Goal: Task Accomplishment & Management: Use online tool/utility

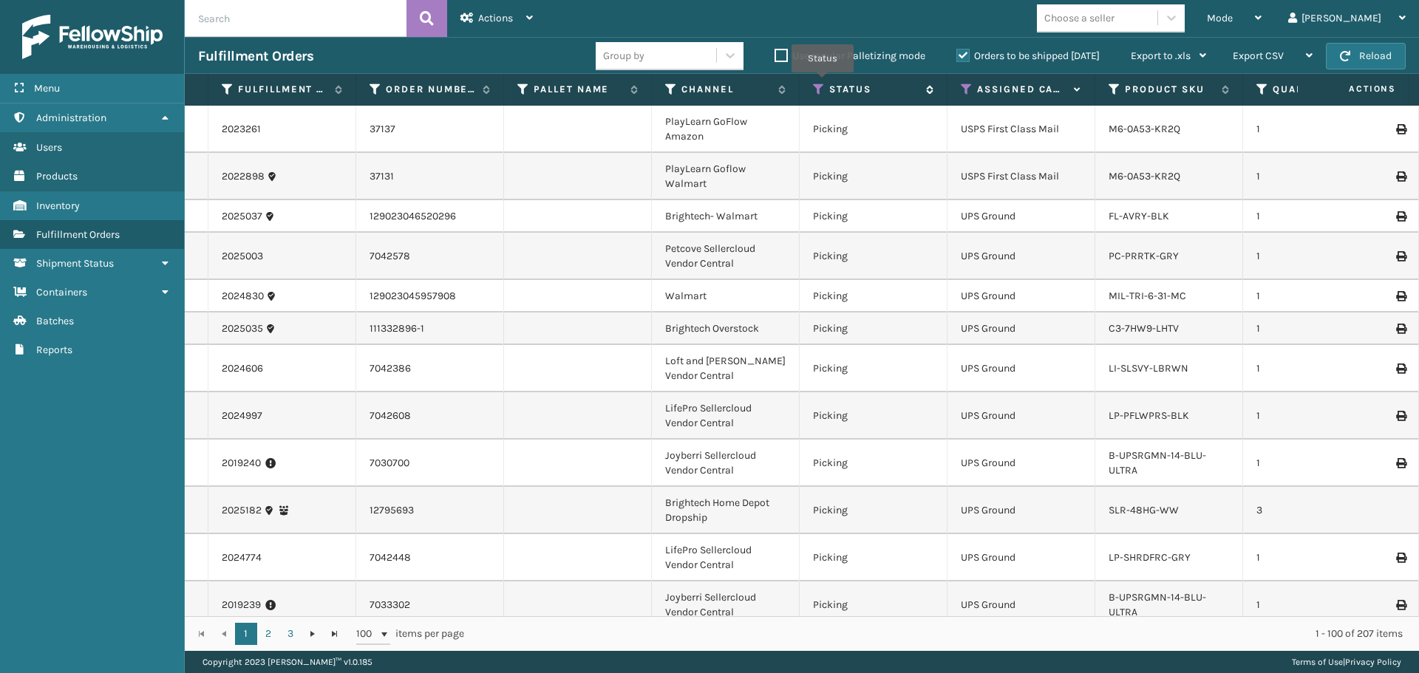
click at [820, 92] on icon at bounding box center [819, 89] width 12 height 13
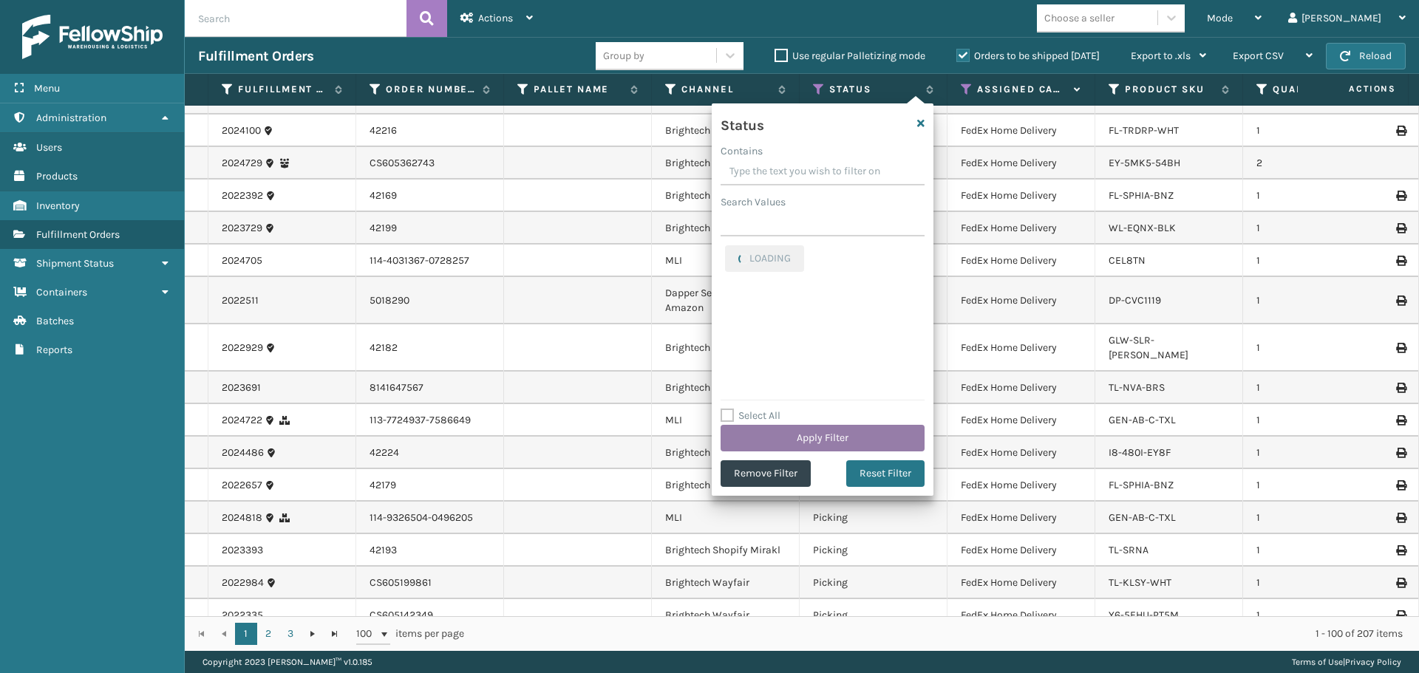
click at [853, 435] on button "Apply Filter" at bounding box center [823, 438] width 204 height 27
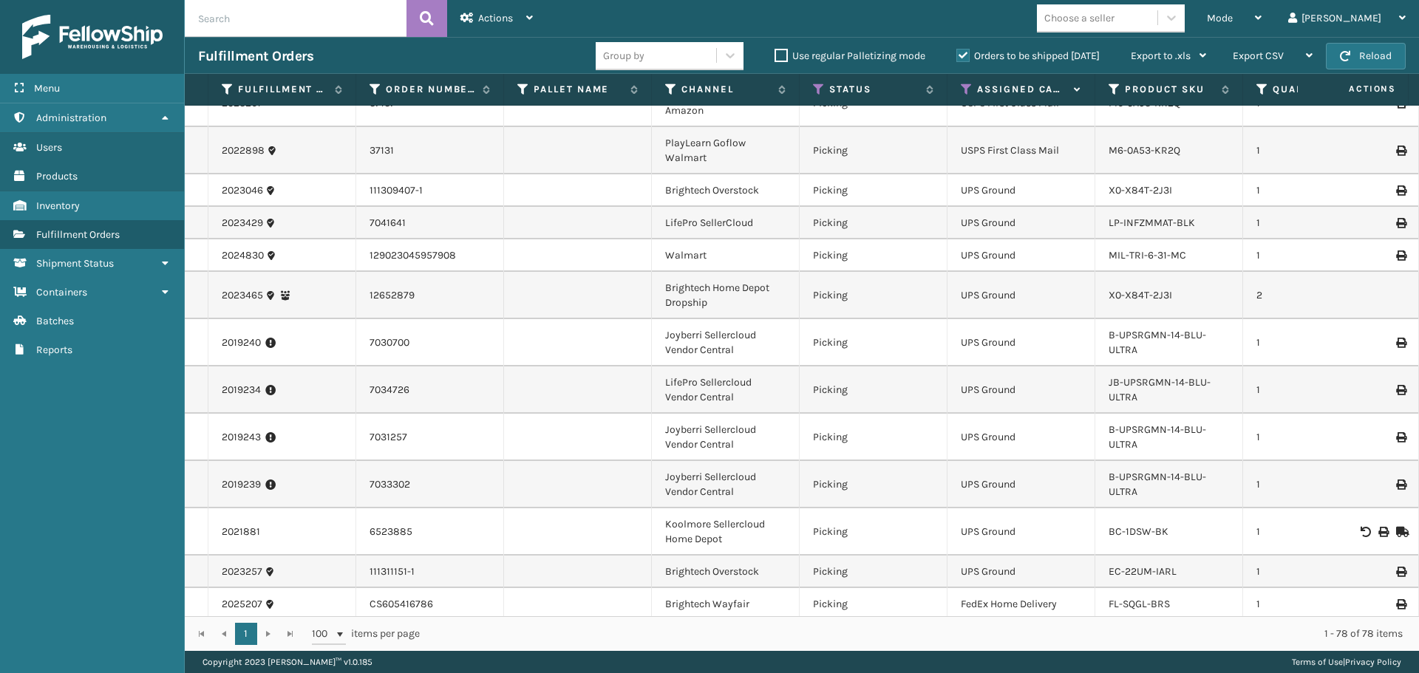
scroll to position [0, 0]
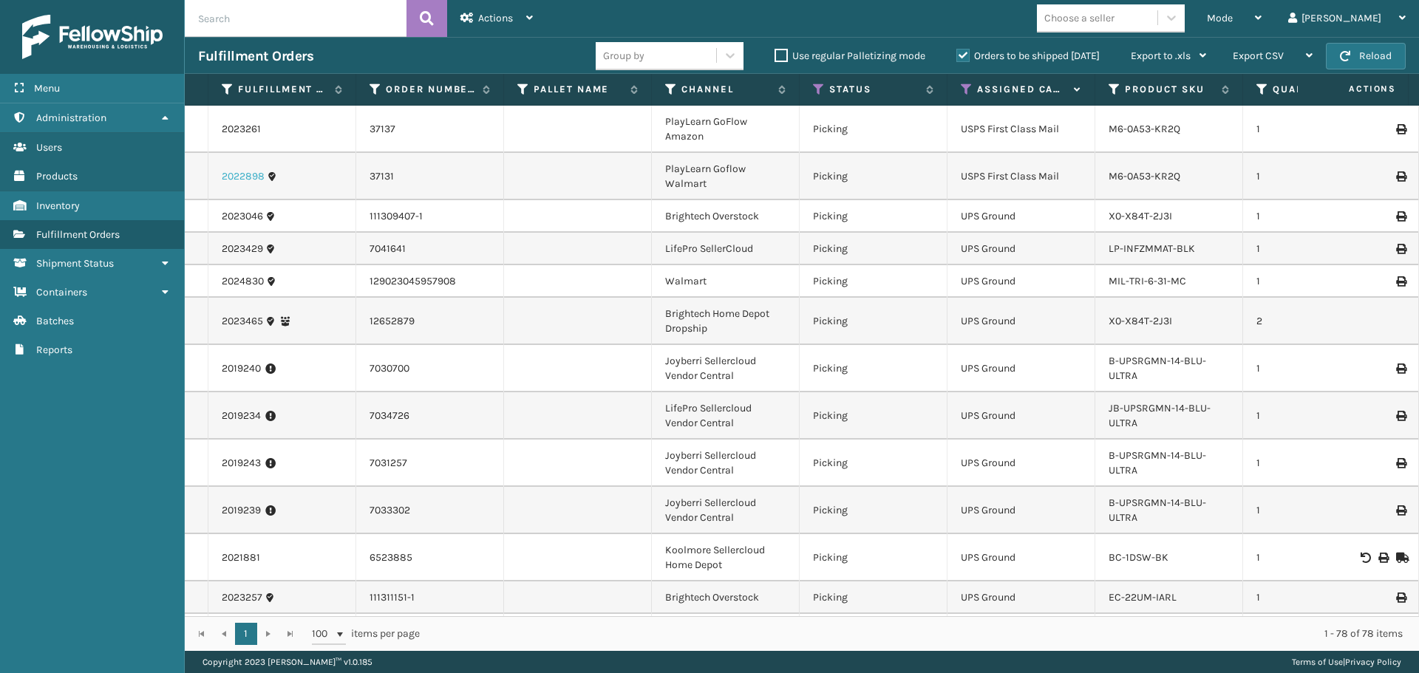
click at [245, 175] on link "2022898" at bounding box center [243, 176] width 43 height 15
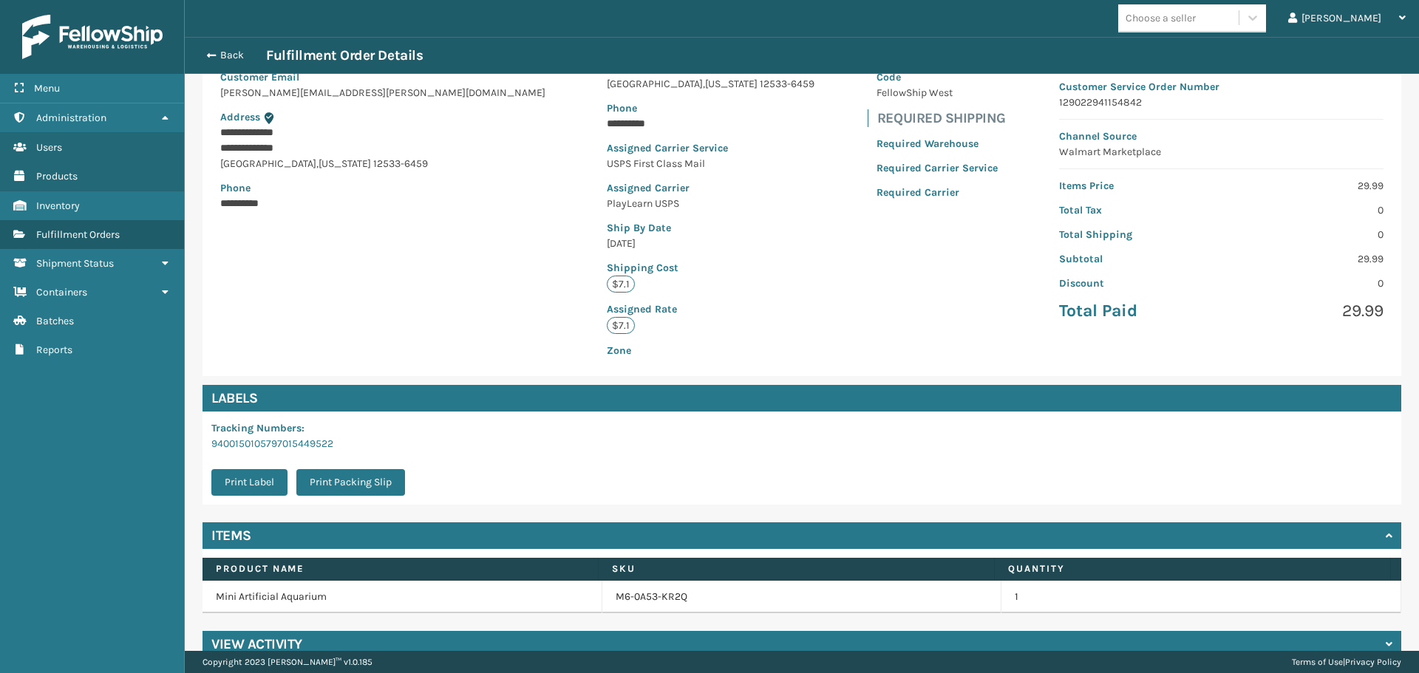
scroll to position [200, 0]
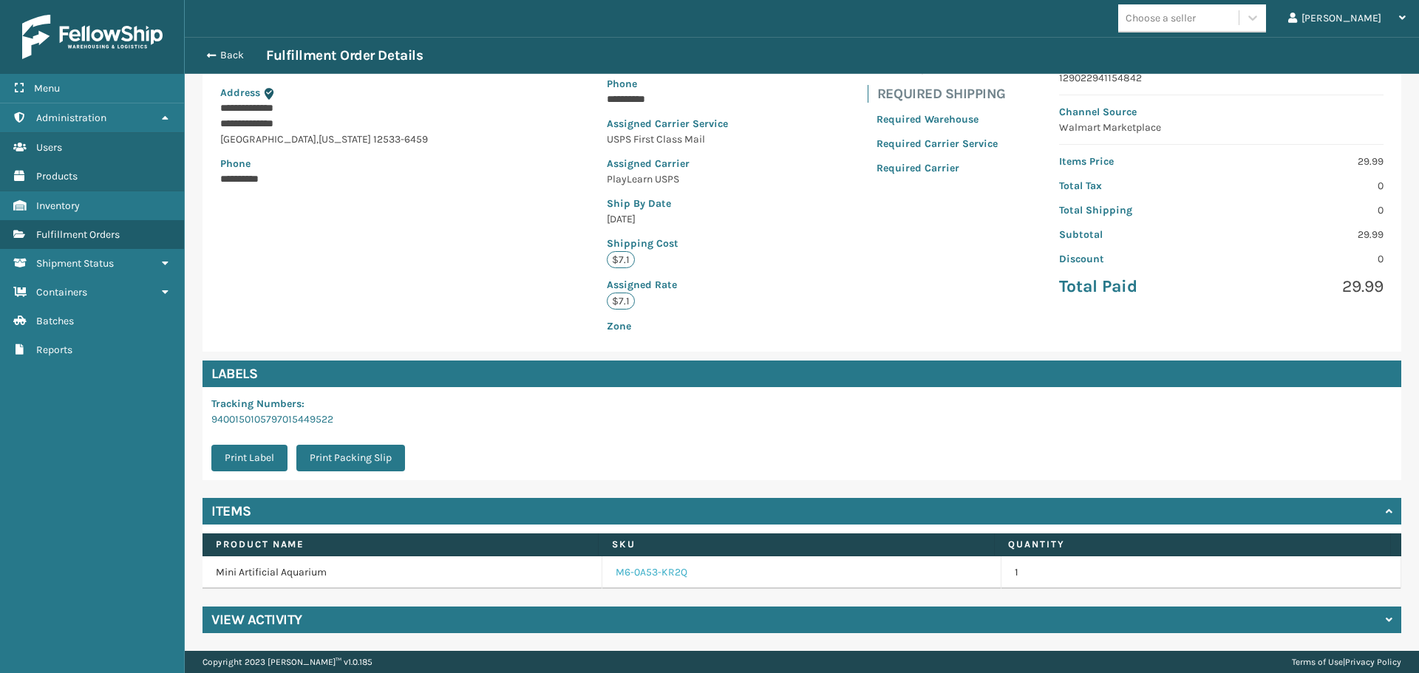
click at [639, 571] on link "M6-0A53-KR2Q" at bounding box center [652, 572] width 72 height 15
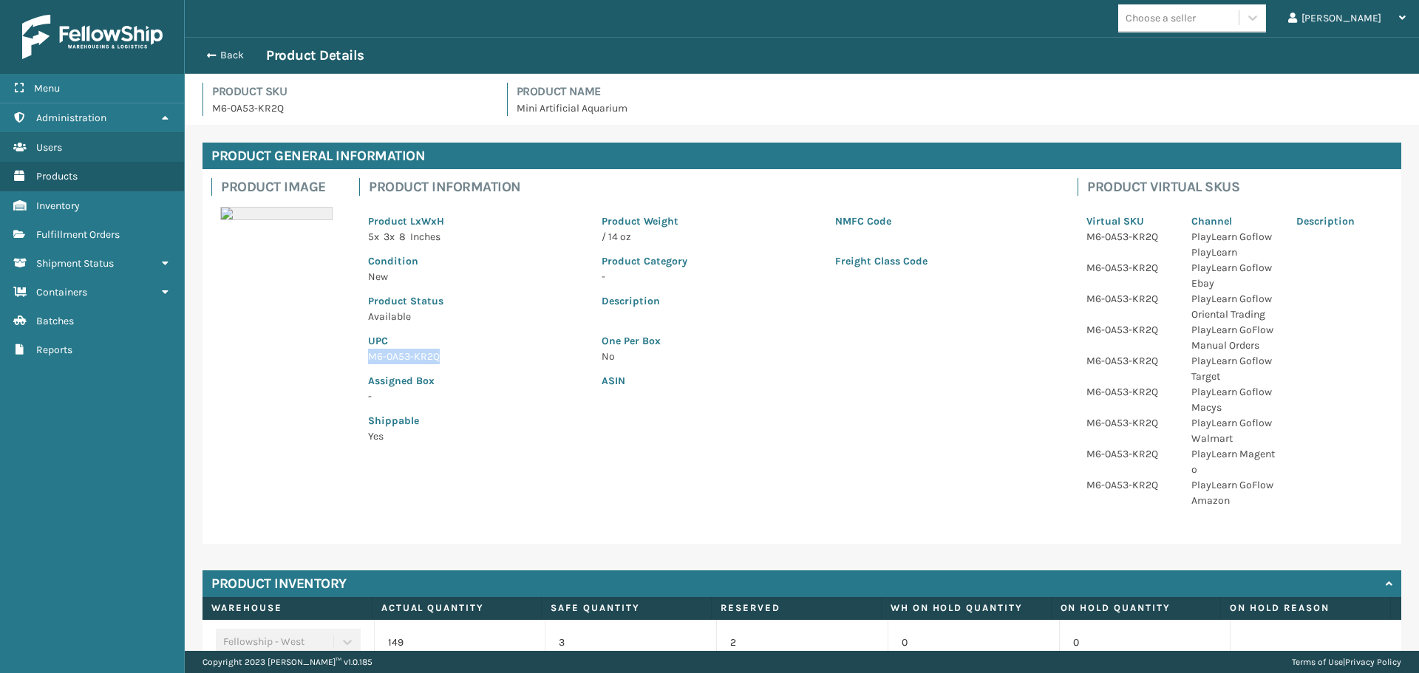
drag, startPoint x: 455, startPoint y: 359, endPoint x: 351, endPoint y: 353, distance: 103.7
click at [353, 353] on div "Product Information Product LxWxH 5 x 3 x 8 Inches Product Weight / 14 oz NMFC …" at bounding box center [709, 315] width 718 height 293
copy p "M6-0A53-KR2Q"
click at [233, 55] on button "Back" at bounding box center [232, 55] width 68 height 13
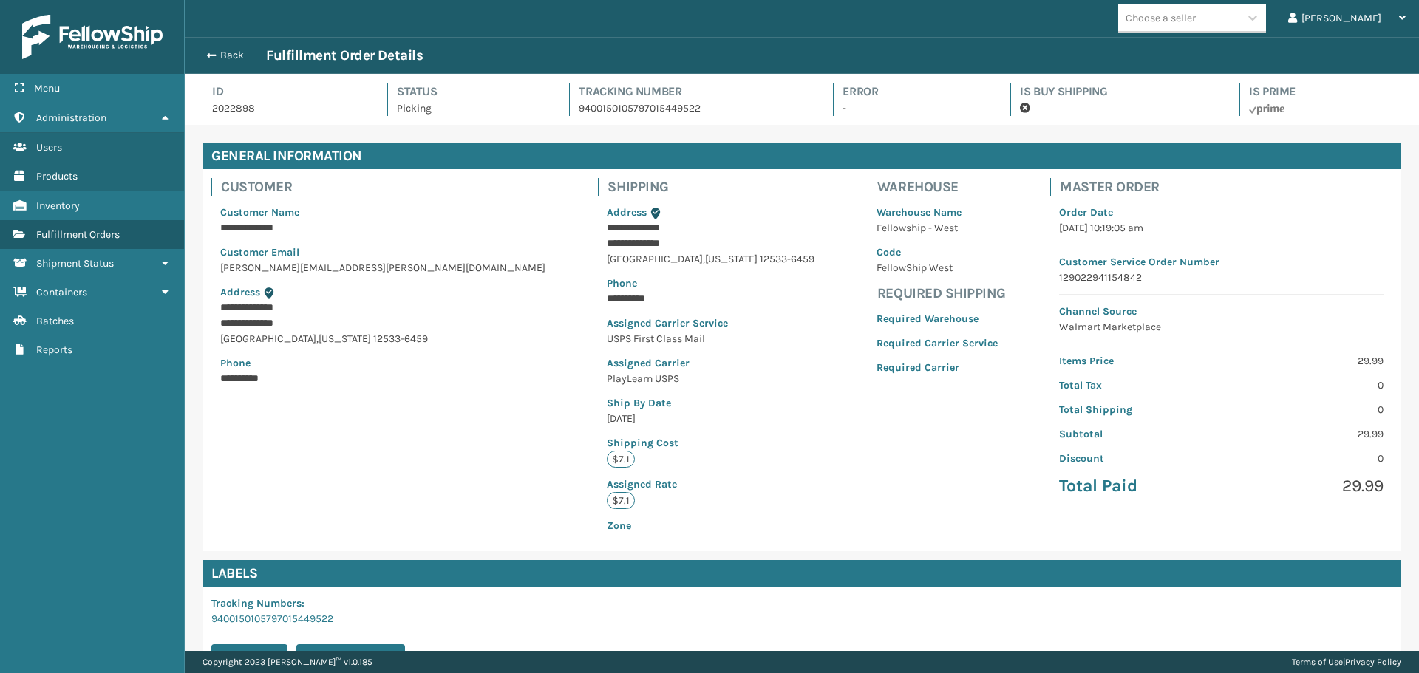
scroll to position [35, 1234]
click at [233, 55] on button "Back" at bounding box center [232, 55] width 68 height 13
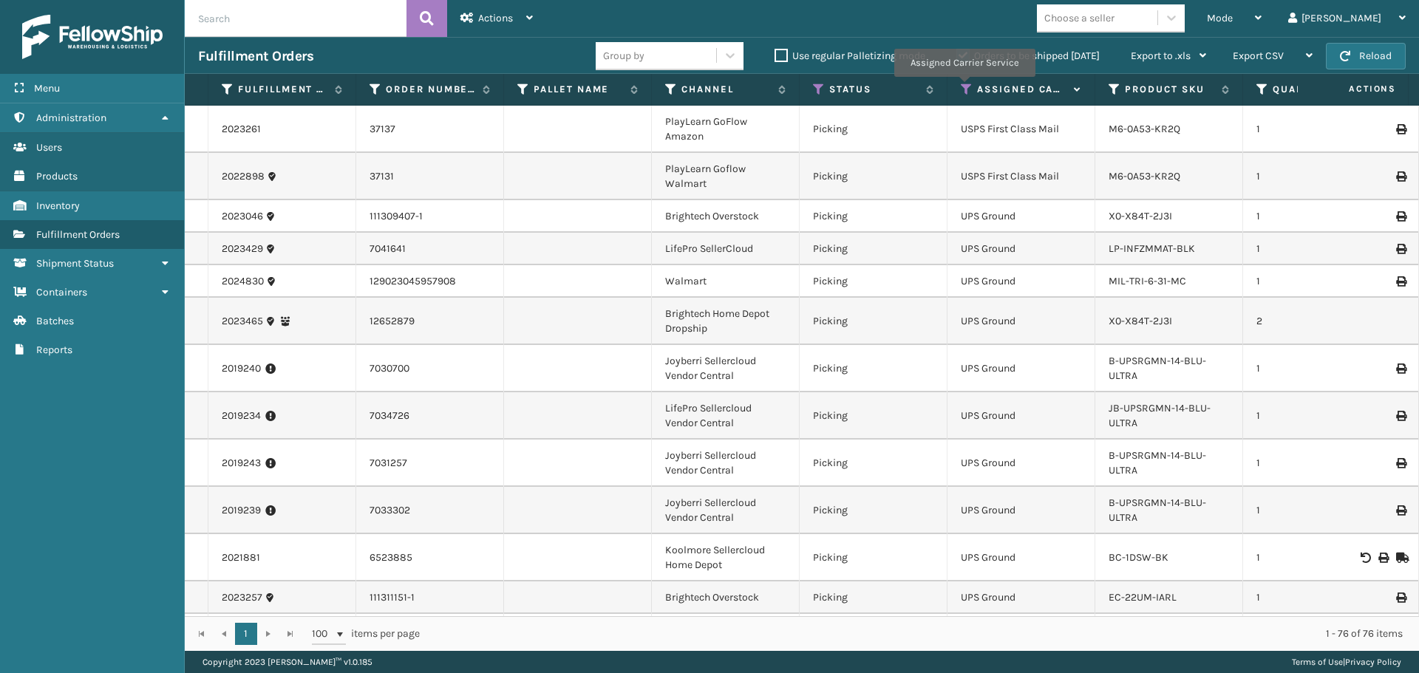
click at [964, 87] on icon at bounding box center [967, 89] width 12 height 13
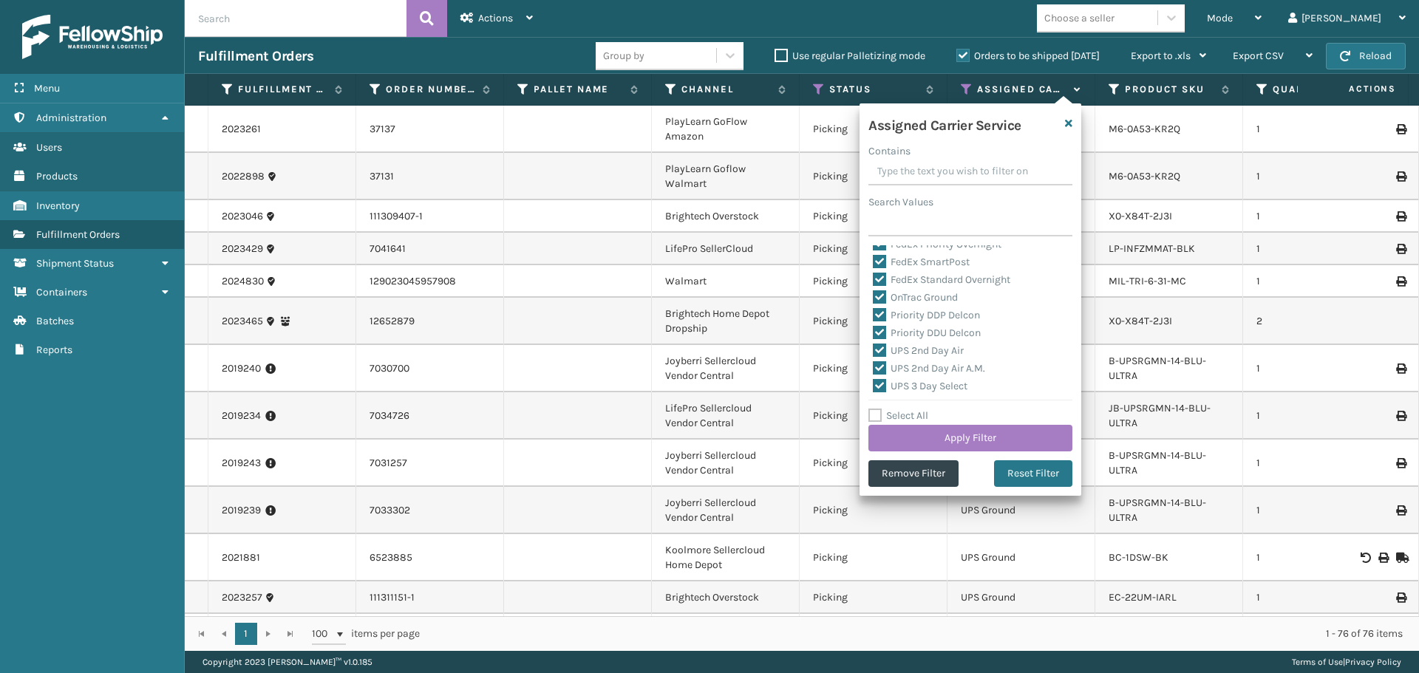
scroll to position [455, 0]
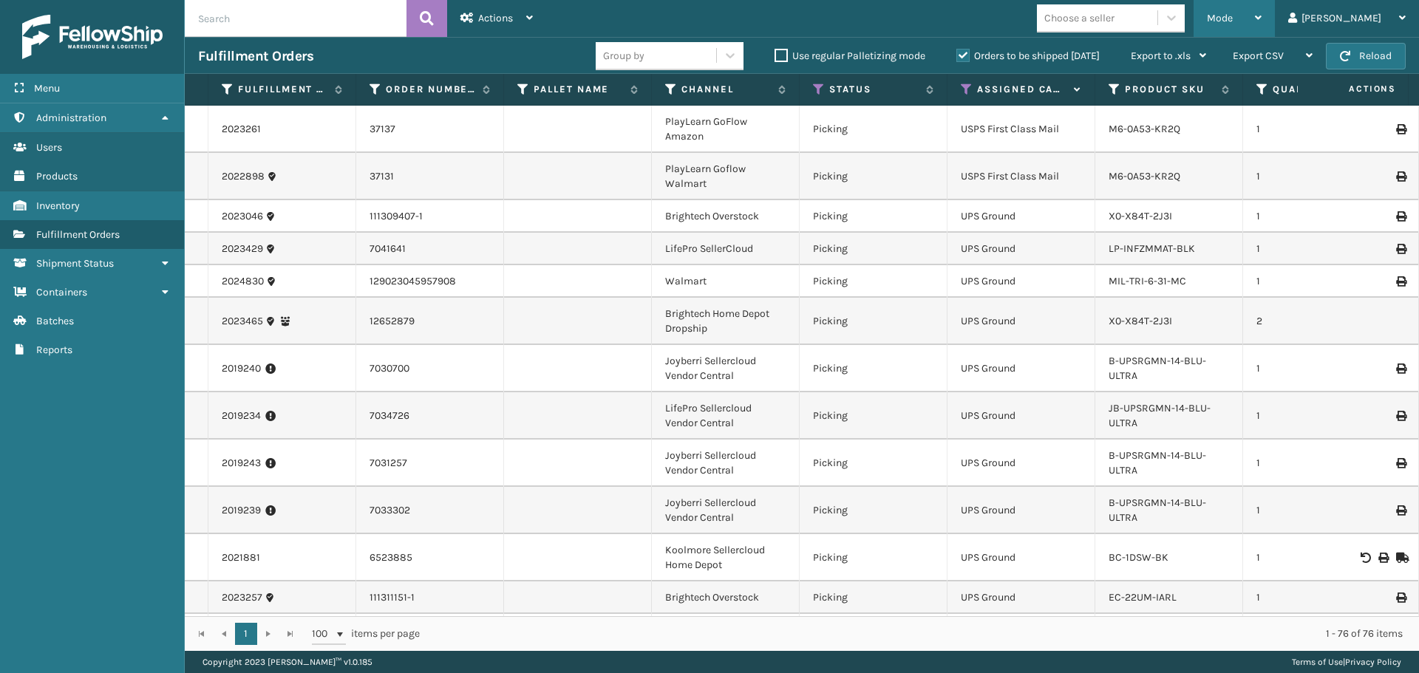
click at [1233, 18] on span "Mode" at bounding box center [1220, 18] width 26 height 13
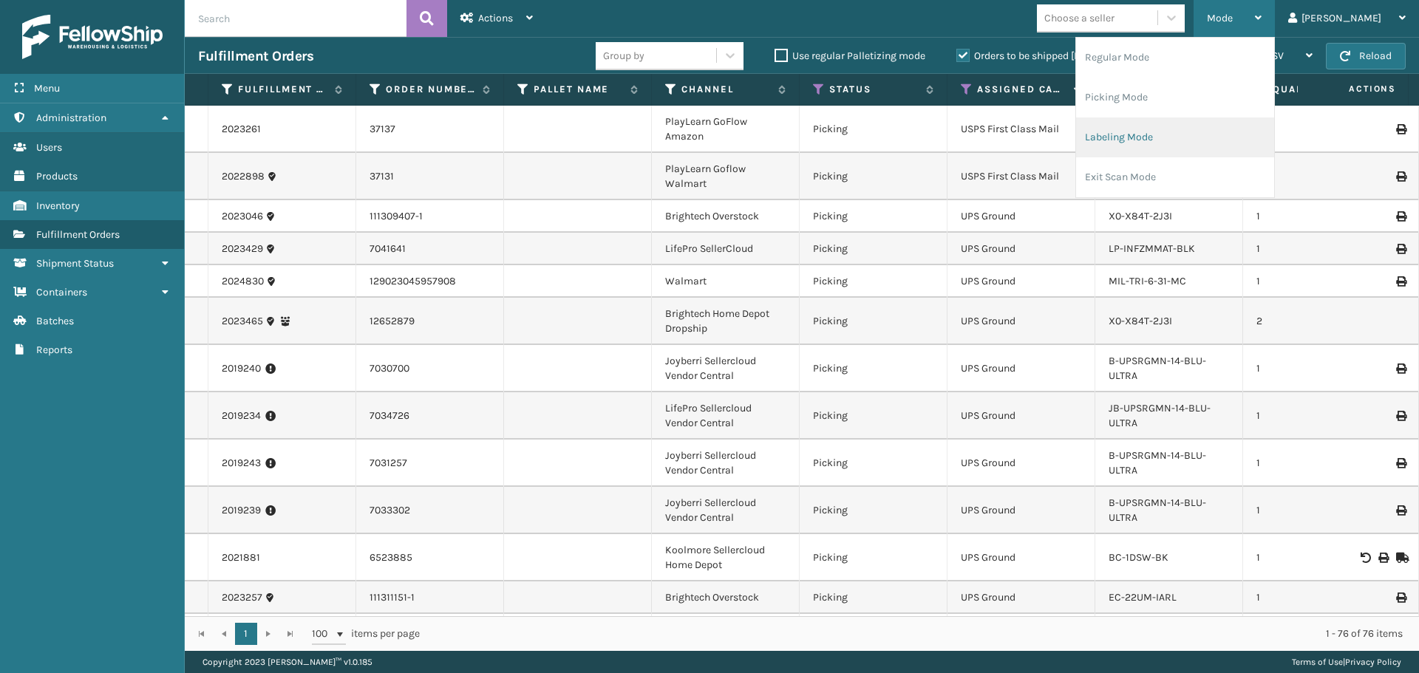
click at [1176, 143] on li "Labeling Mode" at bounding box center [1175, 138] width 198 height 40
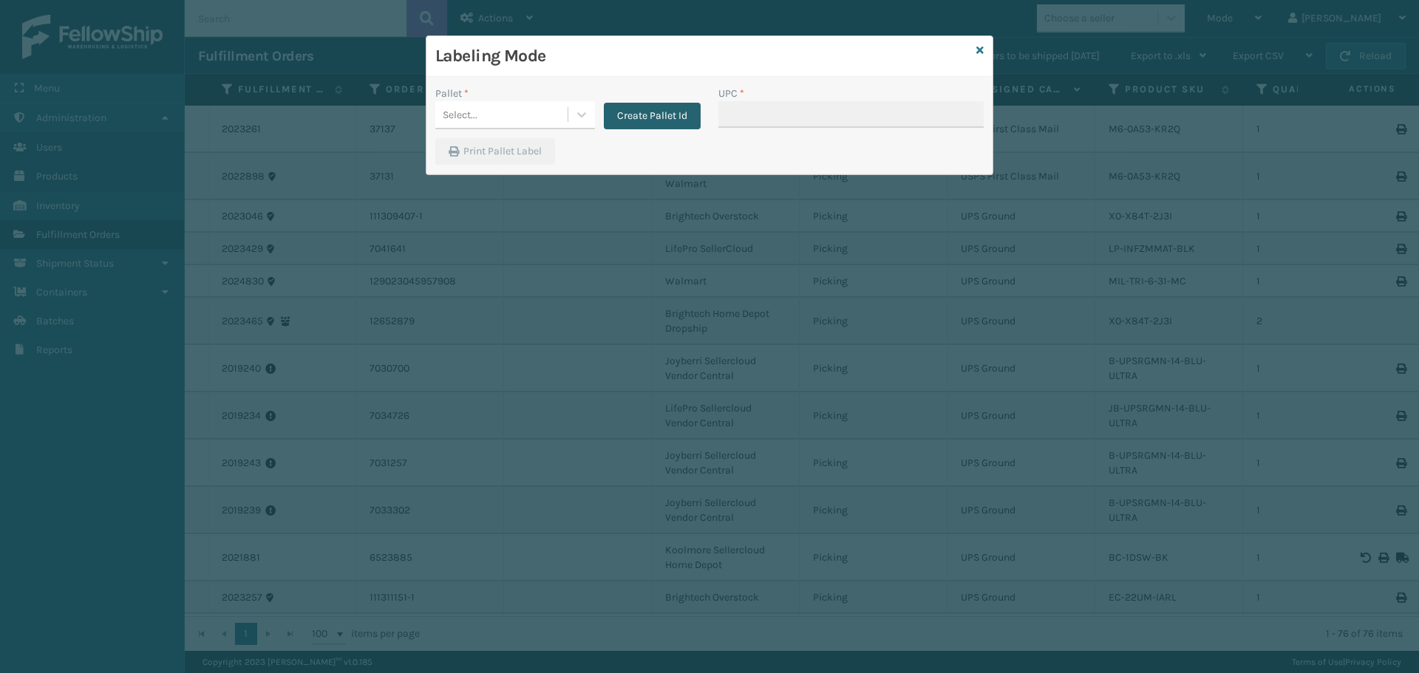
click at [676, 120] on button "Create Pallet Id" at bounding box center [652, 116] width 97 height 27
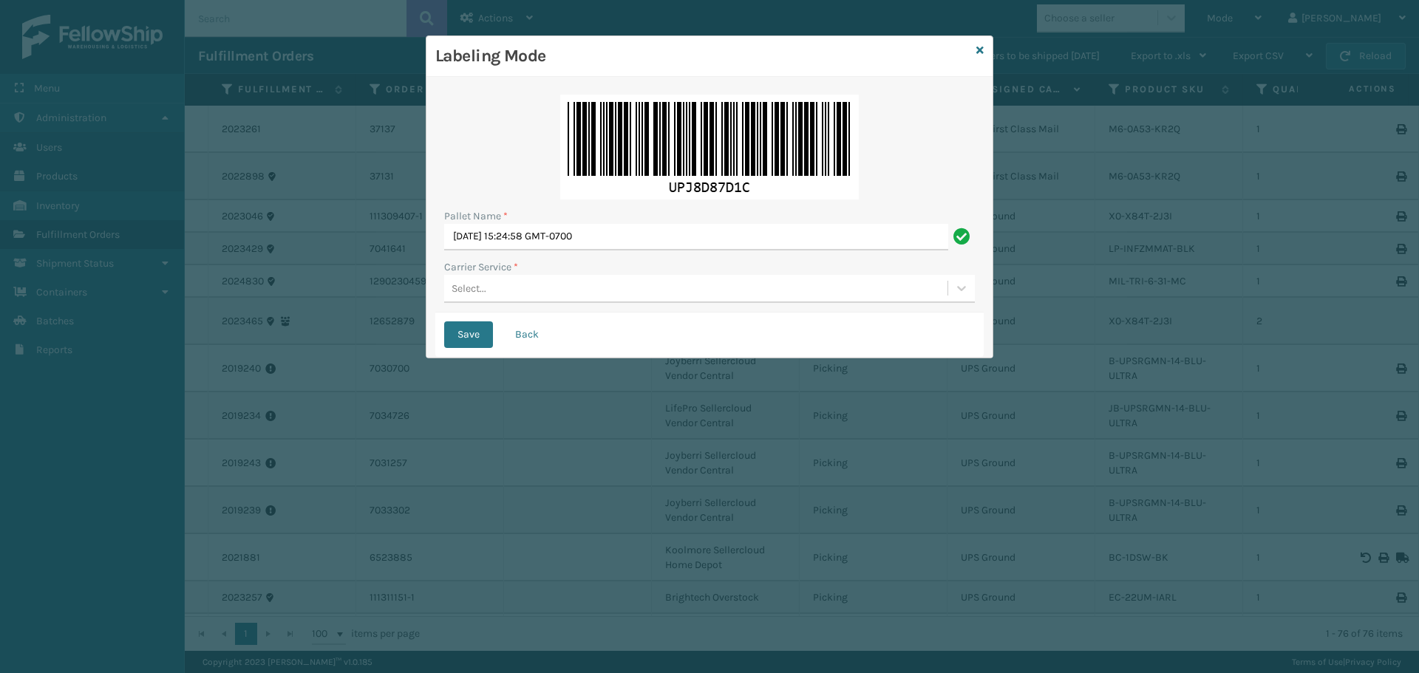
click at [508, 288] on div "Select..." at bounding box center [695, 288] width 503 height 24
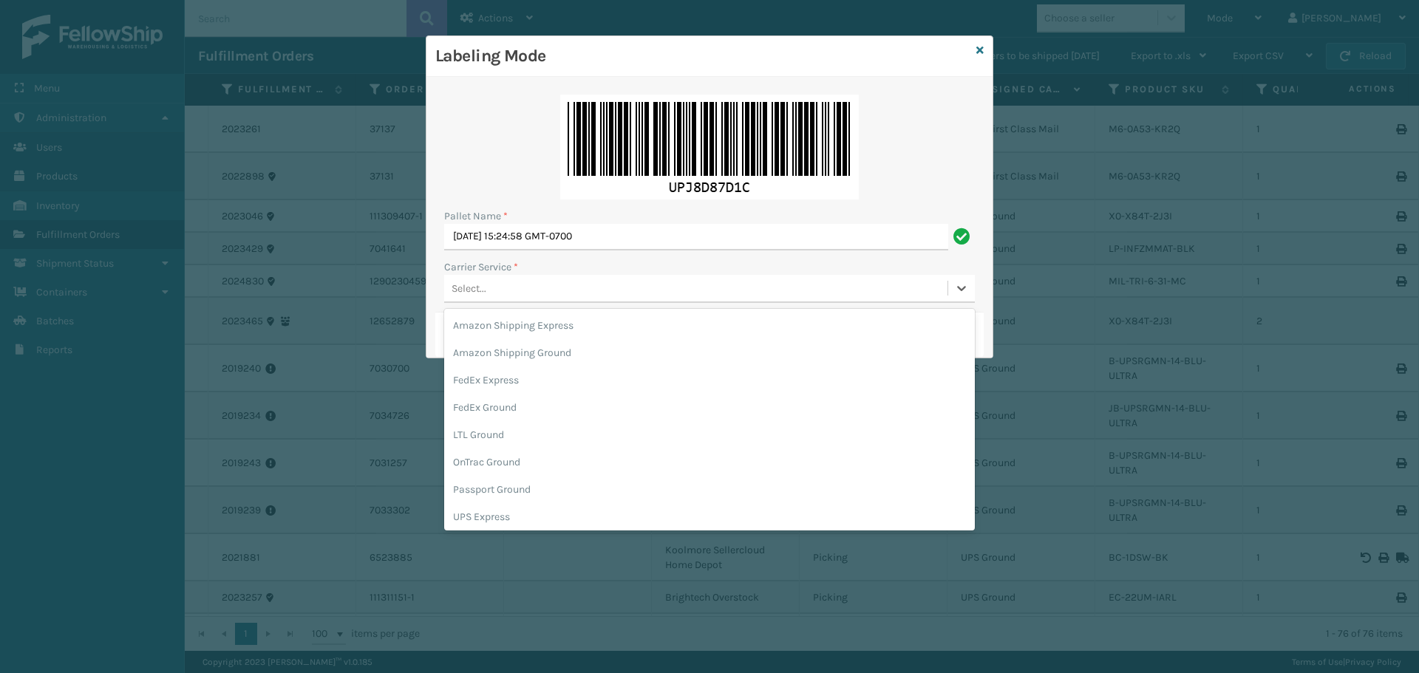
scroll to position [85, 0]
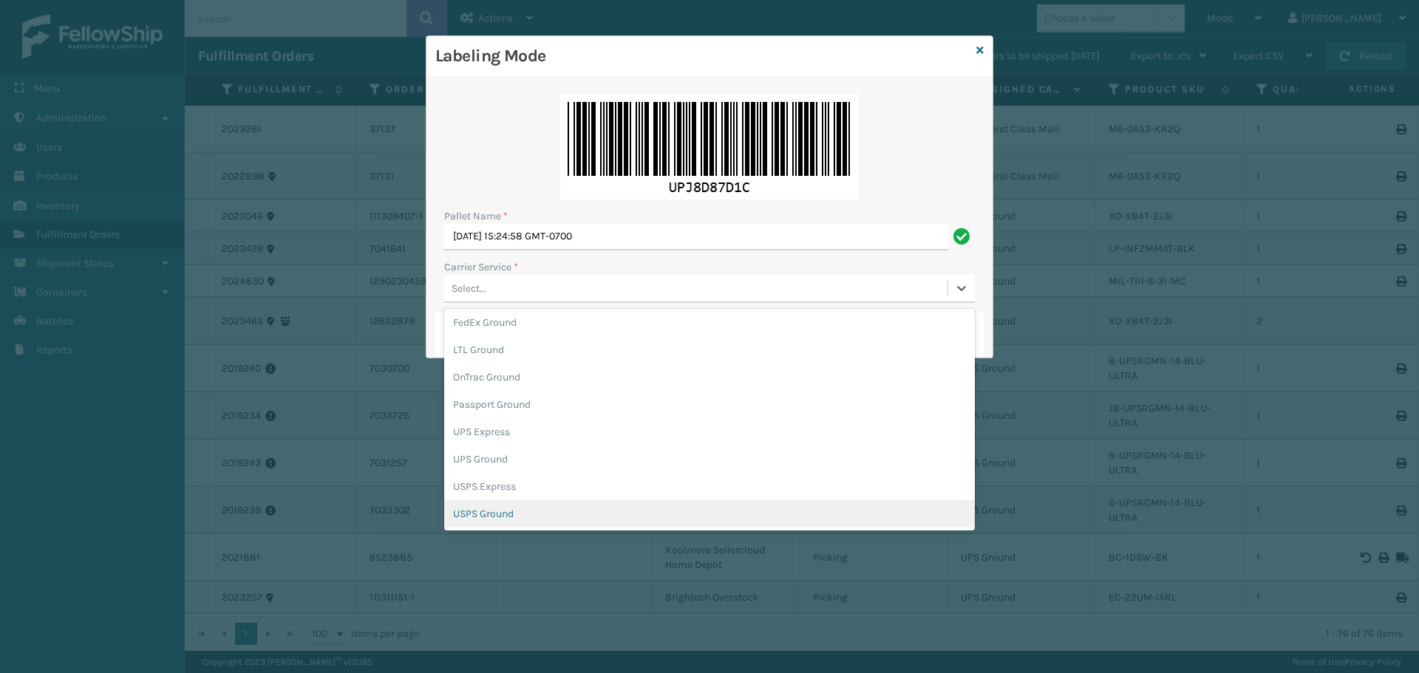
click at [528, 508] on div "USPS Ground" at bounding box center [709, 513] width 531 height 27
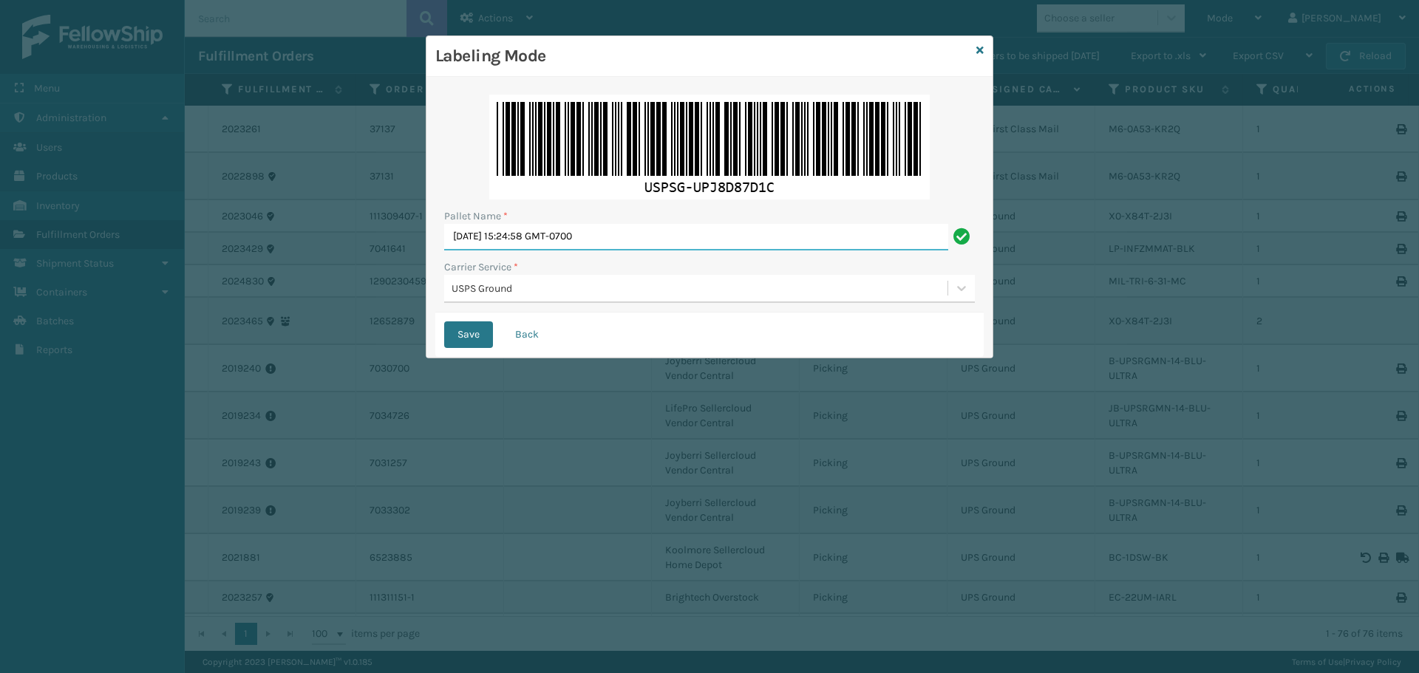
drag, startPoint x: 642, startPoint y: 231, endPoint x: 299, endPoint y: 171, distance: 348.0
click at [376, 179] on div "Labeling Mode Pallet Name * [DATE] 15:24:58 GMT-0700 Carrier Service * USPS Gro…" at bounding box center [709, 336] width 1419 height 673
type input "BOX TRUCK"
click at [460, 335] on button "Save" at bounding box center [468, 334] width 49 height 27
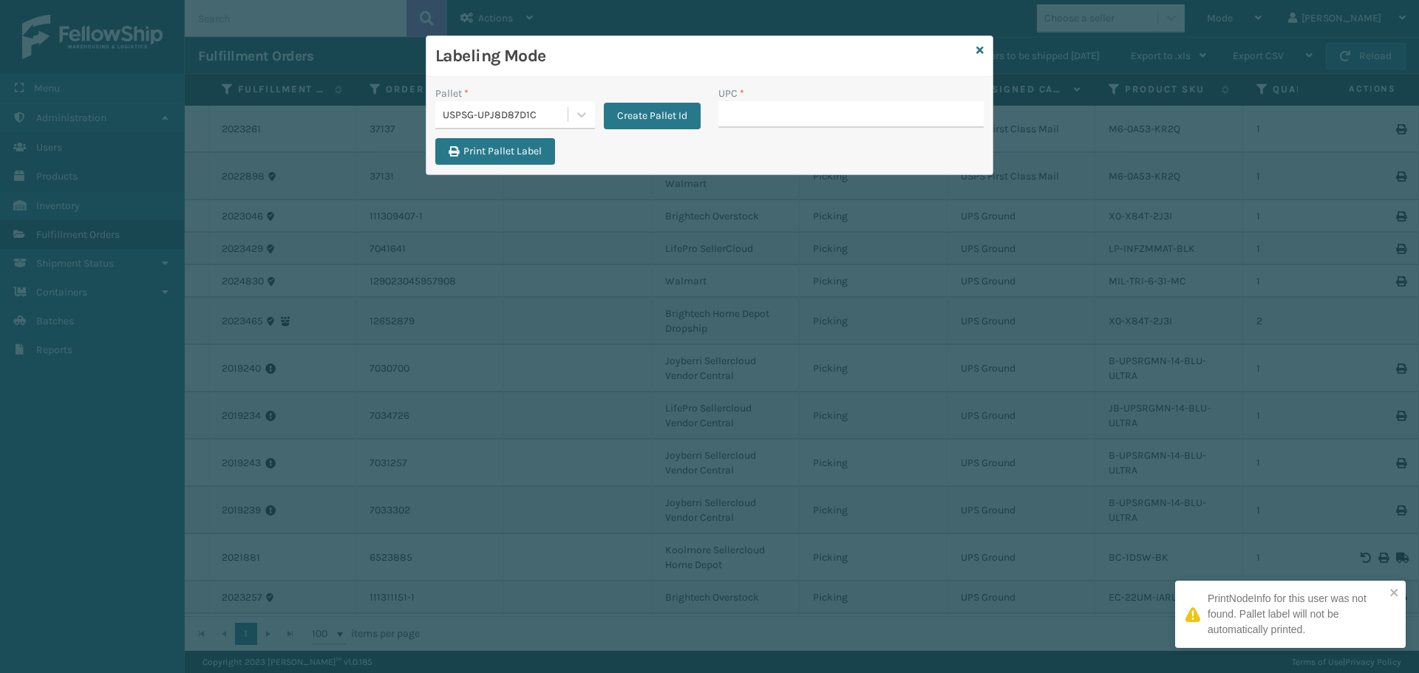
click at [802, 115] on input "UPC *" at bounding box center [850, 114] width 265 height 27
type input "M6-0A53-KR2Q"
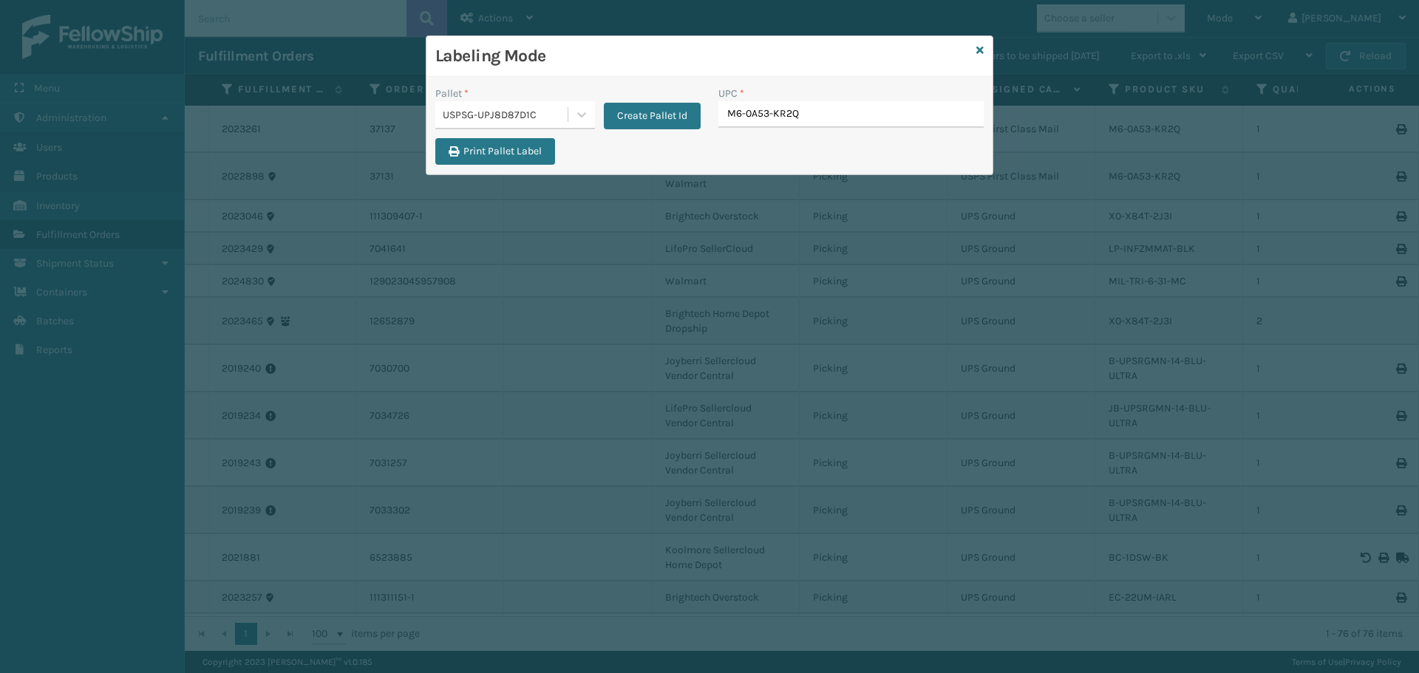
type input "M6-0A53-KR2Q"
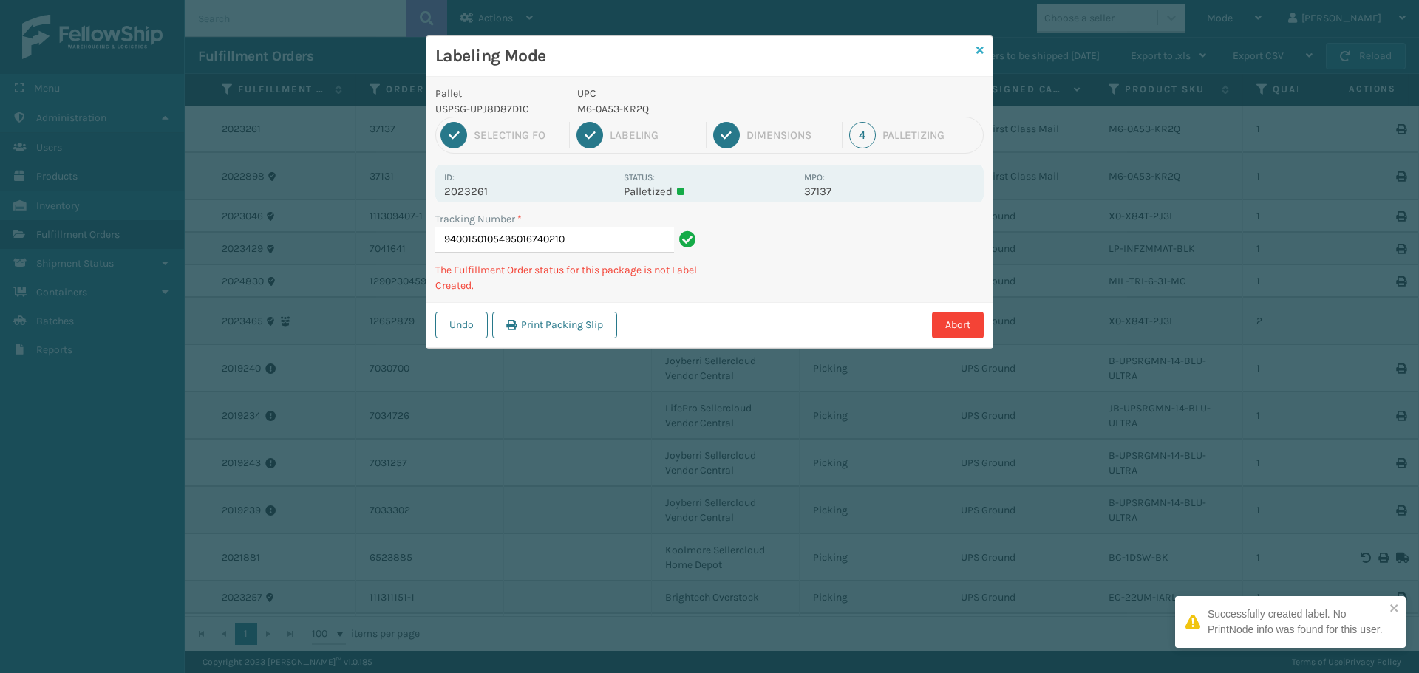
click at [981, 43] on link at bounding box center [979, 51] width 7 height 16
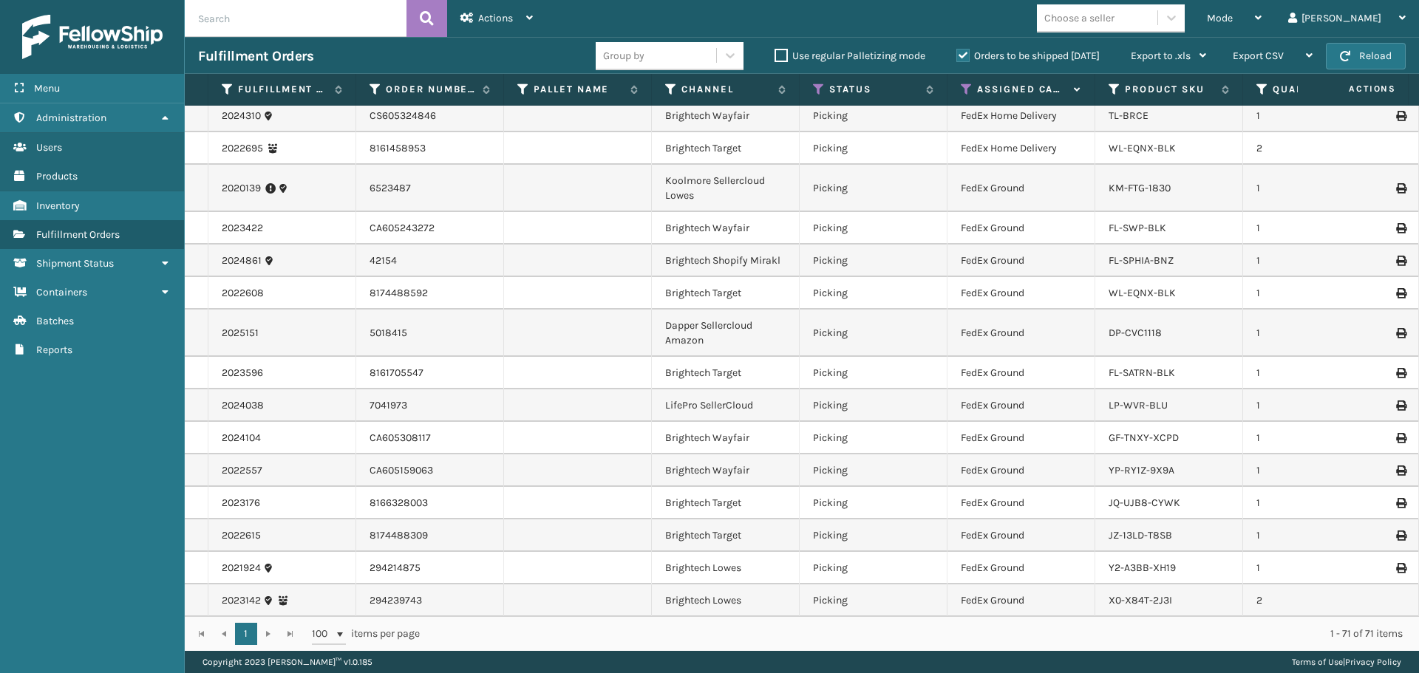
scroll to position [1987, 0]
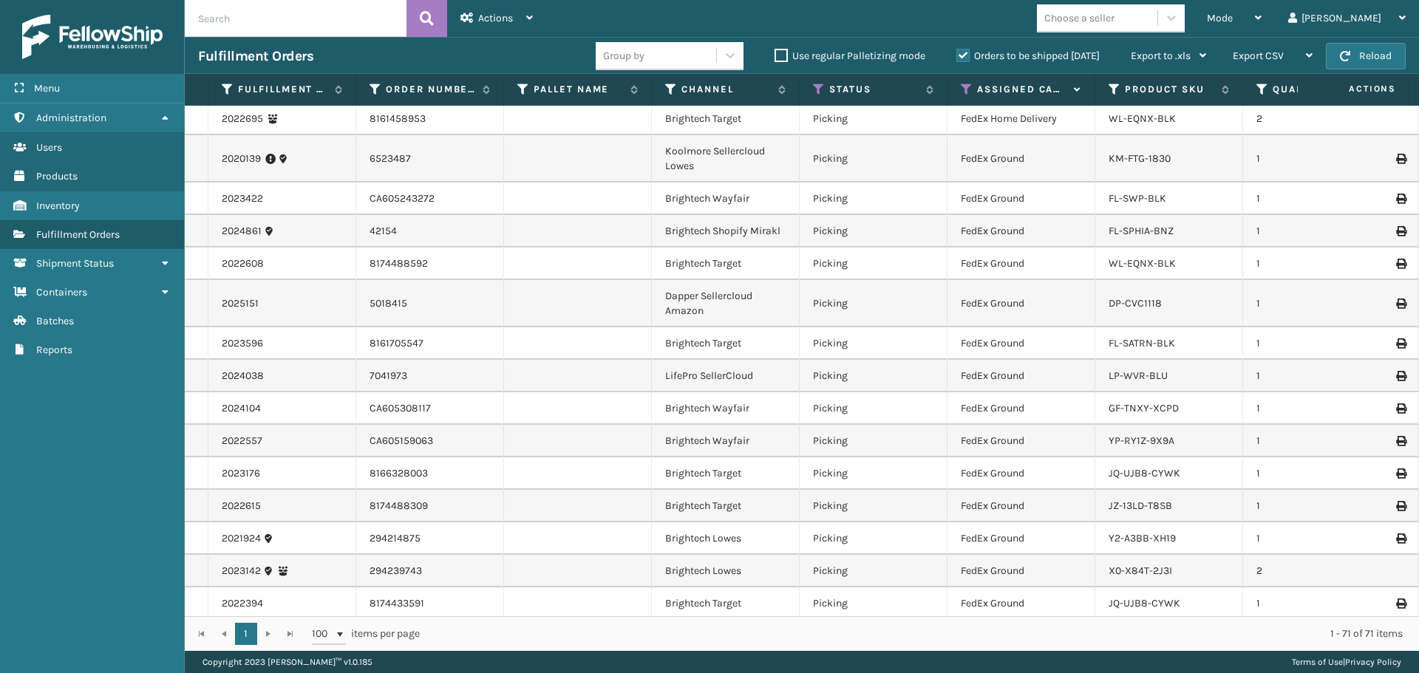
click at [1115, 22] on div "Choose a seller" at bounding box center [1079, 18] width 70 height 16
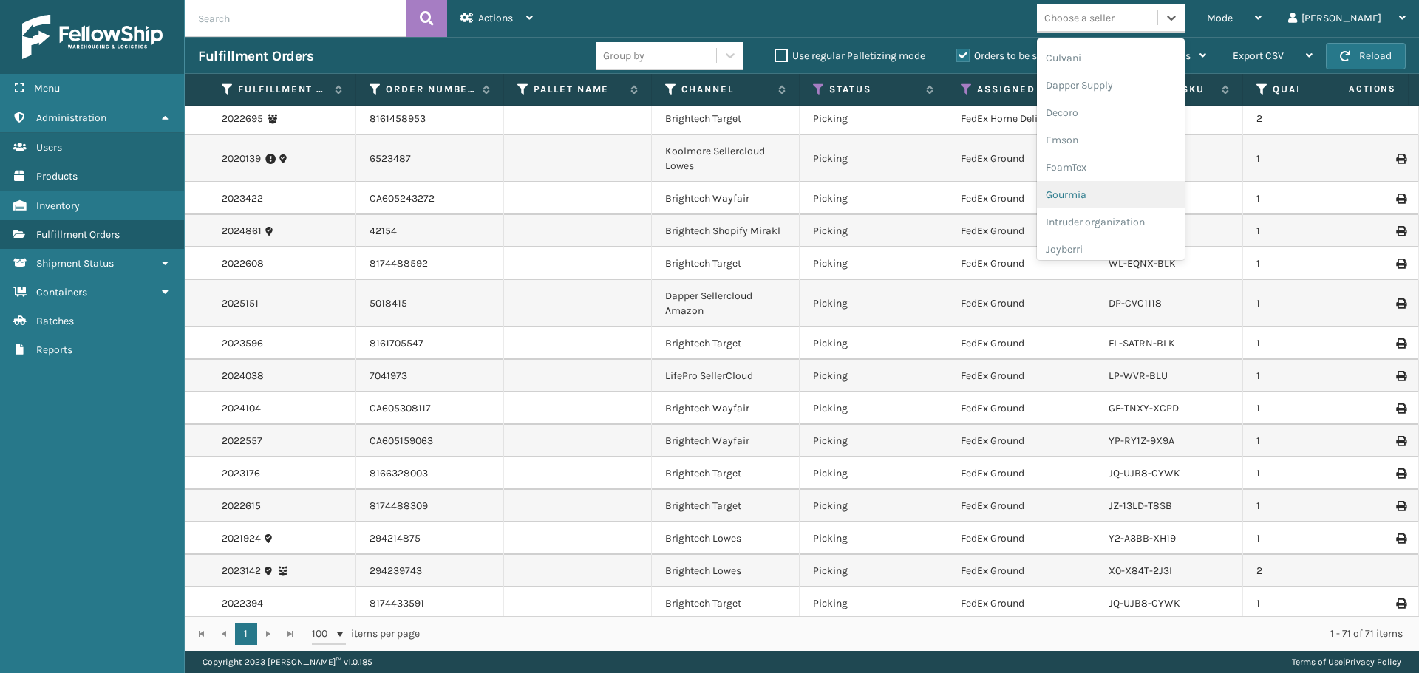
scroll to position [222, 0]
click at [1122, 115] on div "Dapper Supply" at bounding box center [1111, 106] width 148 height 27
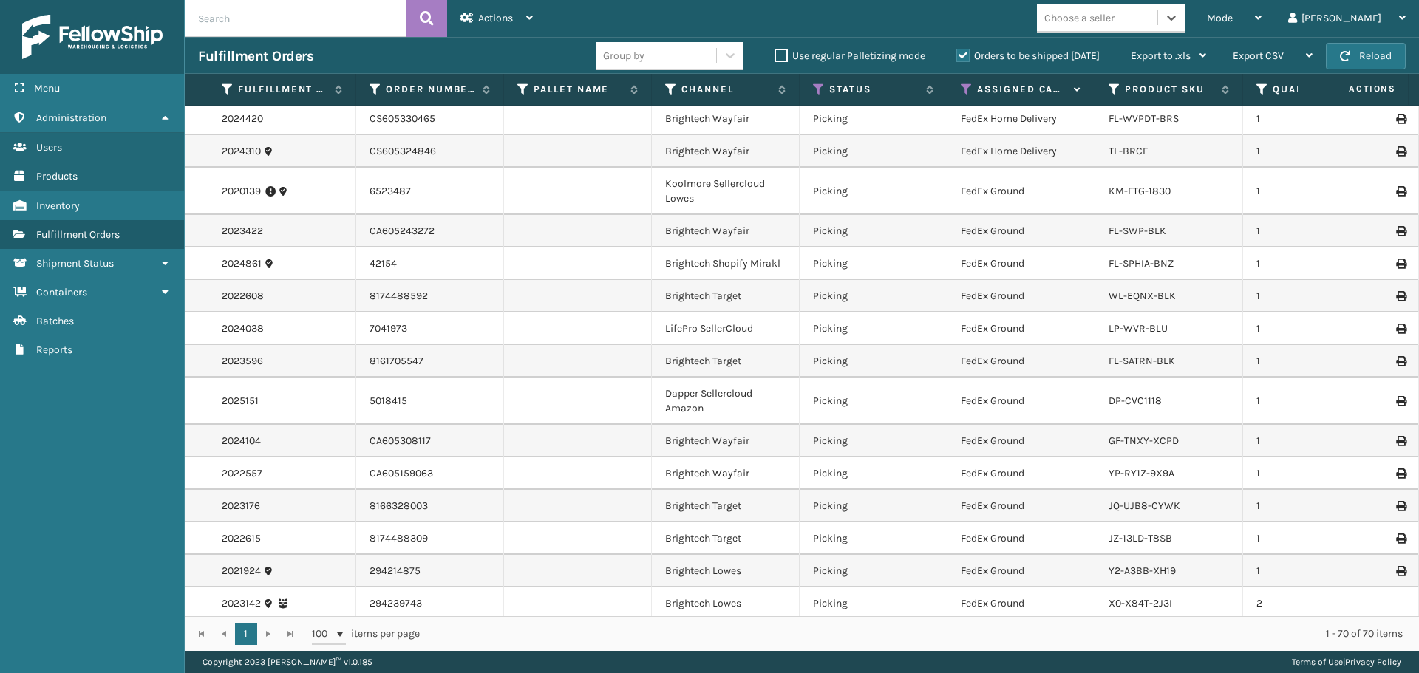
scroll to position [1954, 0]
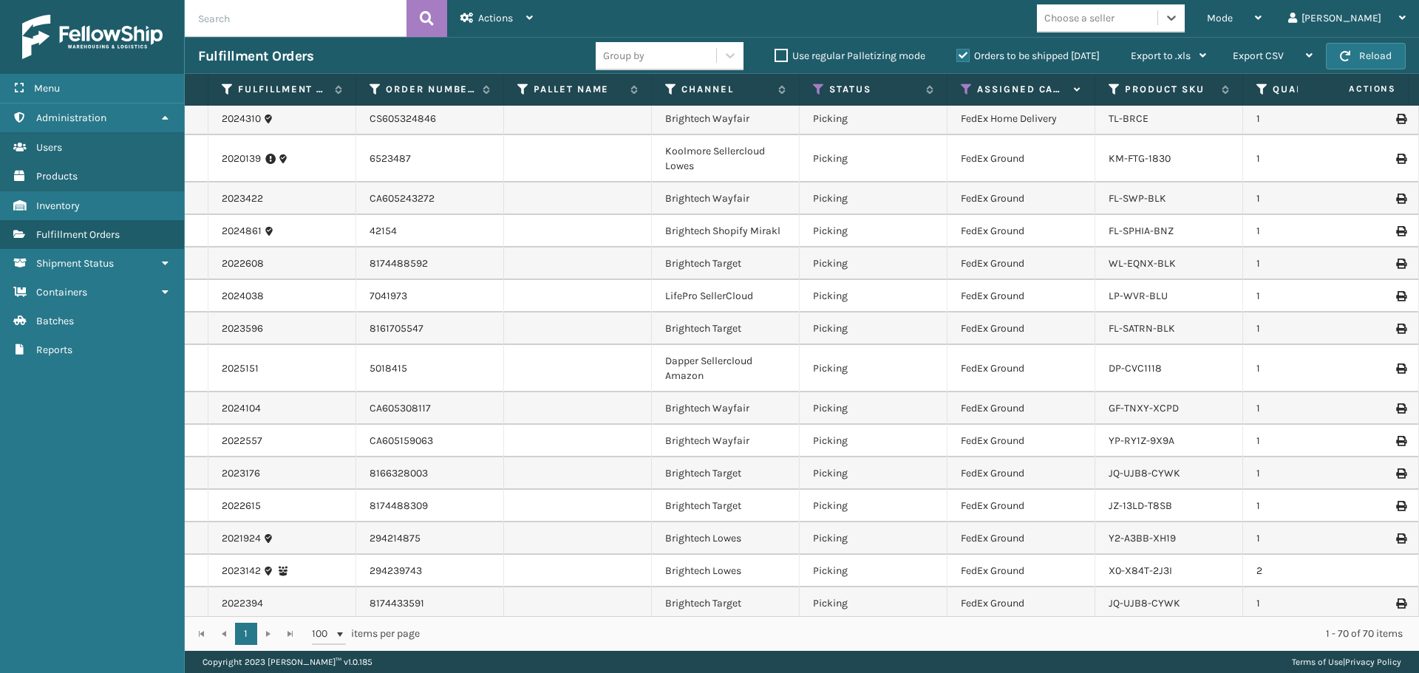
click at [1115, 13] on div "Choose a seller" at bounding box center [1079, 18] width 70 height 16
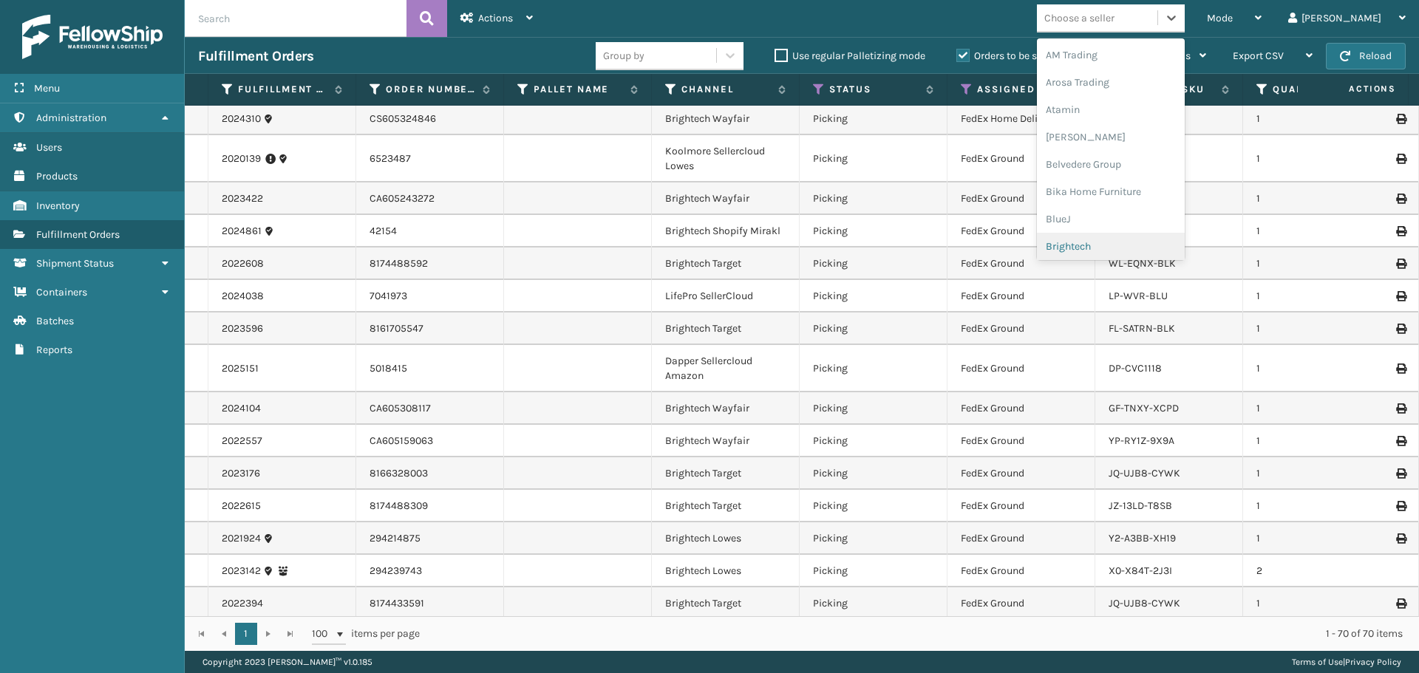
click at [1128, 244] on div "Brightech" at bounding box center [1111, 246] width 148 height 27
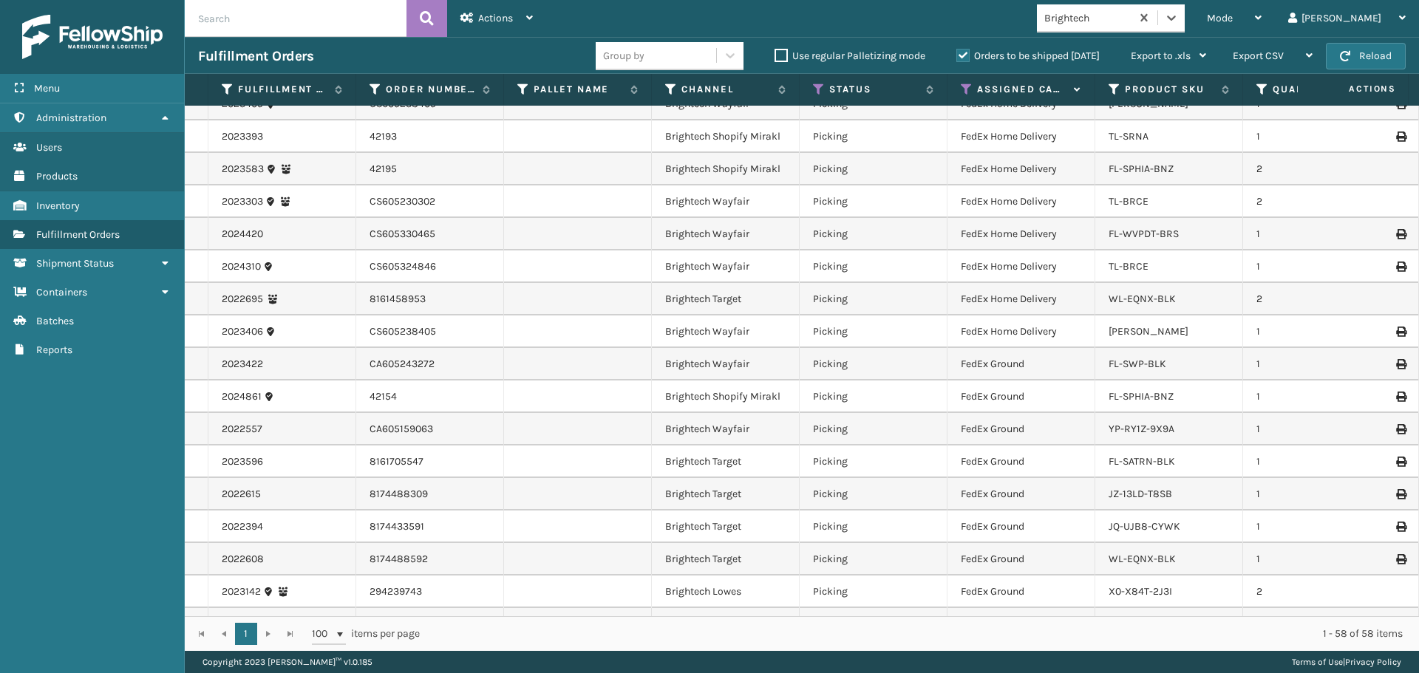
scroll to position [1431, 0]
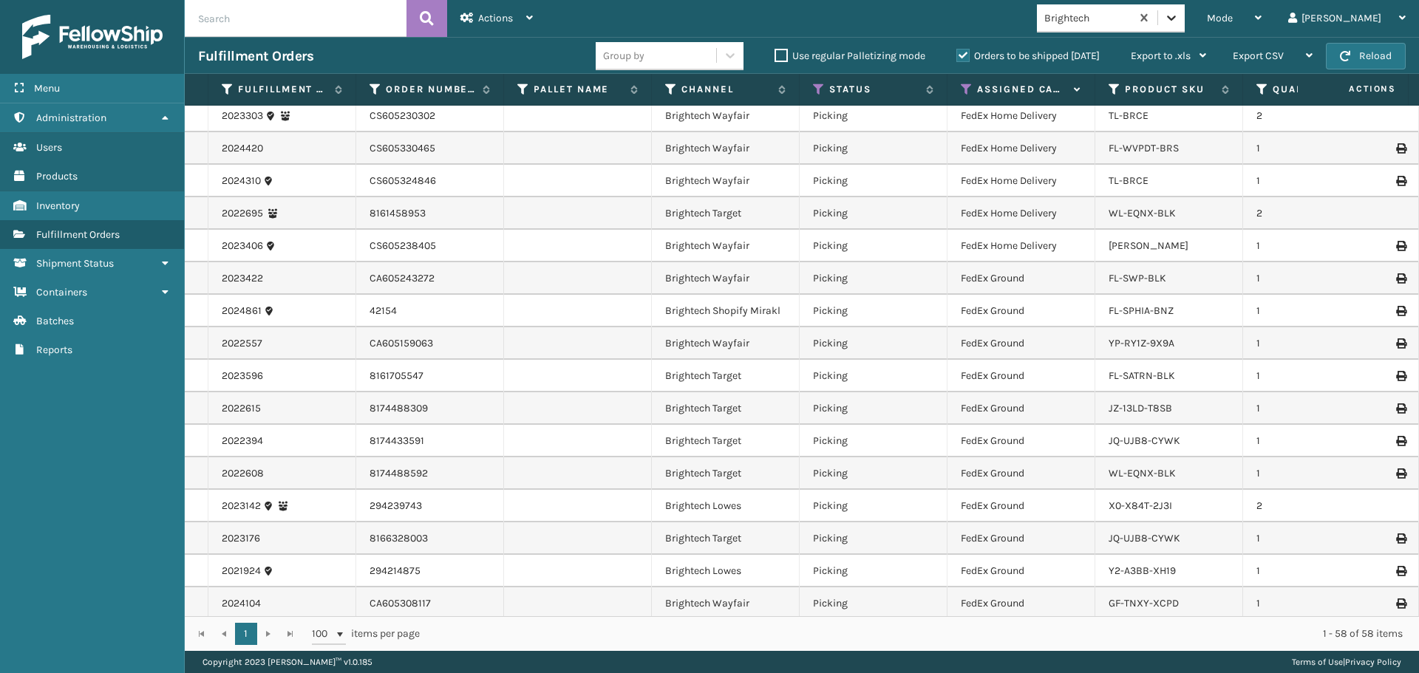
click at [1179, 17] on icon at bounding box center [1171, 17] width 15 height 15
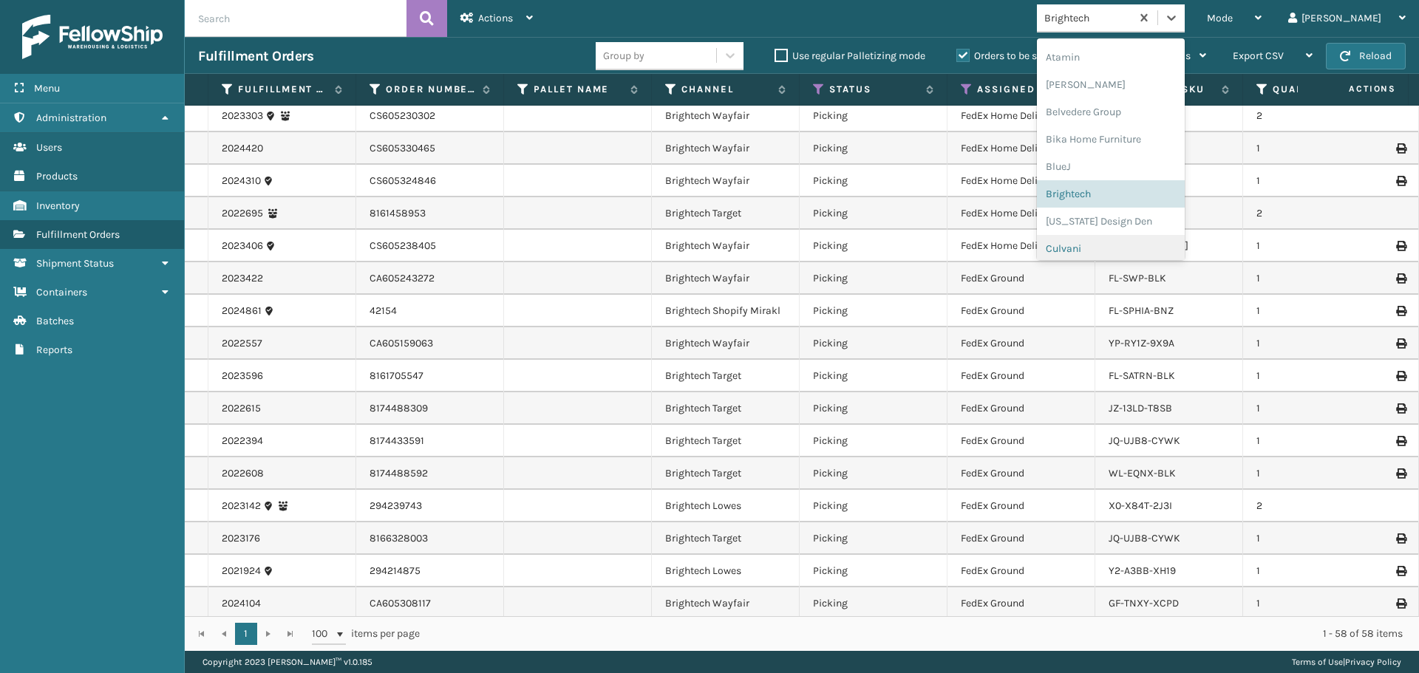
scroll to position [83, 0]
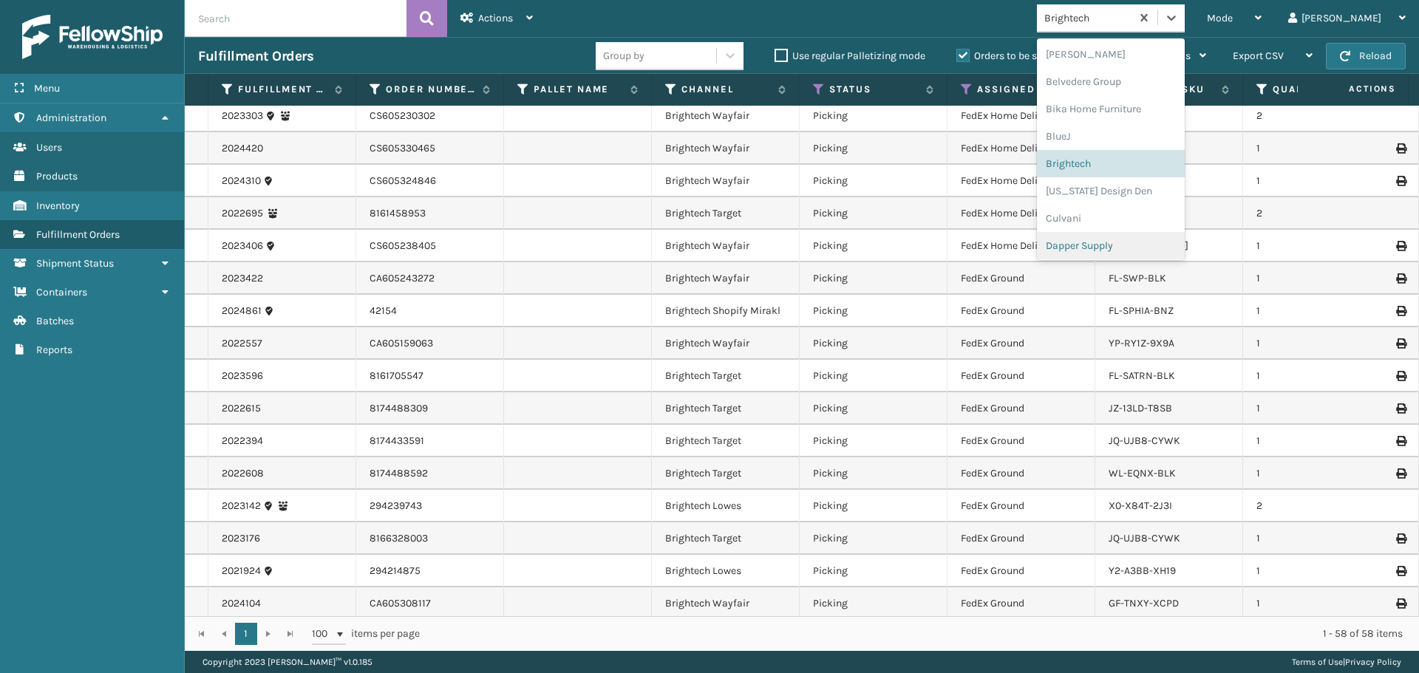
click at [1149, 246] on div "Dapper Supply" at bounding box center [1111, 245] width 148 height 27
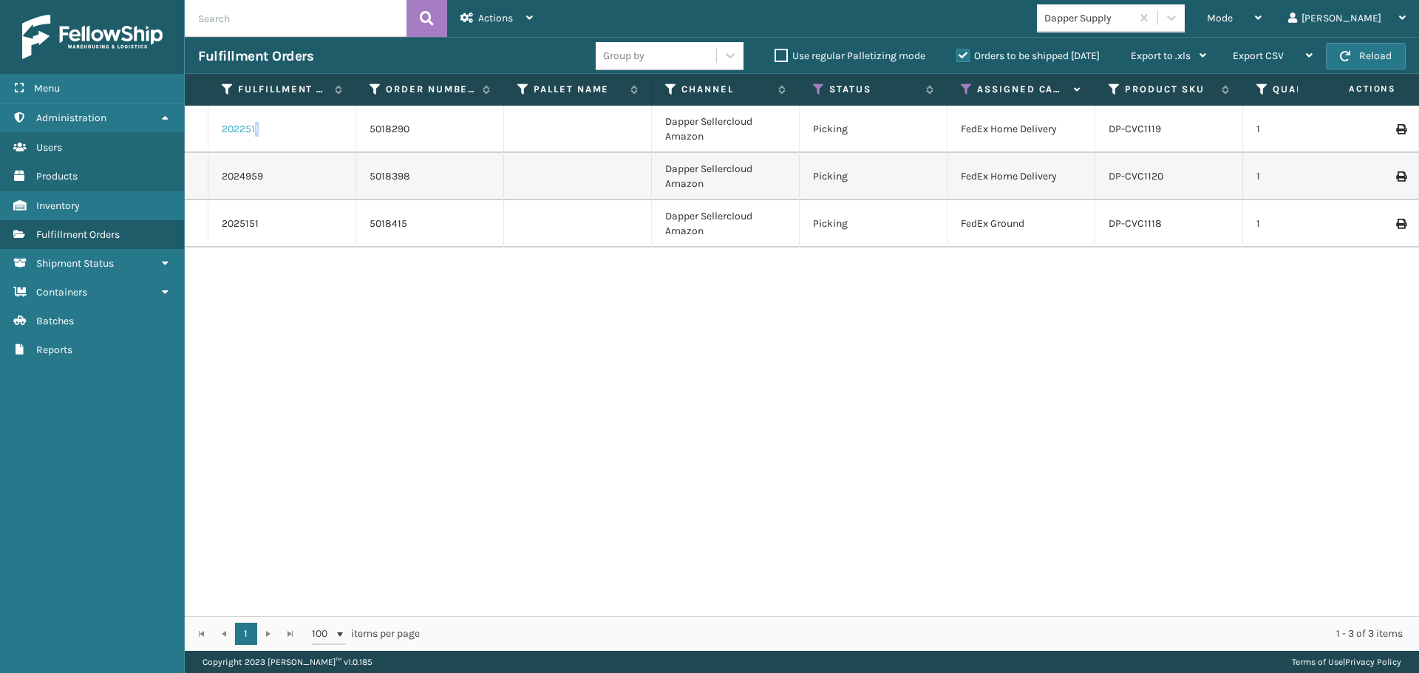
click at [254, 132] on div "2022511" at bounding box center [282, 129] width 120 height 15
click at [1088, 140] on tr "2022511 5018290 Dapper Sellercloud Amazon Picking FedEx Home Delivery DP-CVC111…" at bounding box center [1139, 129] width 1908 height 47
copy tr "DP-CVC1119"
drag, startPoint x: 1155, startPoint y: 177, endPoint x: 1126, endPoint y: 169, distance: 29.8
click at [1126, 169] on li "DP-CVC1120" at bounding box center [1136, 176] width 55 height 15
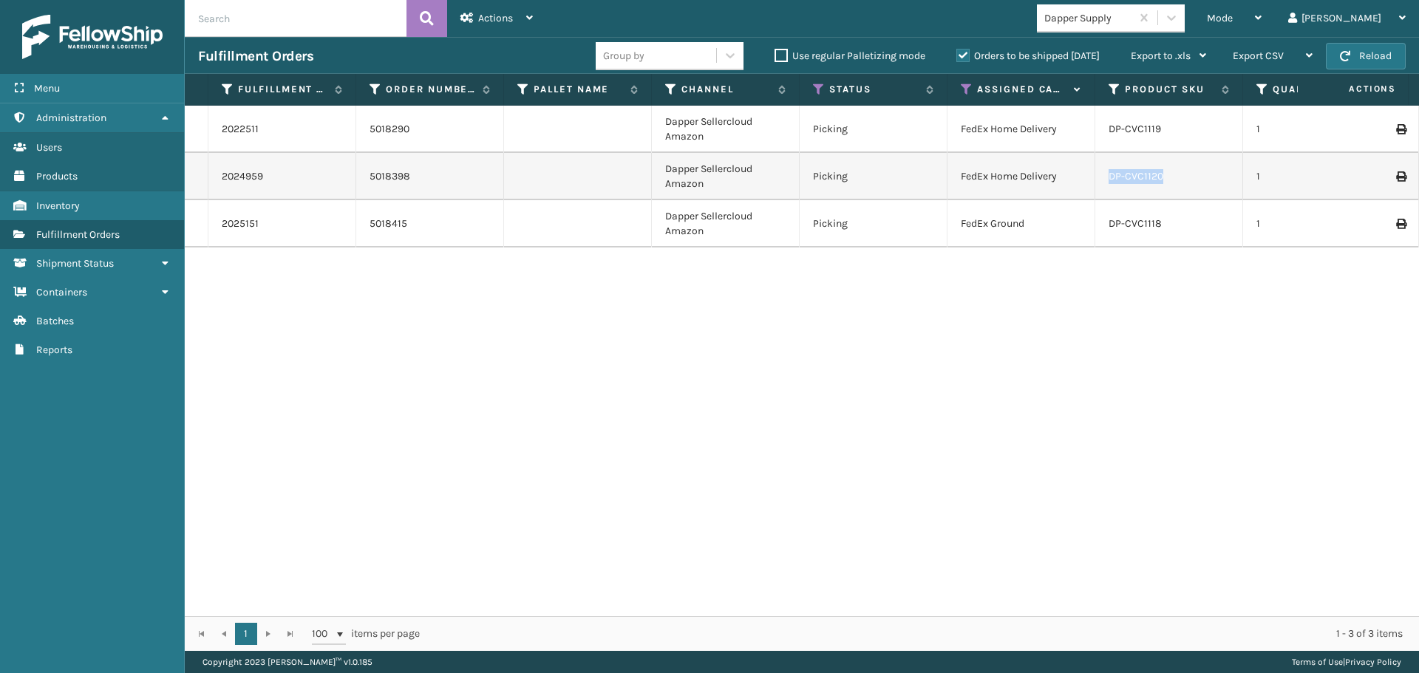
drag, startPoint x: 1171, startPoint y: 171, endPoint x: 1089, endPoint y: 172, distance: 82.1
click at [1089, 172] on tr "2024959 5018398 Dapper Sellercloud Amazon Picking FedEx Home Delivery DP-CVC112…" at bounding box center [1139, 176] width 1908 height 47
copy tr "DP-CVC1120"
drag, startPoint x: 1170, startPoint y: 221, endPoint x: 1100, endPoint y: 222, distance: 70.2
click at [1100, 222] on td "DP-CVC1118" at bounding box center [1169, 223] width 148 height 47
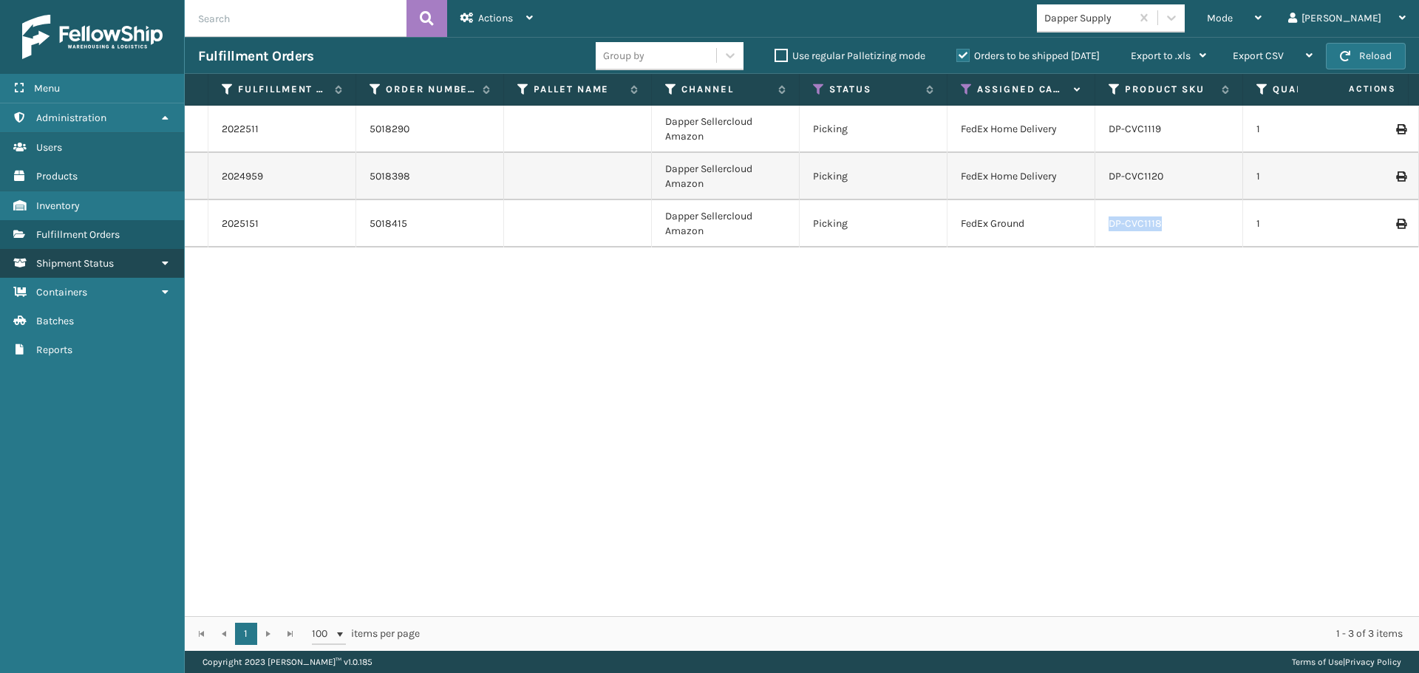
copy link "DP-CVC1118"
drag, startPoint x: 1171, startPoint y: 173, endPoint x: 1082, endPoint y: 175, distance: 88.7
click at [1082, 175] on tr "2024959 5018398 Dapper Sellercloud Amazon Picking FedEx Home Delivery DP-CVC112…" at bounding box center [1139, 176] width 1908 height 47
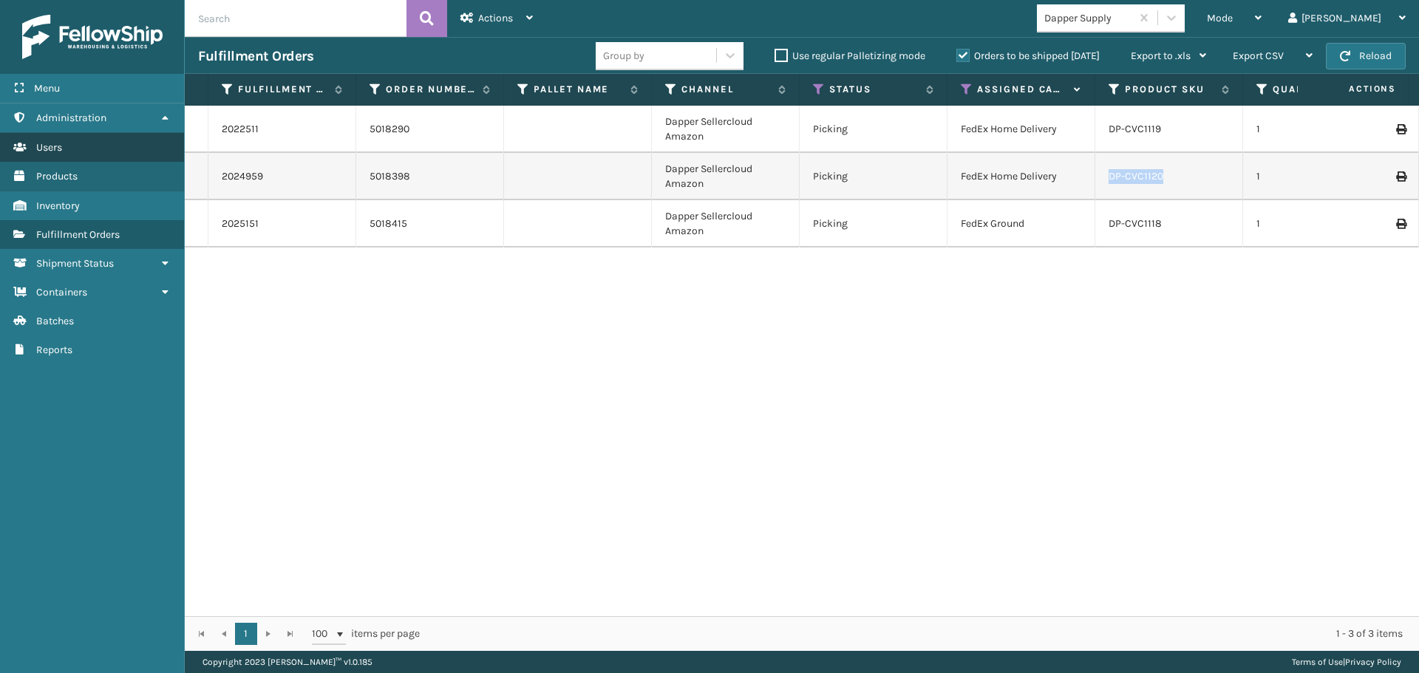
copy tr "DP-CVC1120"
drag, startPoint x: 284, startPoint y: 237, endPoint x: 195, endPoint y: 247, distance: 89.3
click at [195, 247] on tr "2025151 5018415 Dapper Sellercloud Amazon Picking FedEx Ground DP-CVC1118 1 Fel…" at bounding box center [1139, 223] width 1908 height 47
copy tr "2025151"
drag, startPoint x: 280, startPoint y: 267, endPoint x: 384, endPoint y: 255, distance: 104.9
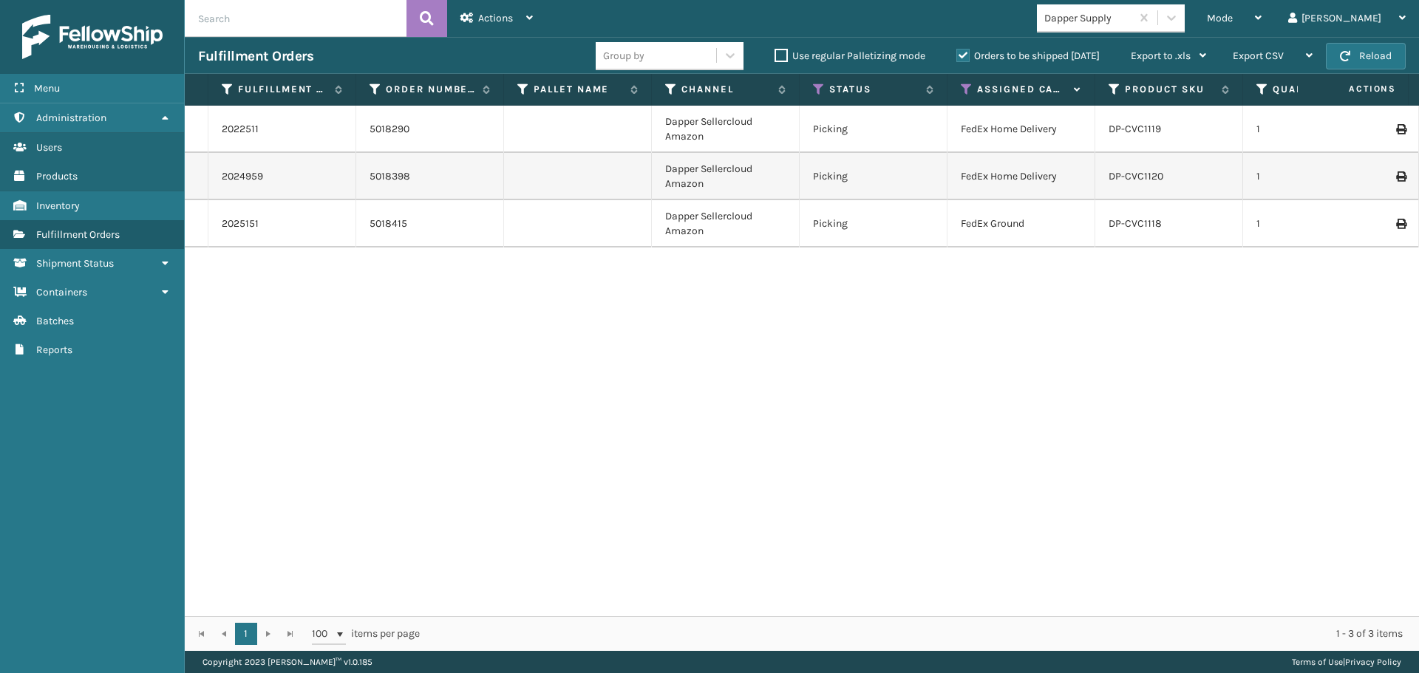
click at [289, 268] on div "2022511 5018290 Dapper Sellercloud Amazon Picking FedEx Home Delivery DP-CVC111…" at bounding box center [802, 361] width 1234 height 511
drag, startPoint x: 426, startPoint y: 222, endPoint x: 604, endPoint y: 208, distance: 178.7
click at [463, 232] on td "5018415" at bounding box center [430, 223] width 148 height 47
drag, startPoint x: 1116, startPoint y: 221, endPoint x: 1095, endPoint y: 222, distance: 21.4
click at [1095, 222] on tr "2025151 5018415 Dapper Sellercloud Amazon Picking FedEx Ground DP-CVC1118 1 Fel…" at bounding box center [1139, 223] width 1908 height 47
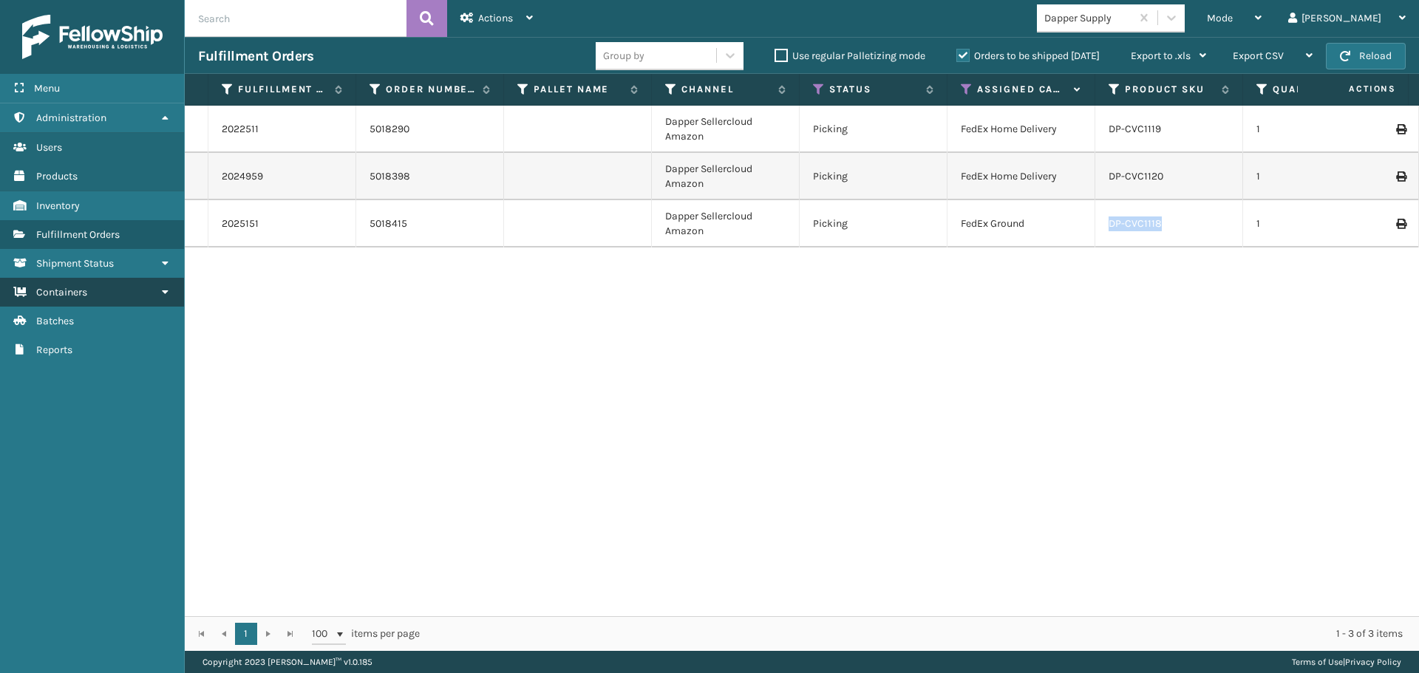
copy tr "DP-CVC1118"
click at [1185, 20] on div at bounding box center [1171, 17] width 27 height 27
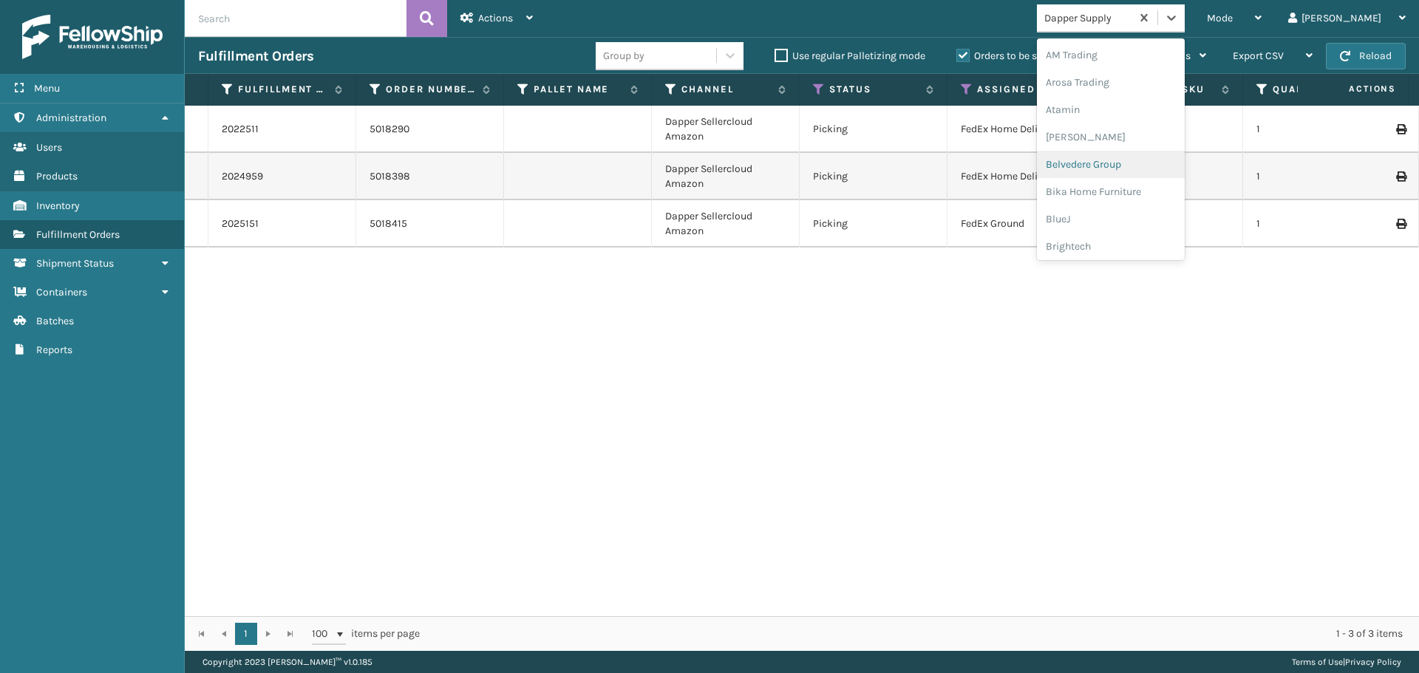
scroll to position [468, 0]
click at [1139, 132] on div "LifePro Fitness" at bounding box center [1111, 133] width 148 height 27
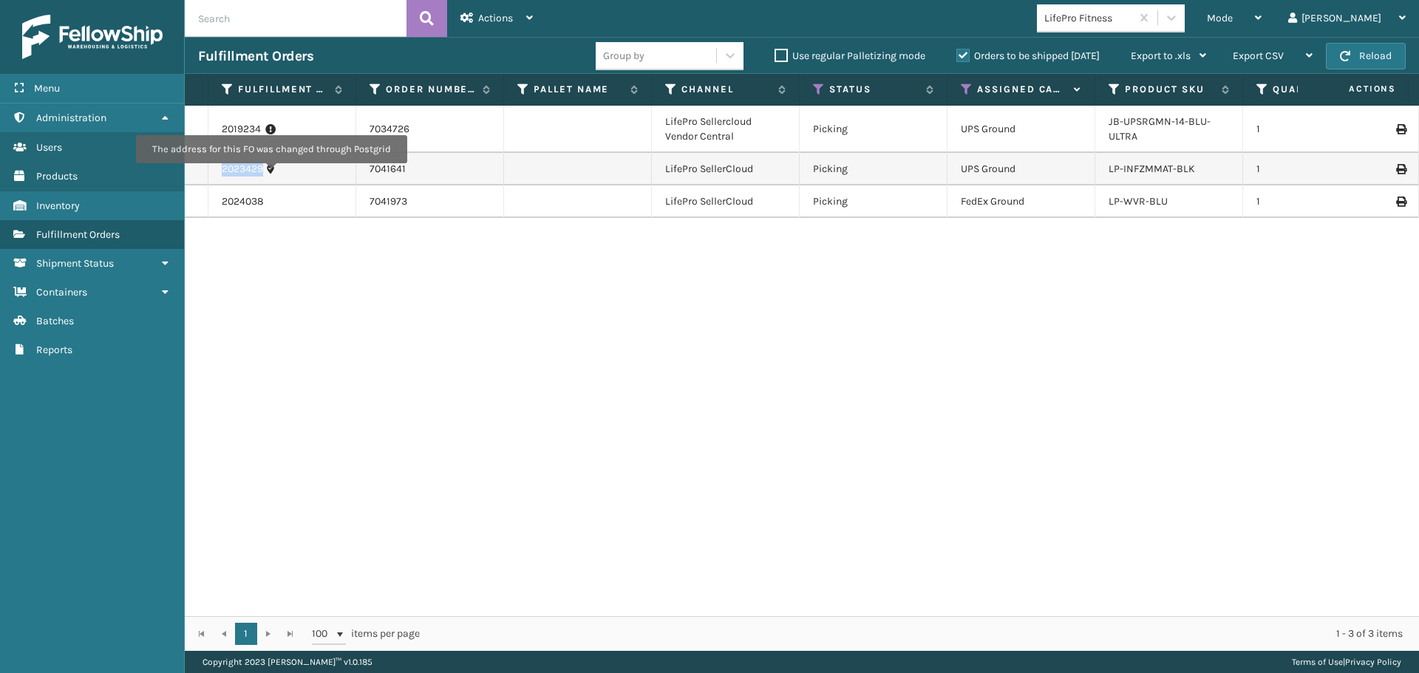
drag, startPoint x: 219, startPoint y: 169, endPoint x: 271, endPoint y: 174, distance: 52.7
click at [271, 174] on td "2023429" at bounding box center [282, 169] width 148 height 33
drag, startPoint x: 1193, startPoint y: 170, endPoint x: 1055, endPoint y: 165, distance: 137.6
click at [1055, 165] on tr "2023429 7041641 LifePro SellerCloud Picking UPS Ground LP-INFZMMAT-BLK 1 Fellow…" at bounding box center [1139, 169] width 1908 height 33
copy tr "LP-INFZMMAT-BLK"
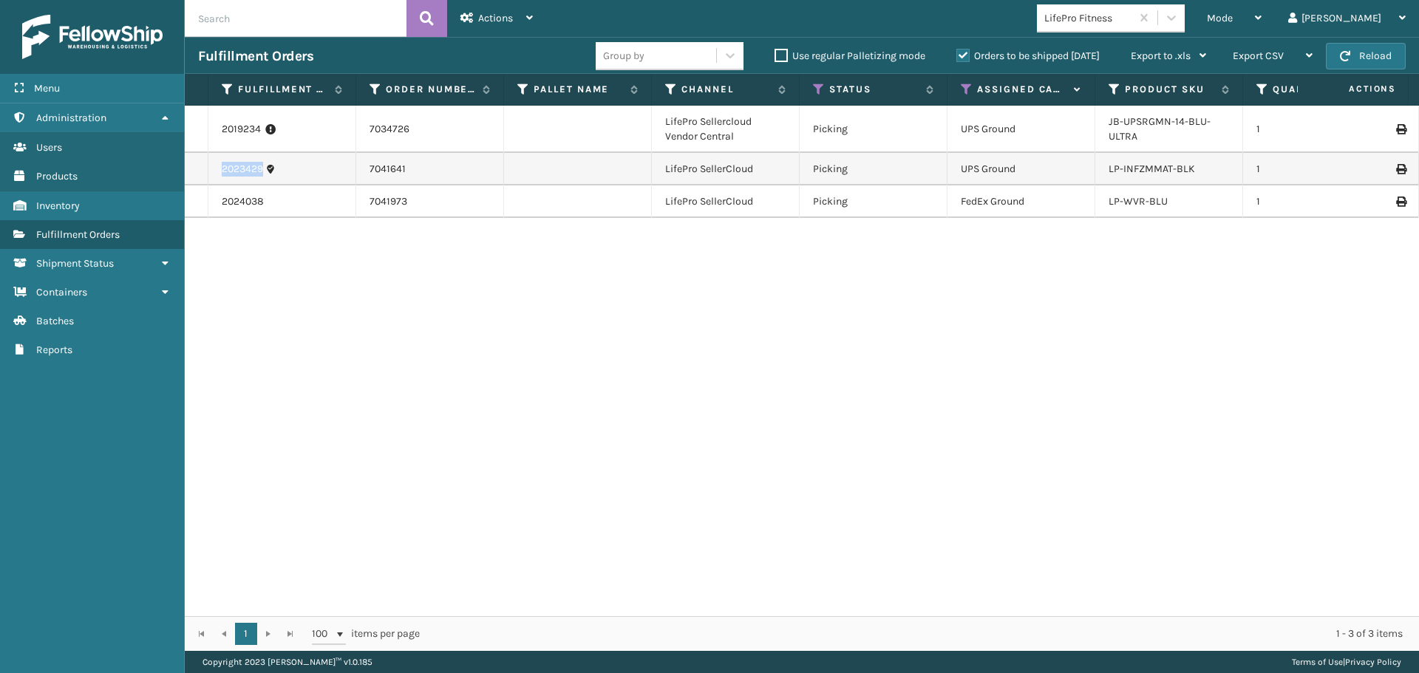
drag, startPoint x: 219, startPoint y: 163, endPoint x: 300, endPoint y: 174, distance: 82.0
click at [300, 174] on td "2023429" at bounding box center [282, 169] width 148 height 33
copy link "2023429"
click at [1185, 13] on div at bounding box center [1171, 17] width 27 height 27
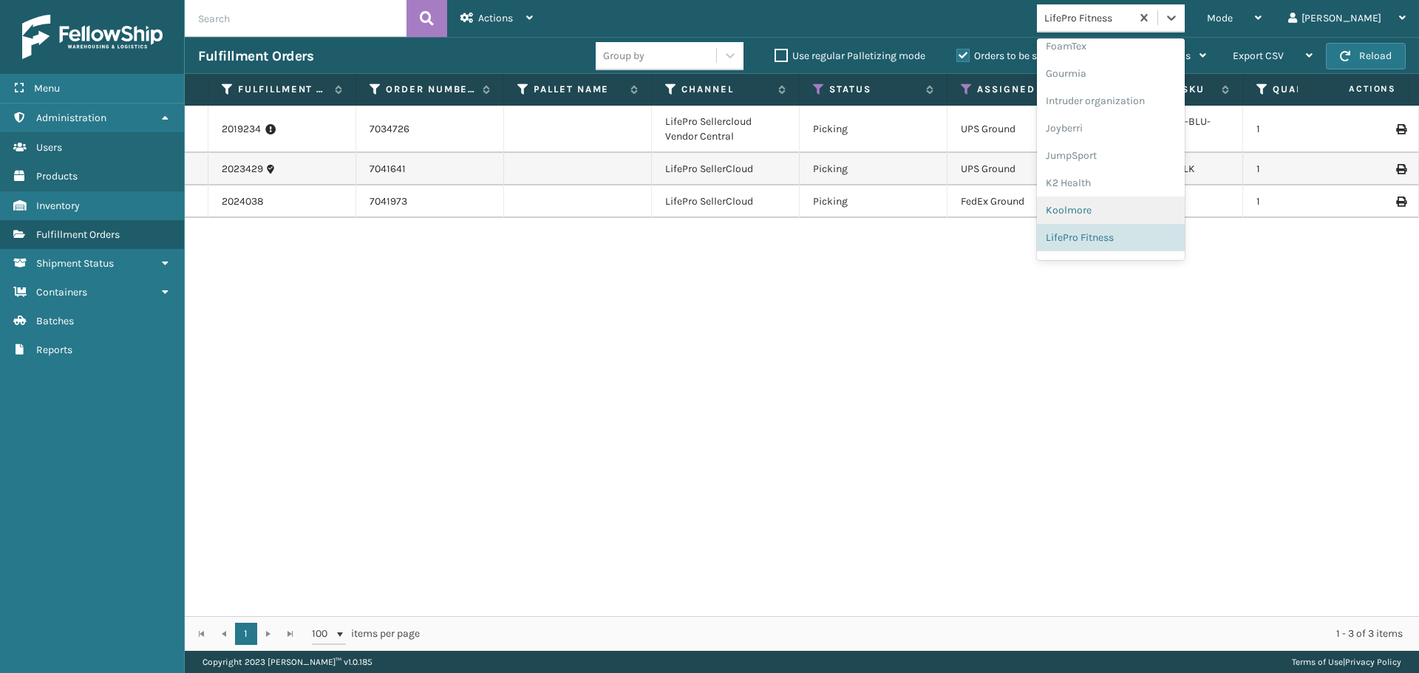
scroll to position [438, 0]
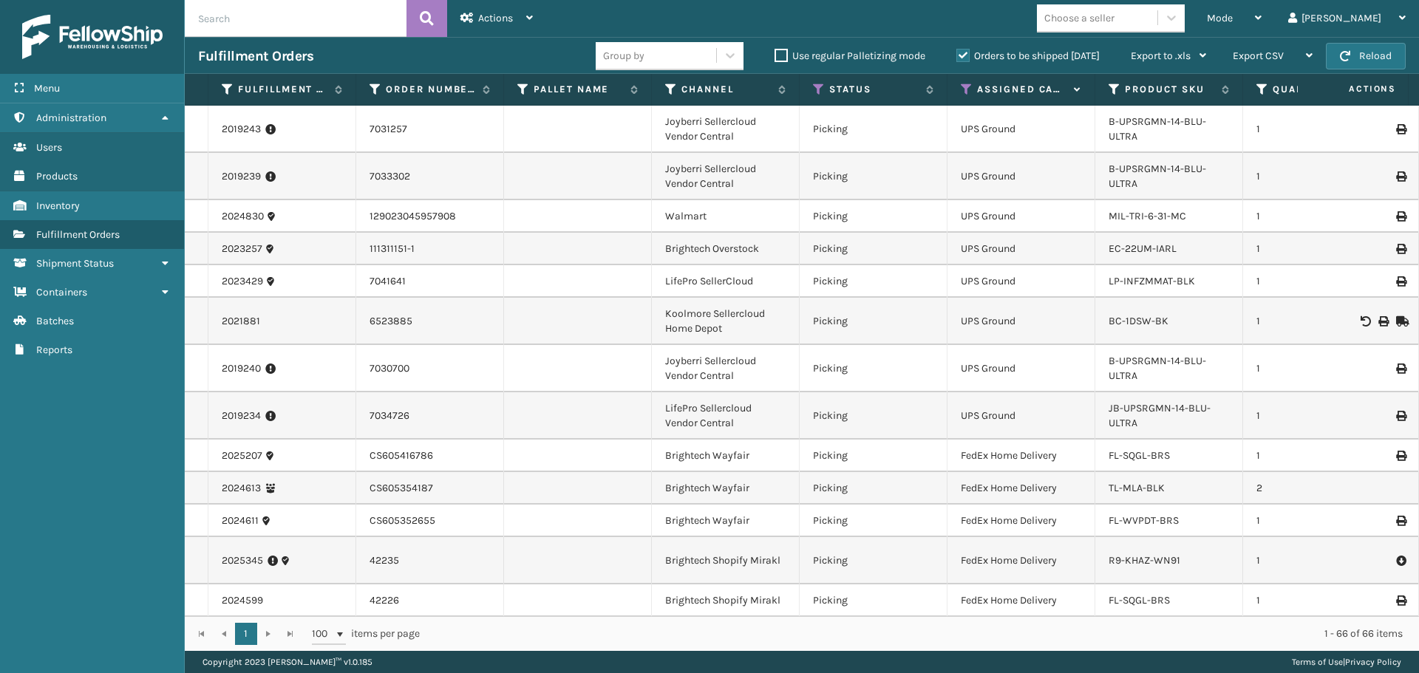
drag, startPoint x: 1188, startPoint y: 18, endPoint x: 1171, endPoint y: 33, distance: 23.1
click at [1157, 18] on div "Choose a seller" at bounding box center [1097, 18] width 120 height 24
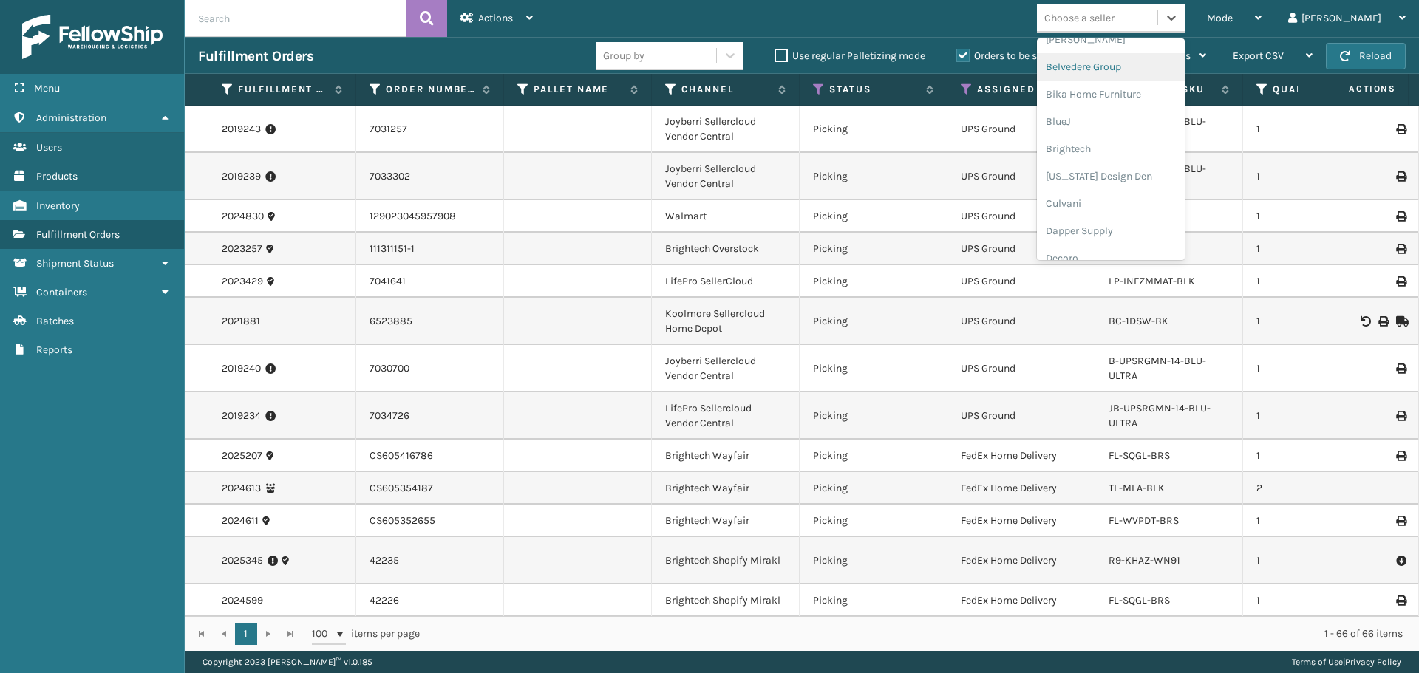
scroll to position [370, 0]
click at [1131, 209] on div "Koolmore" at bounding box center [1111, 204] width 148 height 27
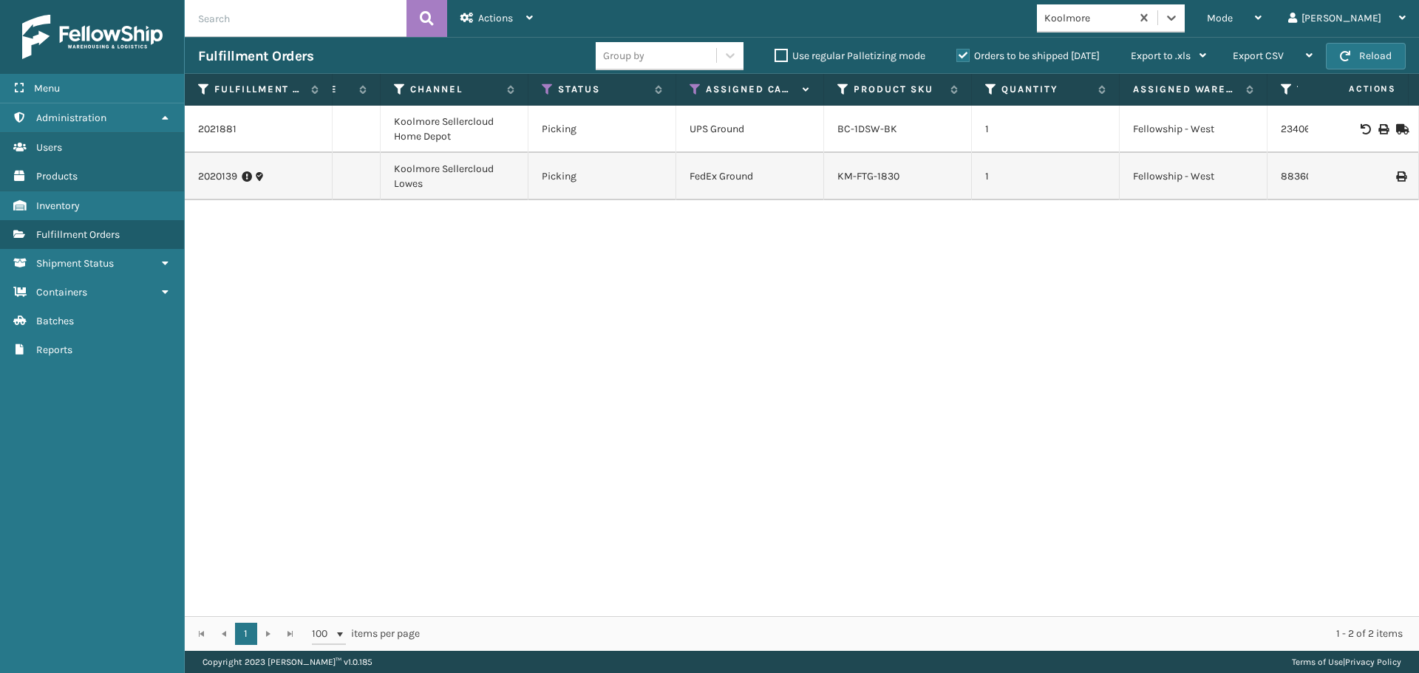
scroll to position [0, 147]
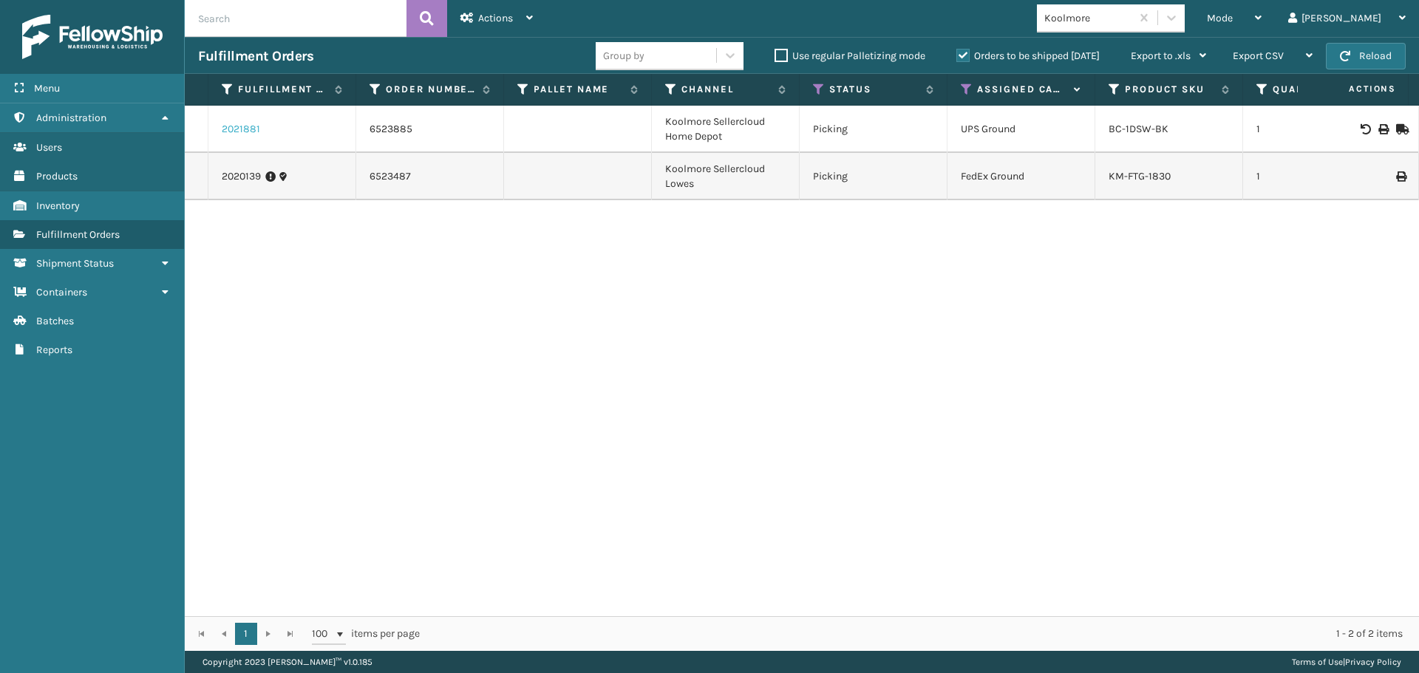
click at [245, 127] on link "2021881" at bounding box center [241, 129] width 38 height 15
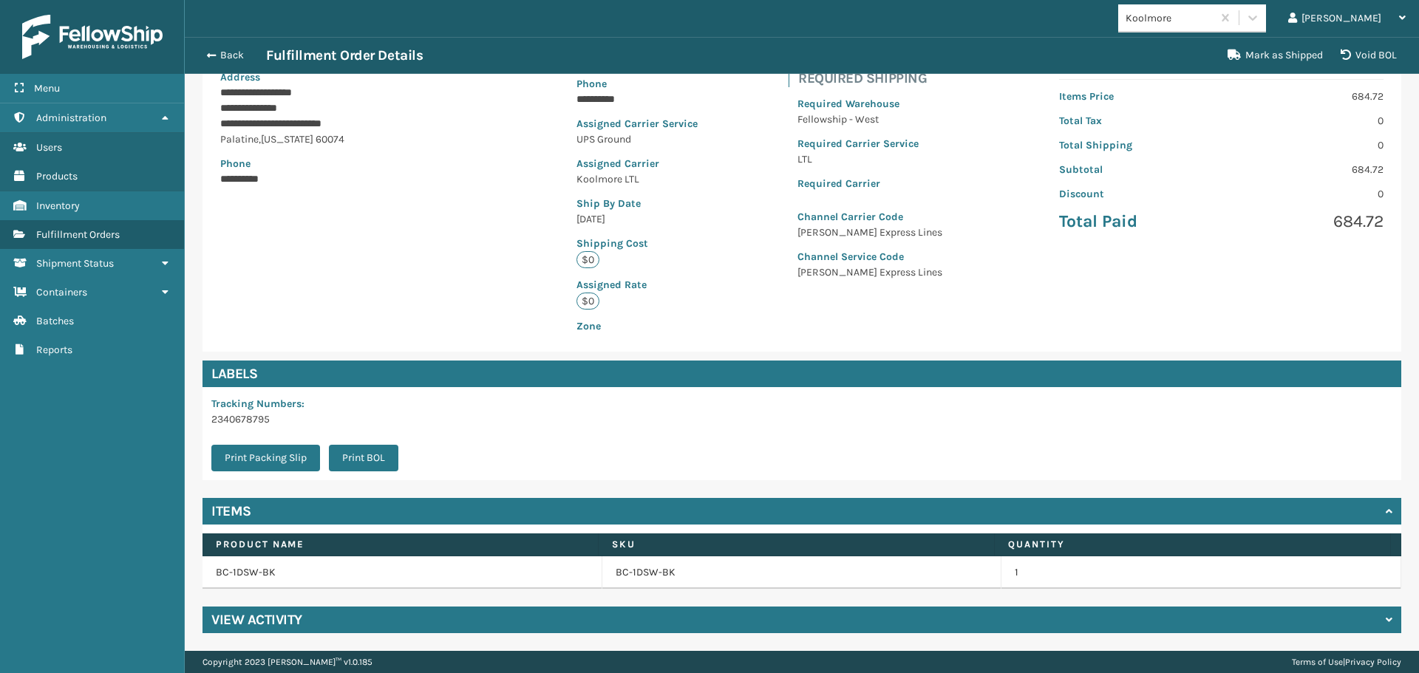
click at [735, 628] on div "View Activity" at bounding box center [802, 620] width 1199 height 27
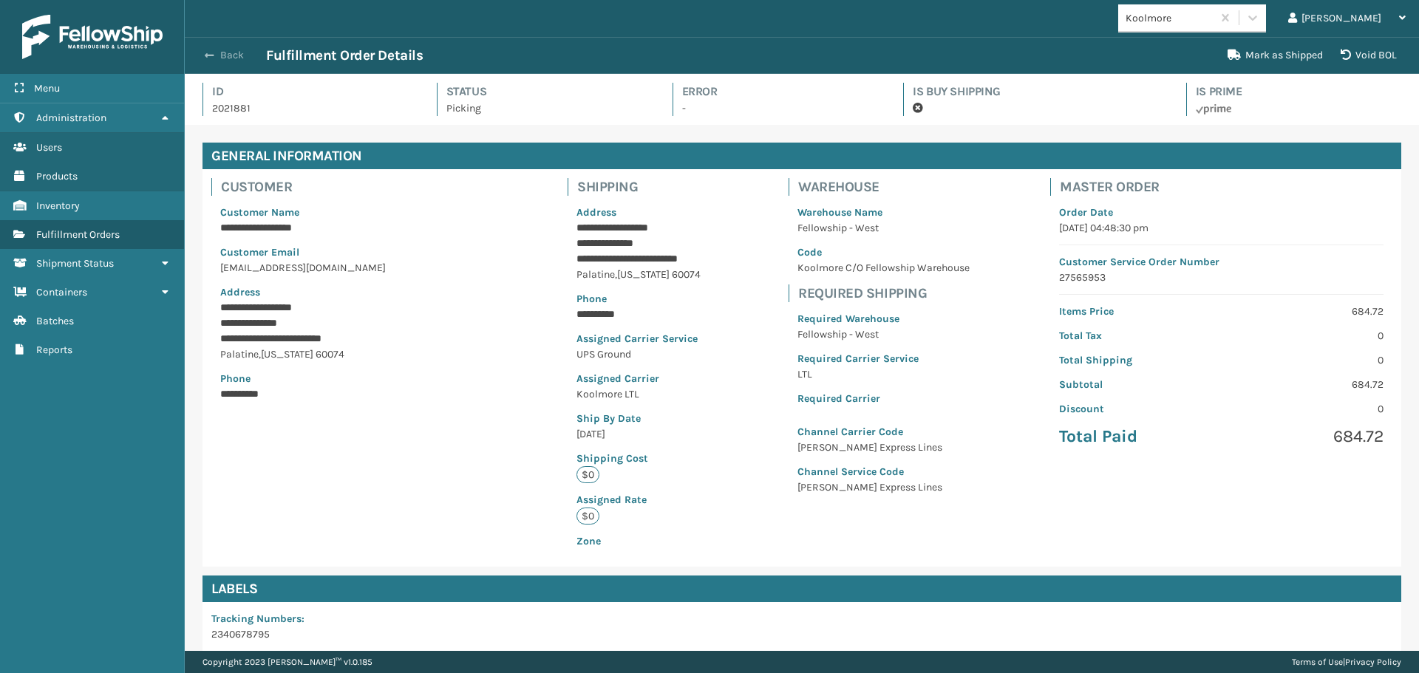
click at [231, 54] on button "Back" at bounding box center [232, 55] width 68 height 13
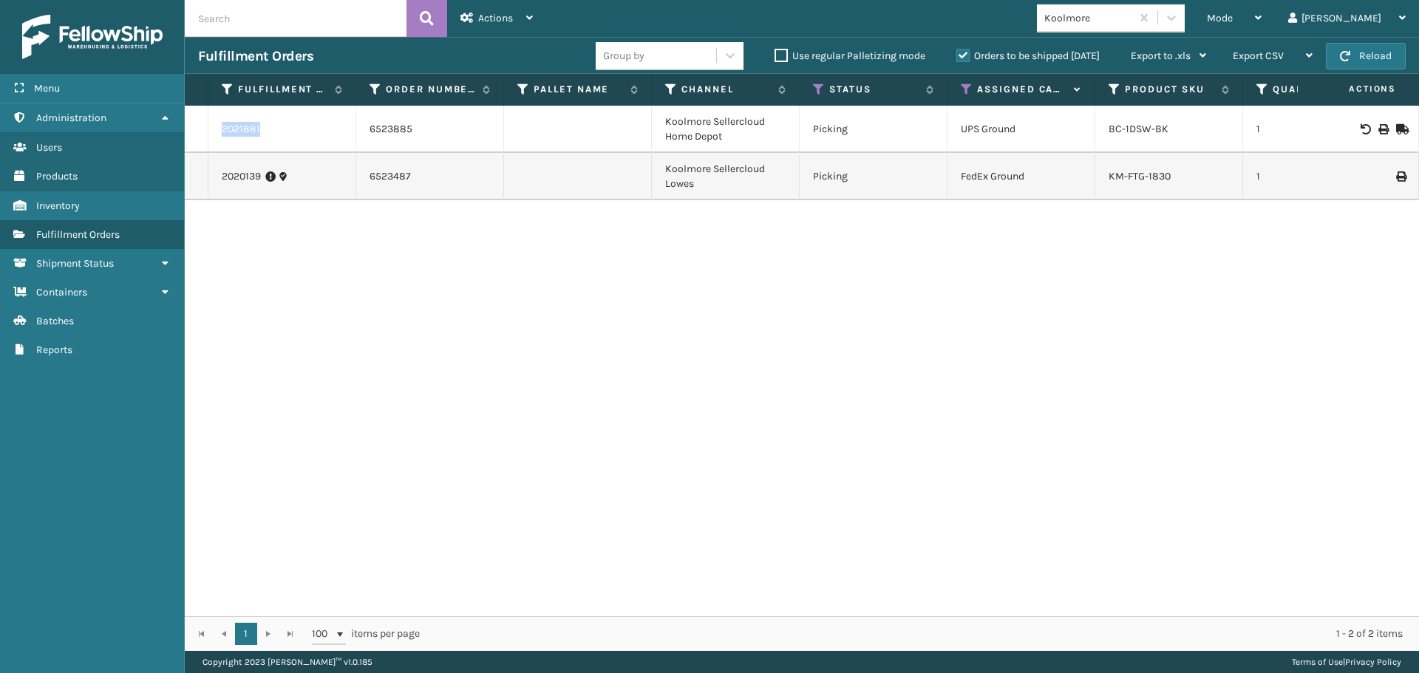
drag, startPoint x: 278, startPoint y: 130, endPoint x: 199, endPoint y: 126, distance: 79.2
click at [199, 126] on tr "2021881 6523885 [GEOGRAPHIC_DATA] Sellercloud Home Depot Picking UPS Ground [GE…" at bounding box center [1139, 129] width 1908 height 47
copy tr "2021881"
click at [263, 123] on div "2021881" at bounding box center [282, 129] width 120 height 15
click at [248, 131] on link "2021881" at bounding box center [241, 129] width 38 height 15
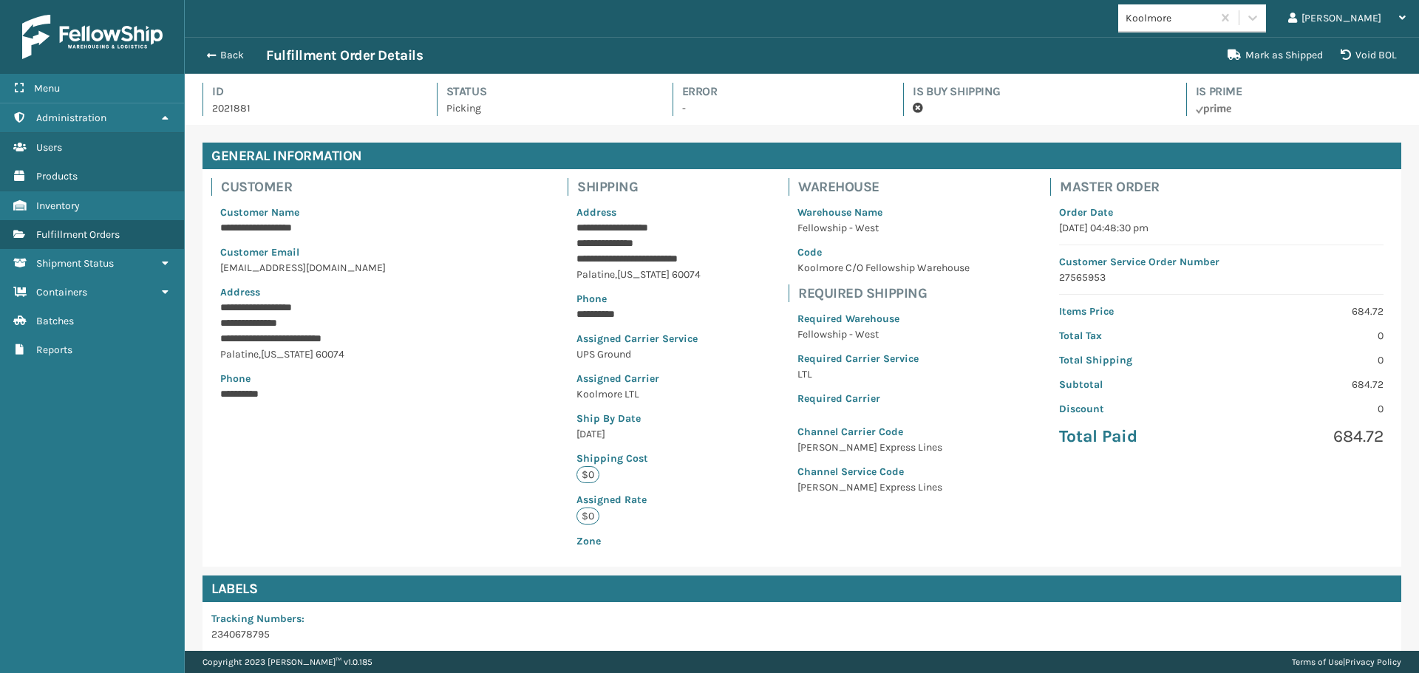
scroll to position [35, 1234]
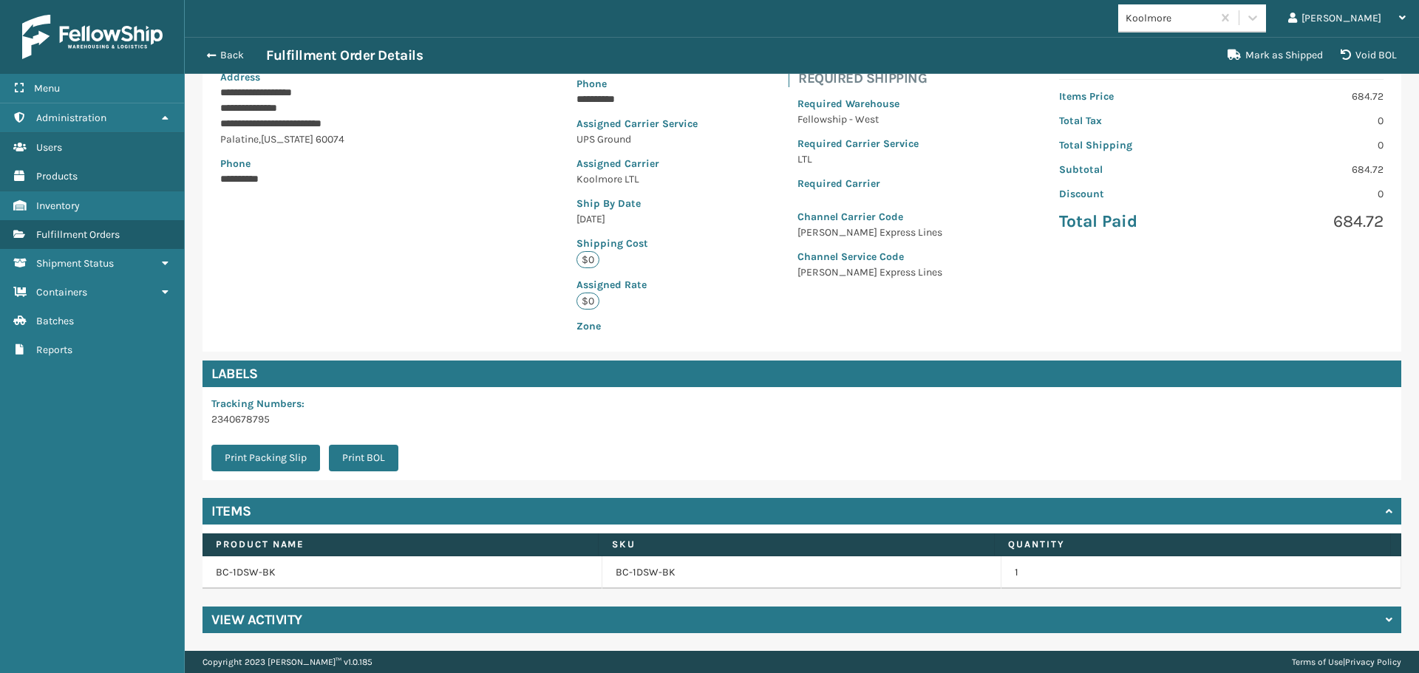
click at [676, 605] on div "**********" at bounding box center [802, 280] width 1234 height 741
click at [699, 613] on div "View Activity" at bounding box center [802, 620] width 1199 height 27
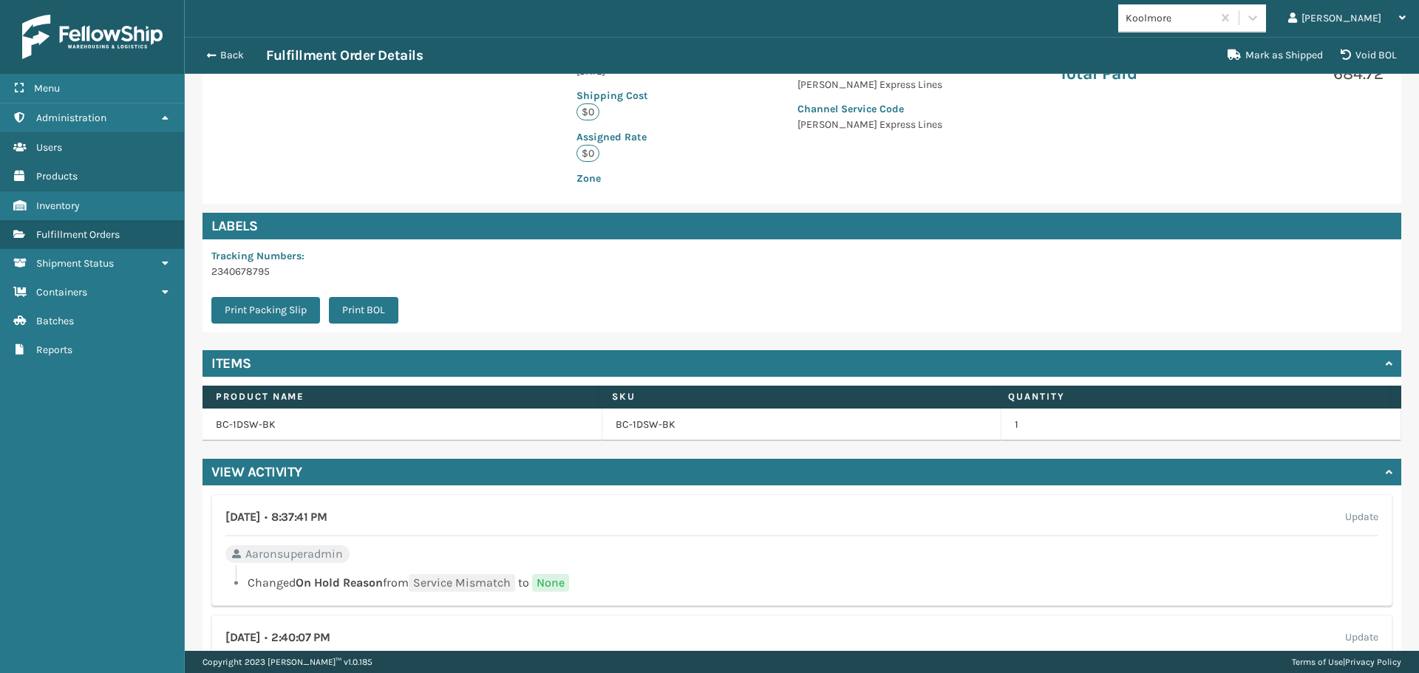
scroll to position [659, 0]
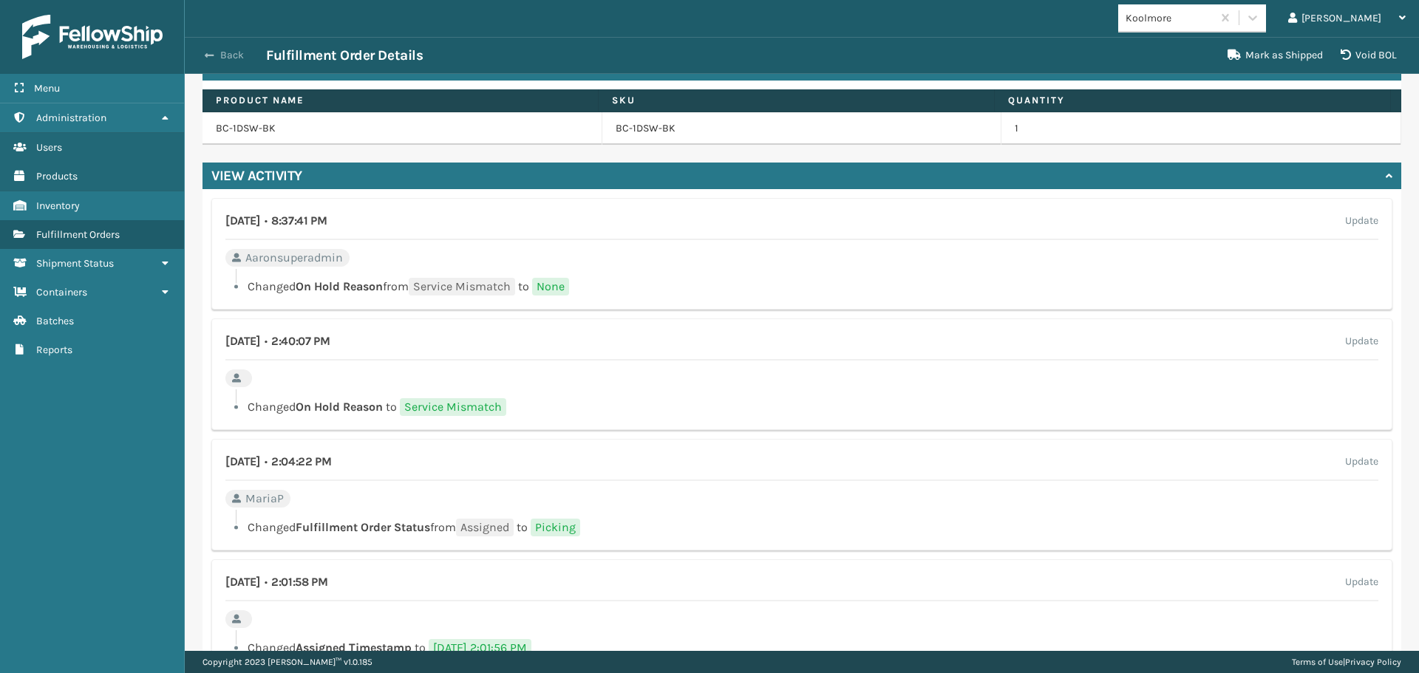
click at [226, 60] on button "Back" at bounding box center [232, 55] width 68 height 13
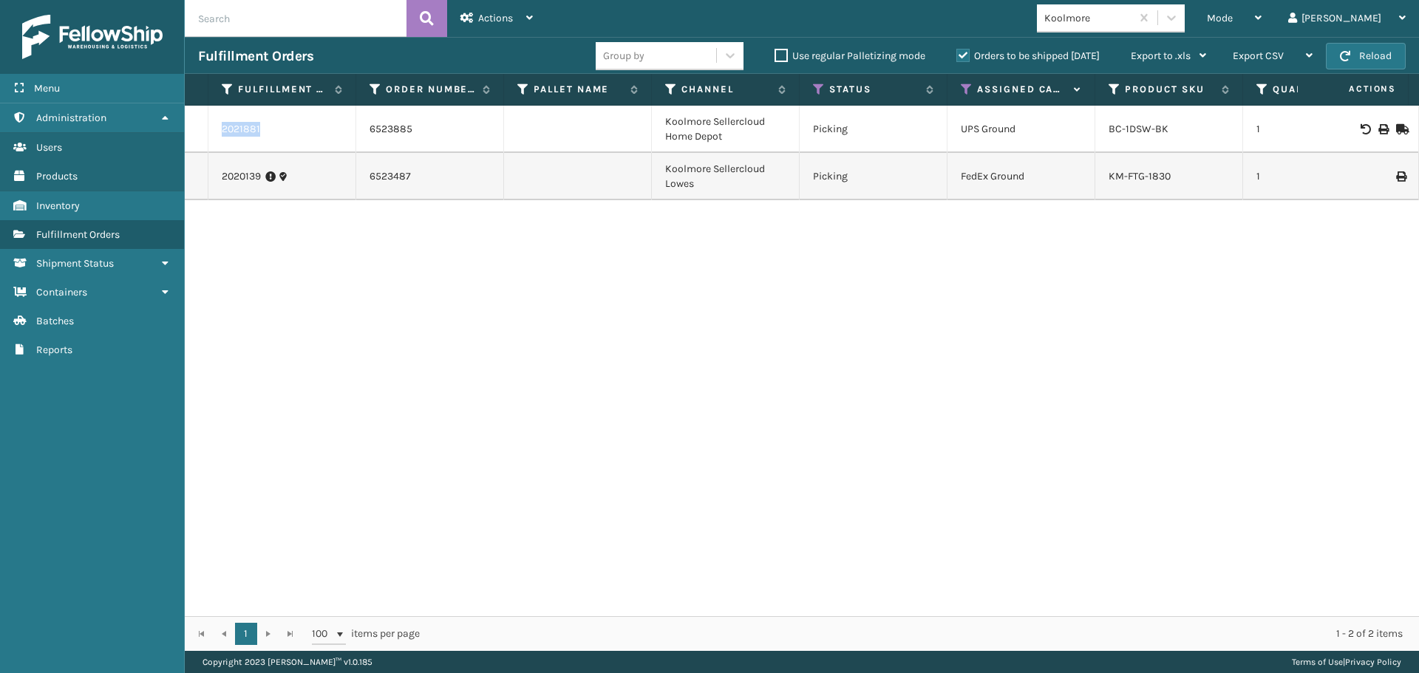
drag, startPoint x: 254, startPoint y: 124, endPoint x: 217, endPoint y: 120, distance: 37.9
click at [216, 121] on td "2021881" at bounding box center [282, 129] width 148 height 47
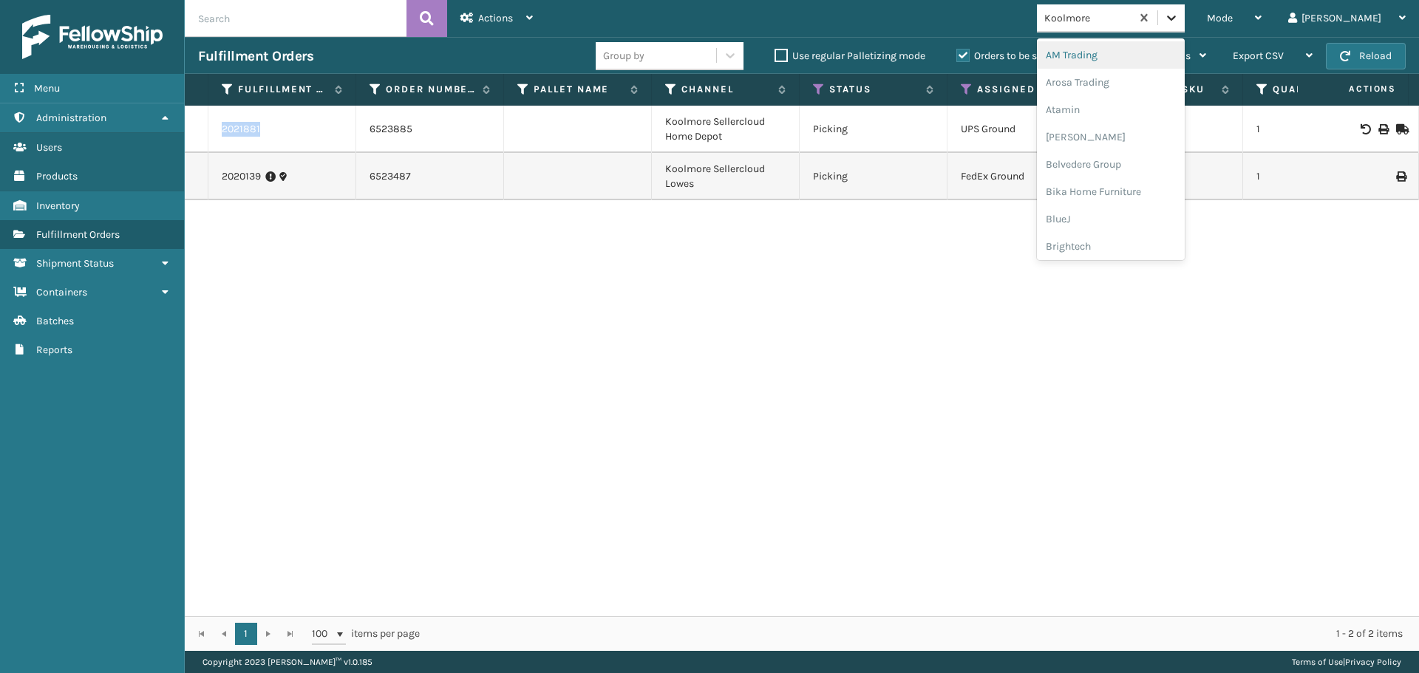
click at [1176, 19] on icon at bounding box center [1171, 18] width 9 height 5
click at [1126, 222] on div "SleepGeekz" at bounding box center [1111, 216] width 148 height 27
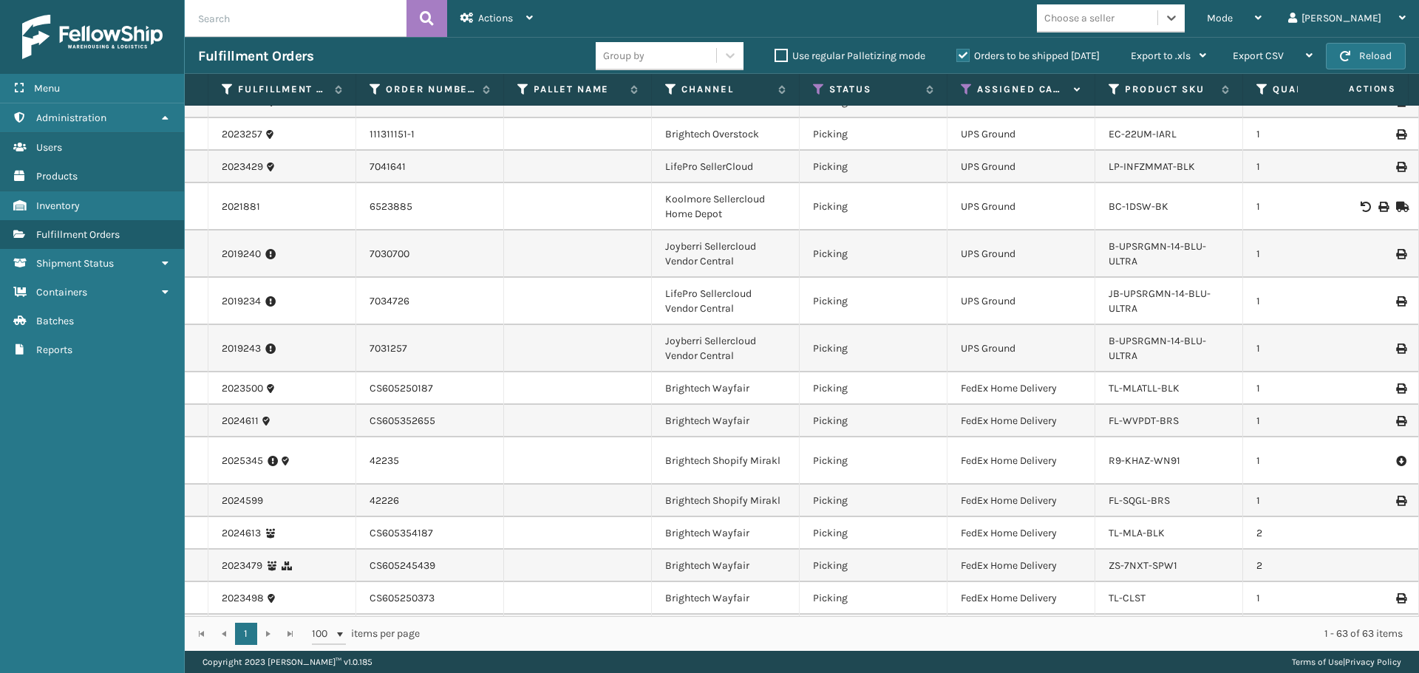
scroll to position [0, 0]
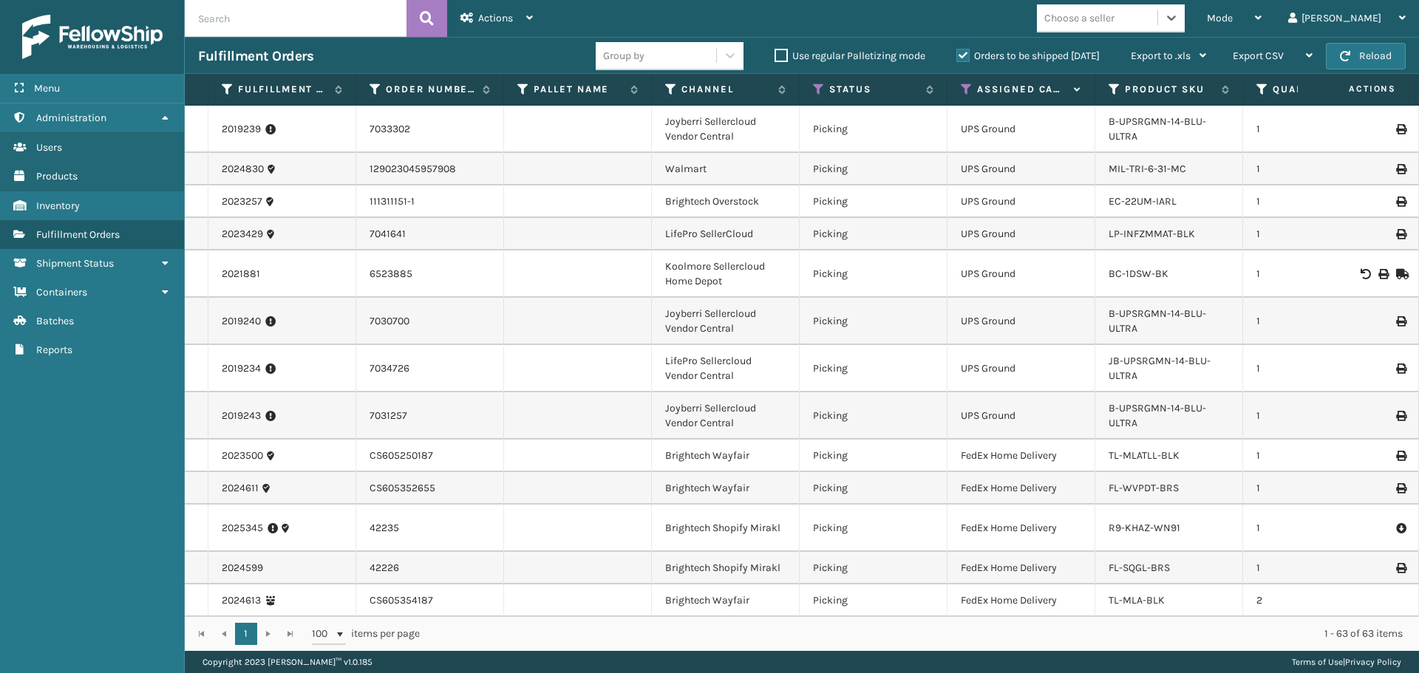
click at [1132, 27] on div "Choose a seller" at bounding box center [1097, 18] width 120 height 24
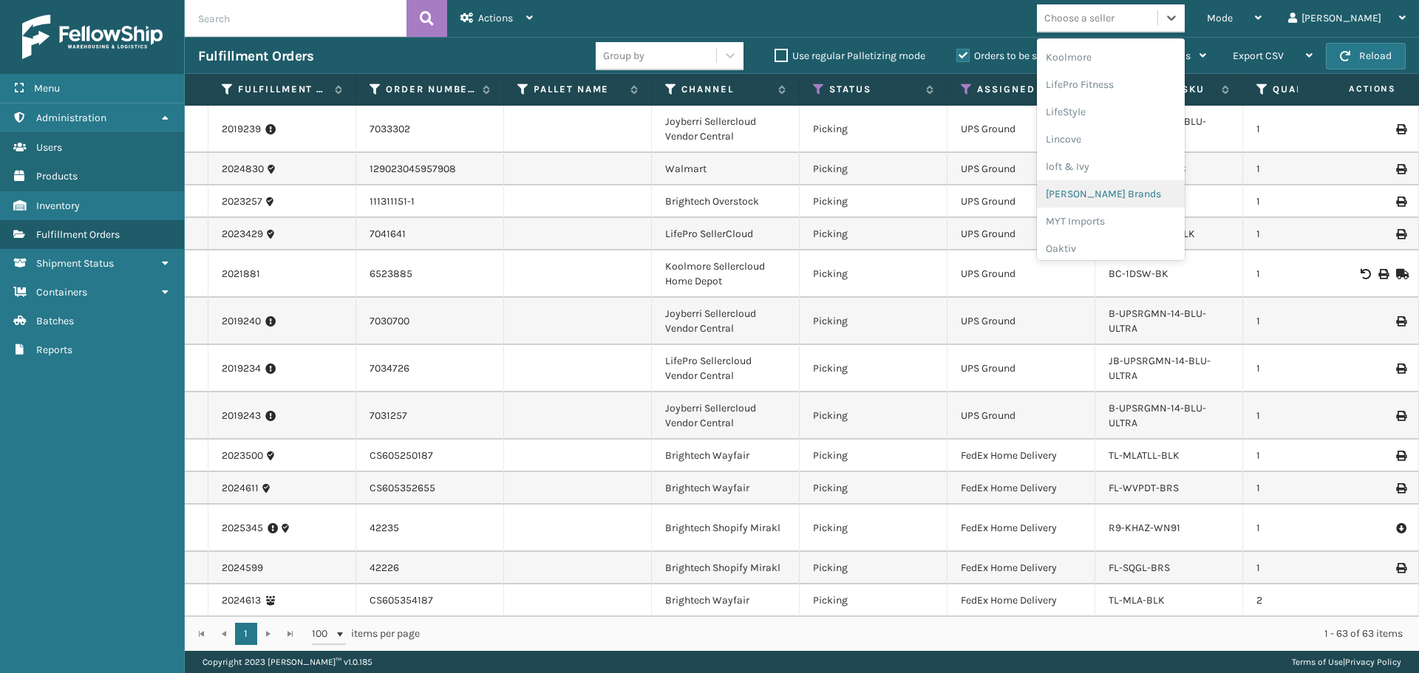
scroll to position [492, 0]
click at [1137, 109] on div "LifePro Fitness" at bounding box center [1111, 109] width 148 height 27
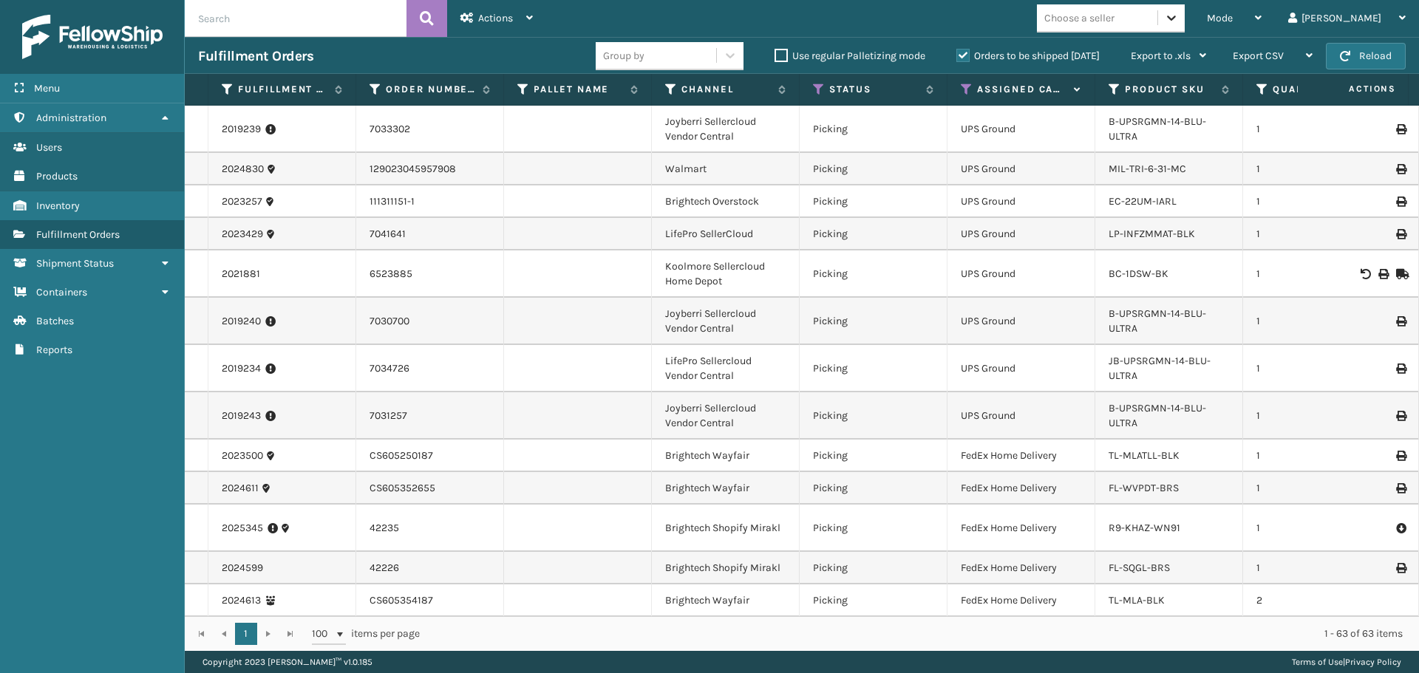
click at [1179, 23] on icon at bounding box center [1171, 17] width 15 height 15
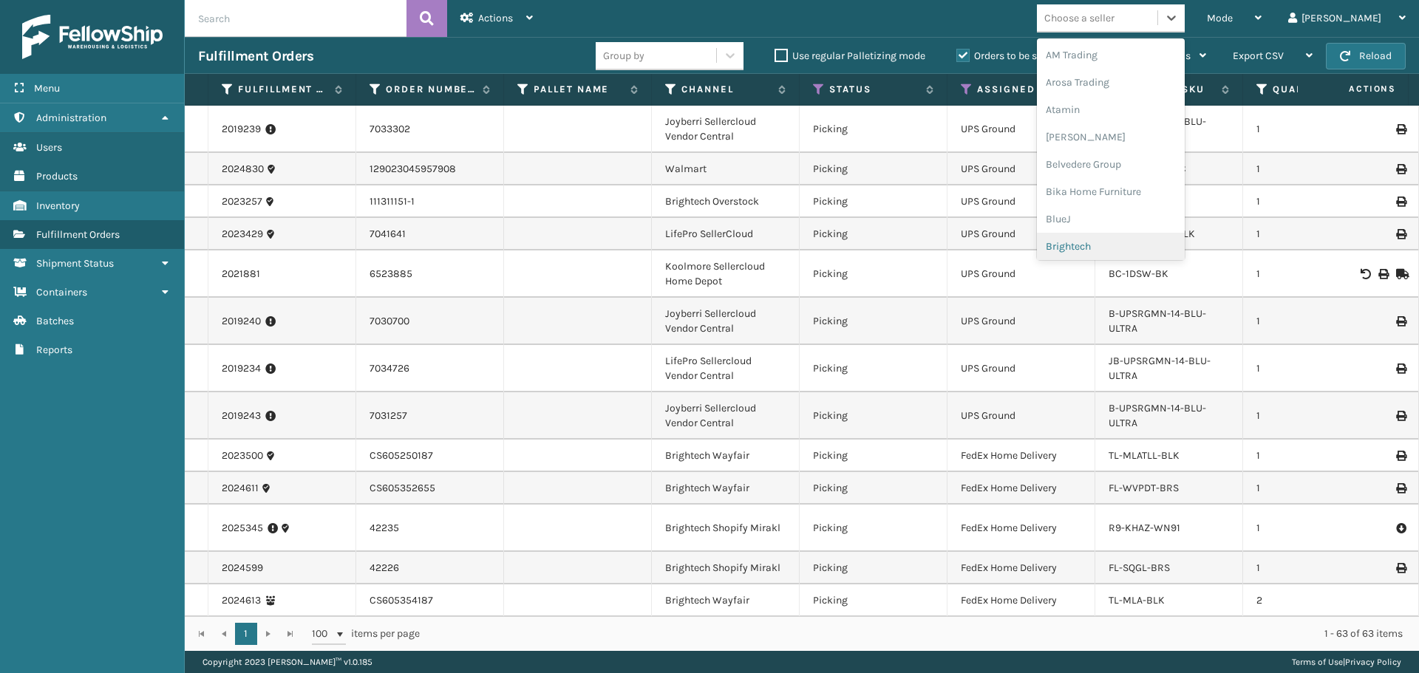
click at [1102, 239] on div "Brightech" at bounding box center [1111, 246] width 148 height 27
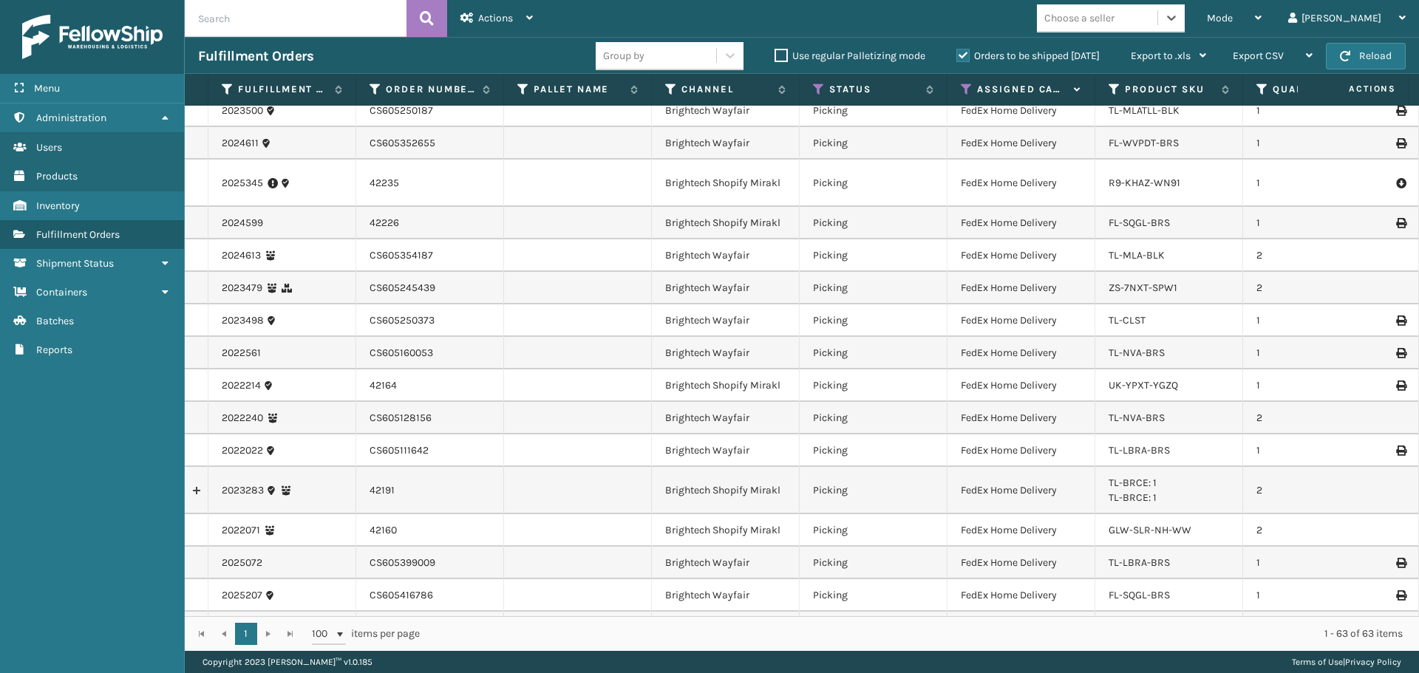
scroll to position [0, 0]
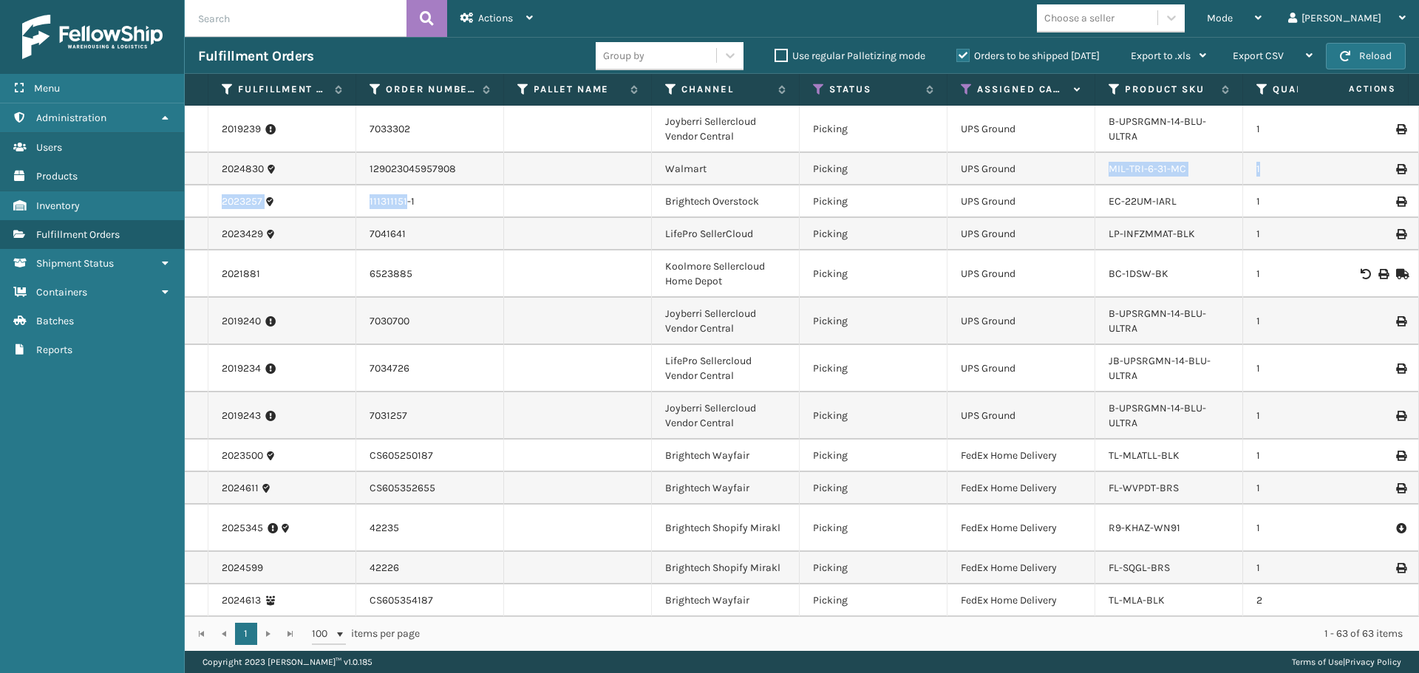
drag, startPoint x: 1039, startPoint y: 169, endPoint x: 405, endPoint y: 189, distance: 634.4
click at [460, 199] on td "111311151-1" at bounding box center [430, 202] width 148 height 33
drag, startPoint x: 1205, startPoint y: 164, endPoint x: 1098, endPoint y: 166, distance: 107.9
click at [1098, 166] on td "MIL-TRI-6-31-MC" at bounding box center [1169, 169] width 148 height 33
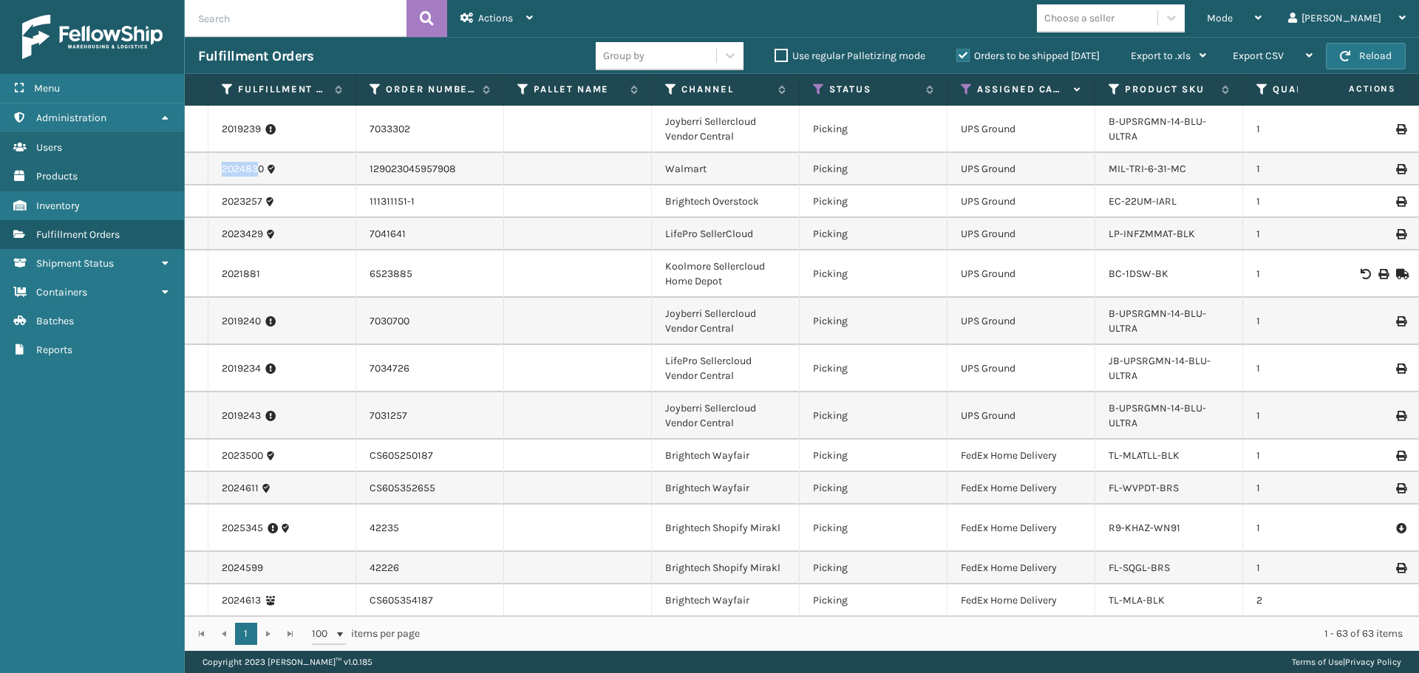
drag, startPoint x: 259, startPoint y: 168, endPoint x: 197, endPoint y: 169, distance: 62.1
click at [197, 169] on tr "2024830 129023045957908 Walmart Picking UPS Ground MIL-TRI-6-31-MC 1 Fellowship…" at bounding box center [1139, 169] width 1908 height 33
click at [212, 169] on td "2024830" at bounding box center [282, 169] width 148 height 33
drag, startPoint x: 212, startPoint y: 169, endPoint x: 252, endPoint y: 169, distance: 39.9
click at [252, 169] on td "2024830" at bounding box center [282, 169] width 148 height 33
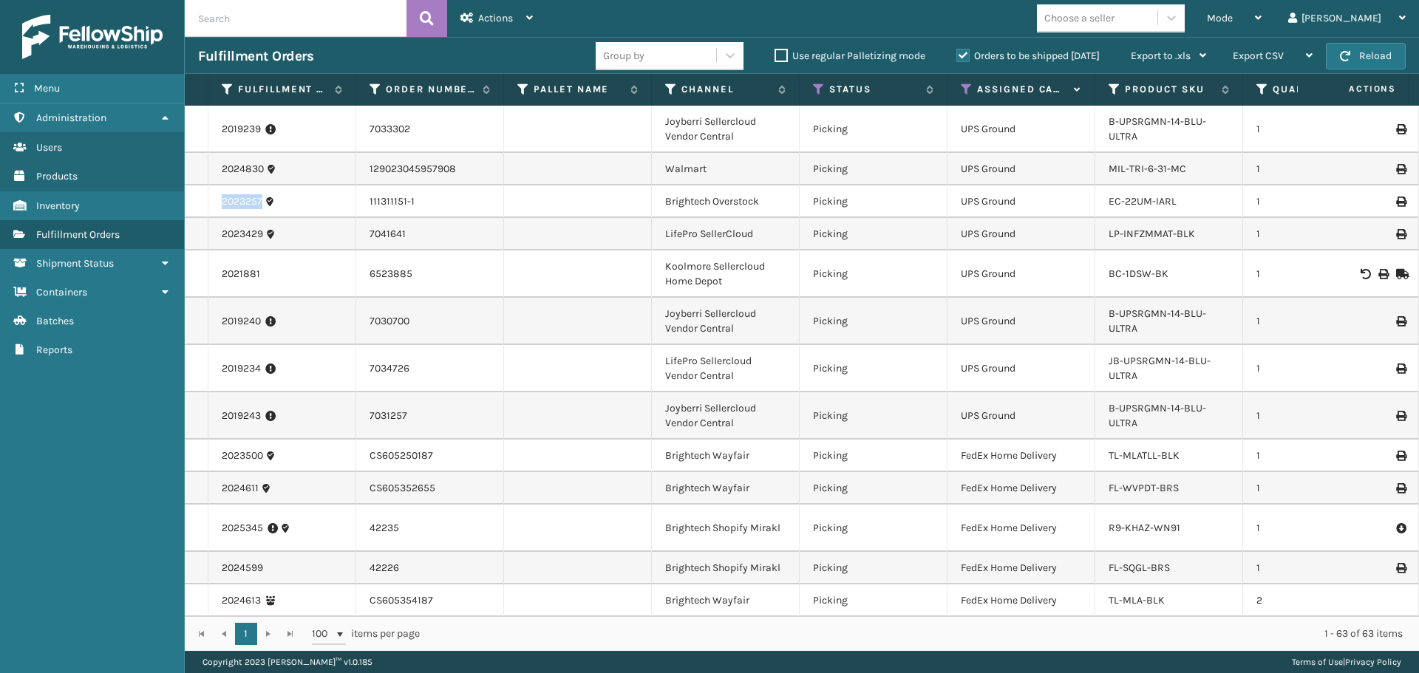
drag, startPoint x: 267, startPoint y: 209, endPoint x: 211, endPoint y: 204, distance: 55.7
click at [211, 204] on td "2023257" at bounding box center [282, 202] width 148 height 33
click at [809, 91] on th "Status" at bounding box center [874, 90] width 148 height 32
click at [820, 91] on icon at bounding box center [819, 89] width 12 height 13
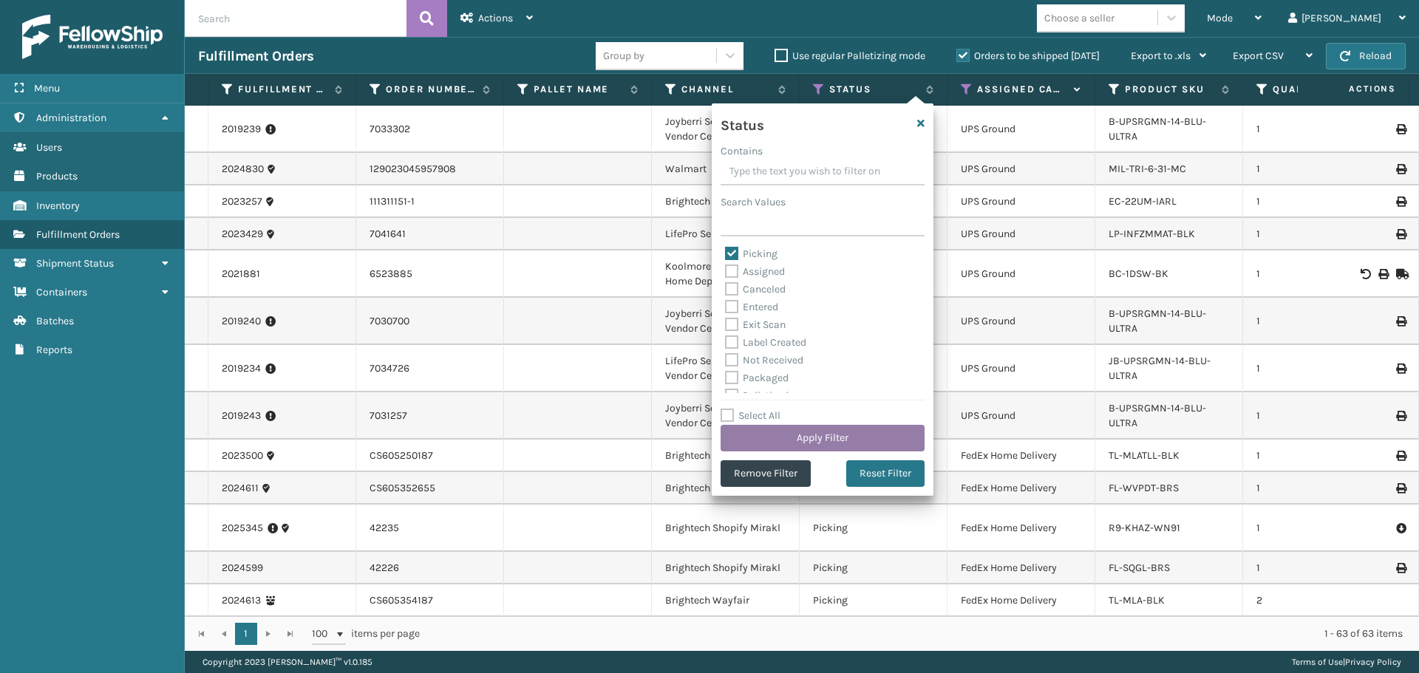
click at [829, 435] on button "Apply Filter" at bounding box center [823, 438] width 204 height 27
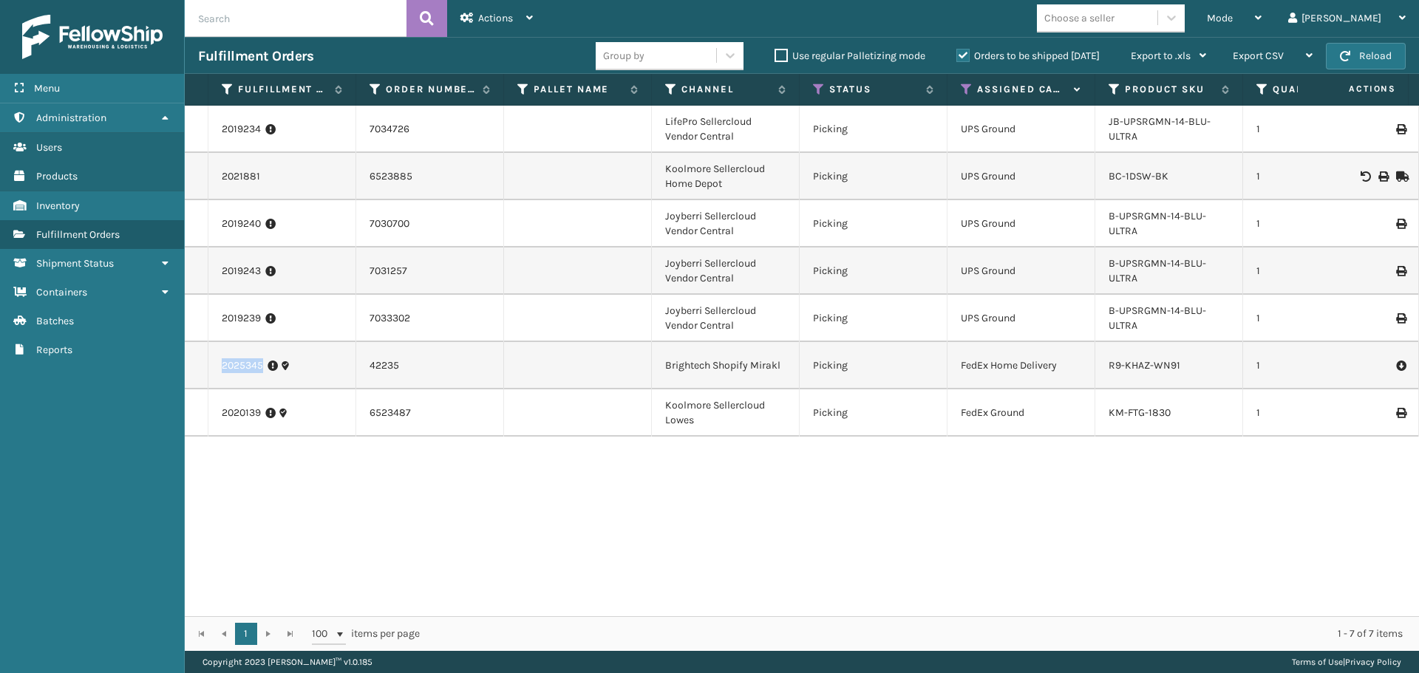
drag, startPoint x: 217, startPoint y: 368, endPoint x: 265, endPoint y: 366, distance: 47.4
click at [265, 366] on td "2025345" at bounding box center [282, 365] width 148 height 47
click at [813, 91] on icon at bounding box center [819, 89] width 12 height 13
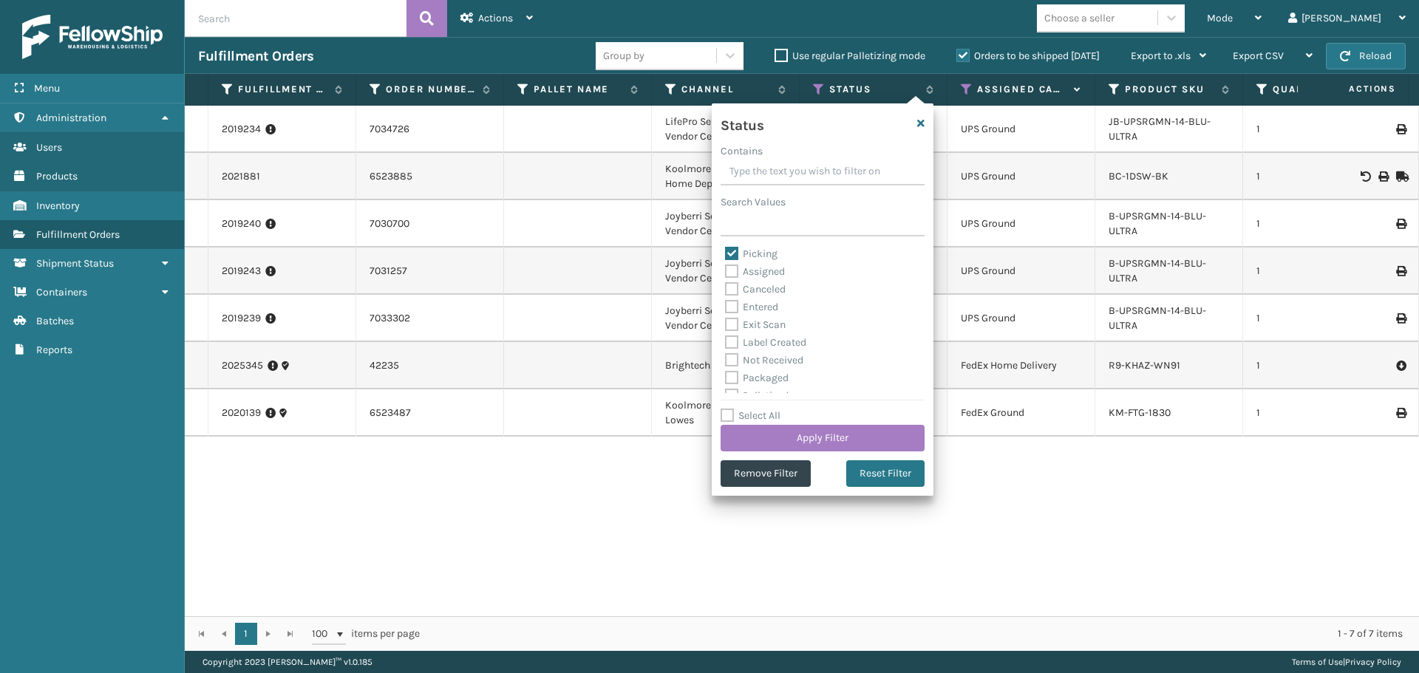
click at [753, 253] on label "Picking" at bounding box center [751, 254] width 52 height 13
click at [726, 253] on input "Picking" at bounding box center [725, 250] width 1 height 10
checkbox input "false"
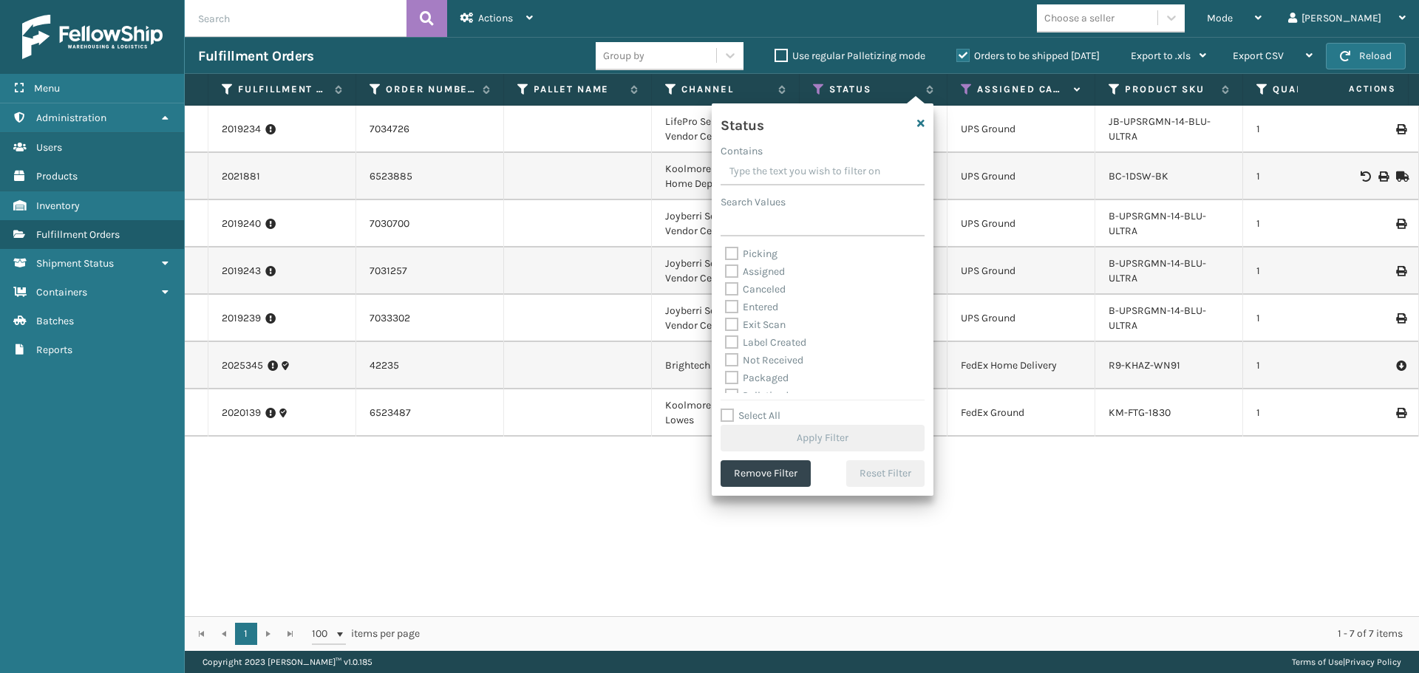
click at [771, 344] on label "Label Created" at bounding box center [765, 342] width 81 height 13
click at [726, 344] on input "Label Created" at bounding box center [725, 339] width 1 height 10
checkbox input "true"
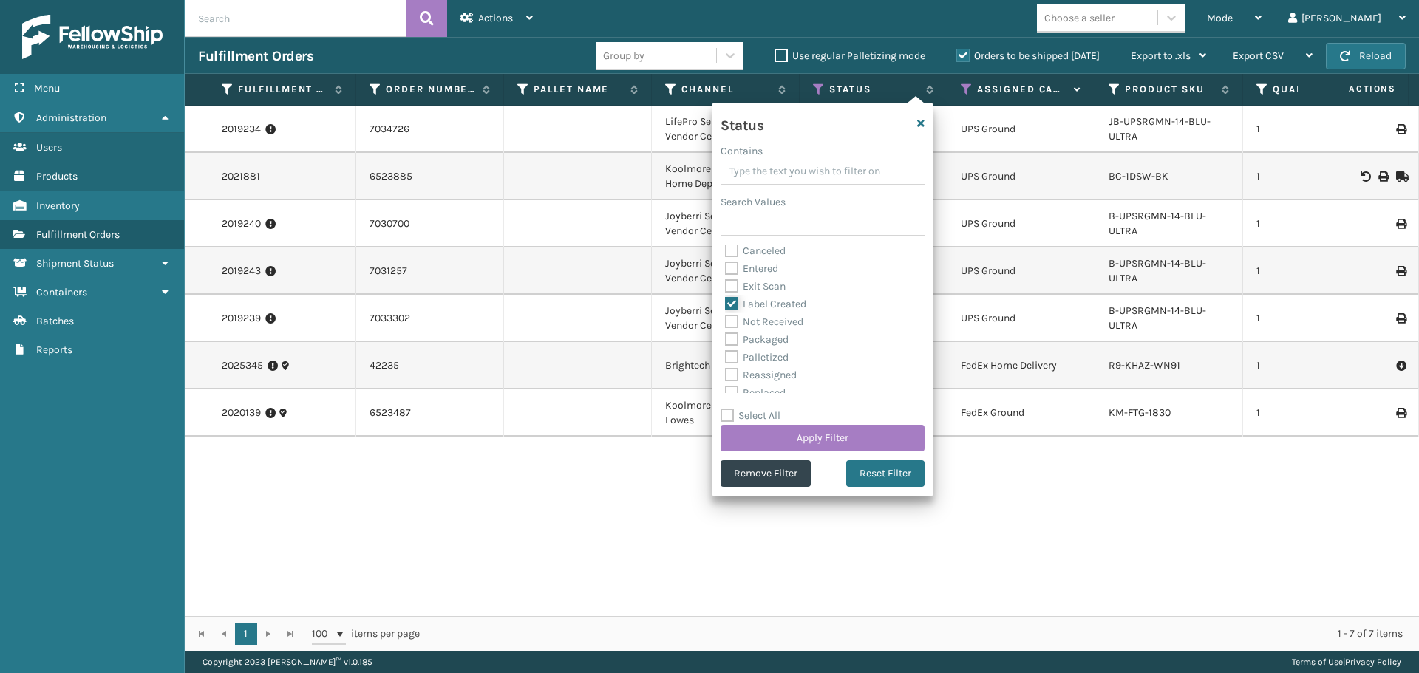
scroll to position [74, 0]
click at [768, 304] on label "Packaged" at bounding box center [757, 304] width 64 height 13
click at [726, 304] on input "Packaged" at bounding box center [725, 301] width 1 height 10
checkbox input "true"
click at [758, 317] on label "Palletized" at bounding box center [757, 322] width 64 height 13
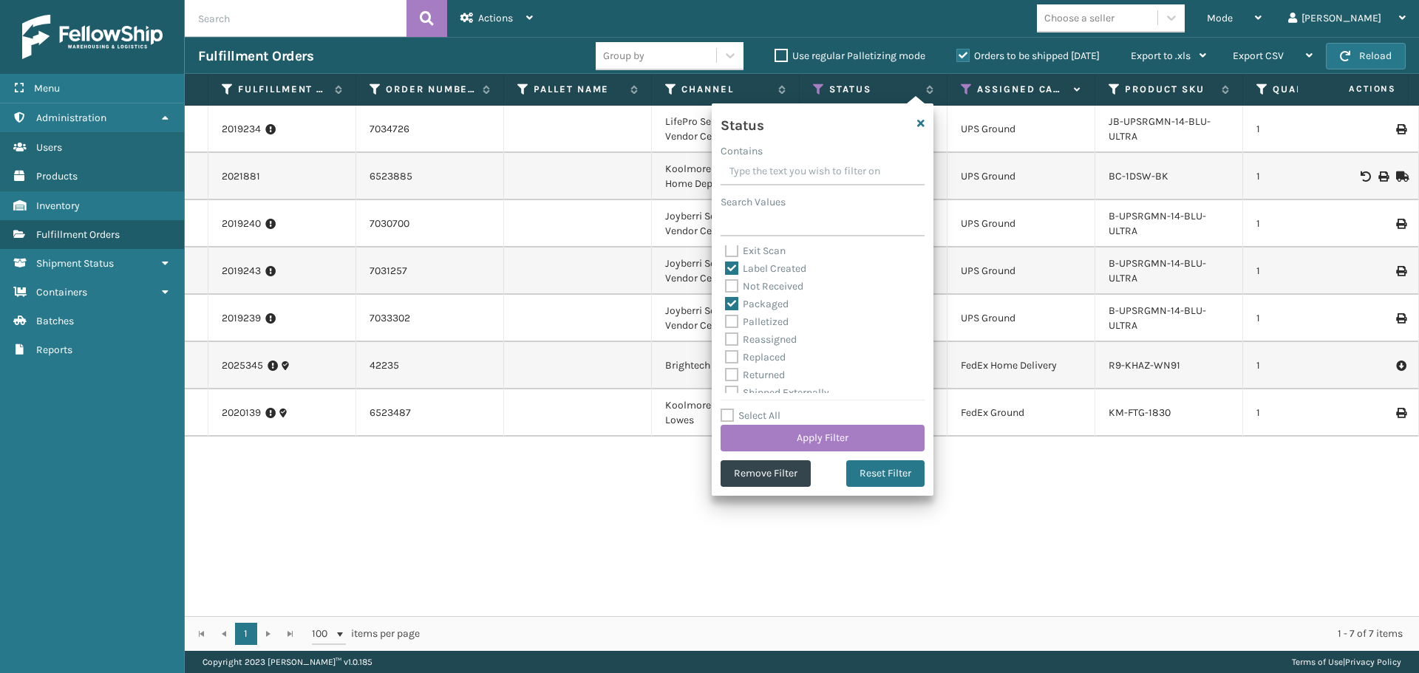
click at [726, 317] on input "Palletized" at bounding box center [725, 318] width 1 height 10
checkbox input "true"
click at [809, 438] on button "Apply Filter" at bounding box center [823, 438] width 204 height 27
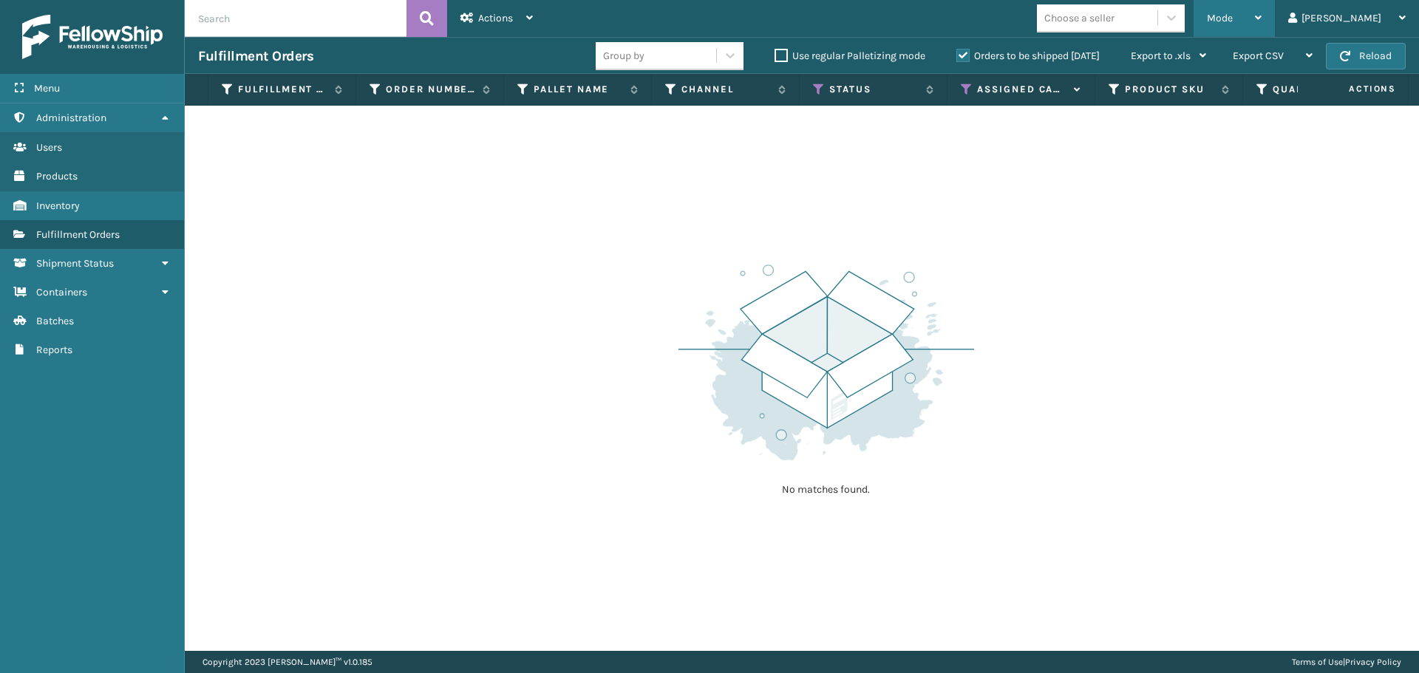
click at [1256, 21] on div "Mode Regular Mode Picking Mode Labeling Mode Exit Scan Mode" at bounding box center [1234, 18] width 81 height 37
click at [820, 86] on icon at bounding box center [819, 89] width 12 height 13
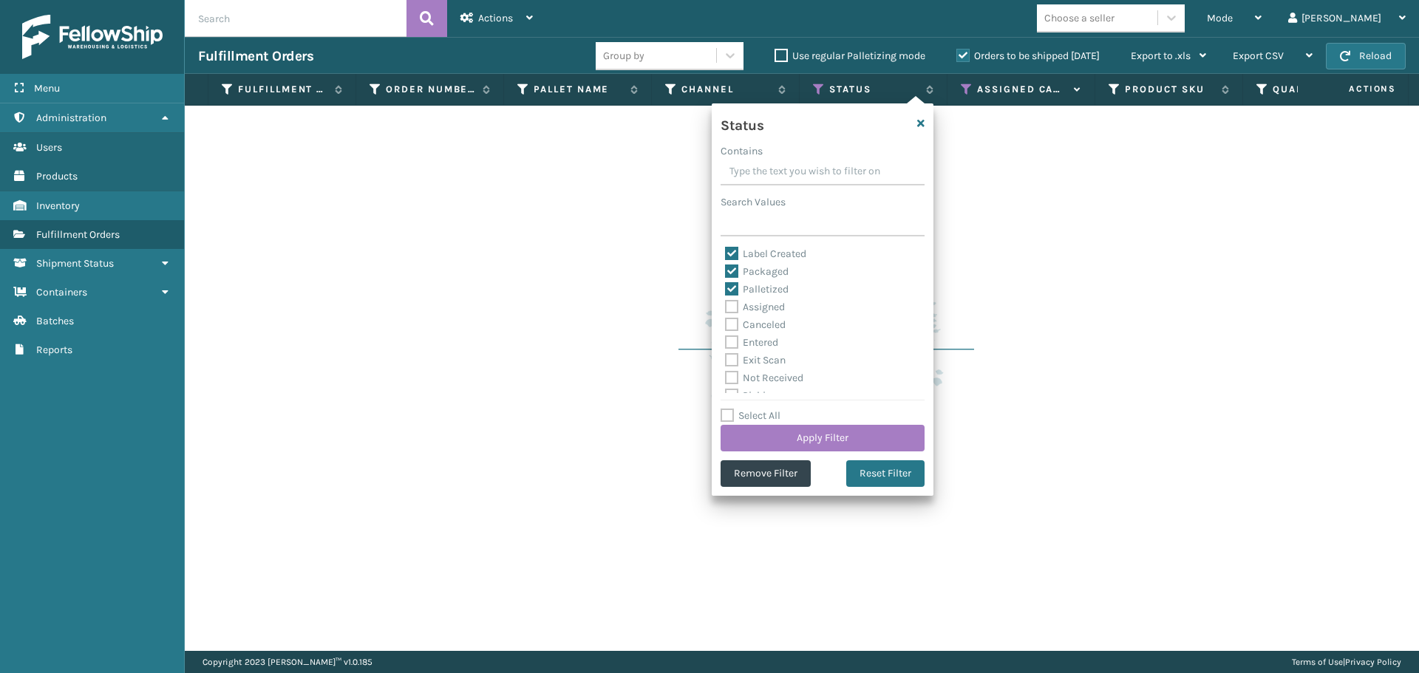
click at [750, 416] on label "Select All" at bounding box center [751, 415] width 60 height 13
click at [750, 409] on input "Select All" at bounding box center [832, 407] width 222 height 1
checkbox input "true"
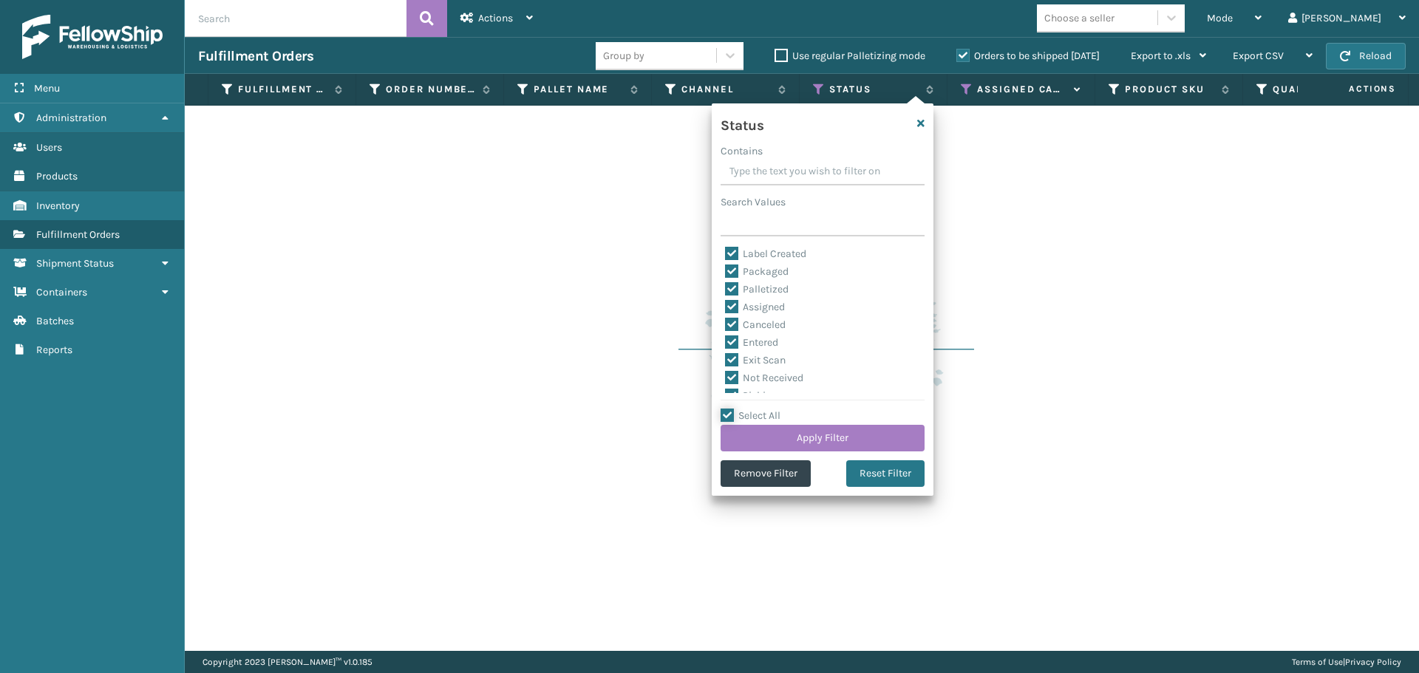
checkbox input "true"
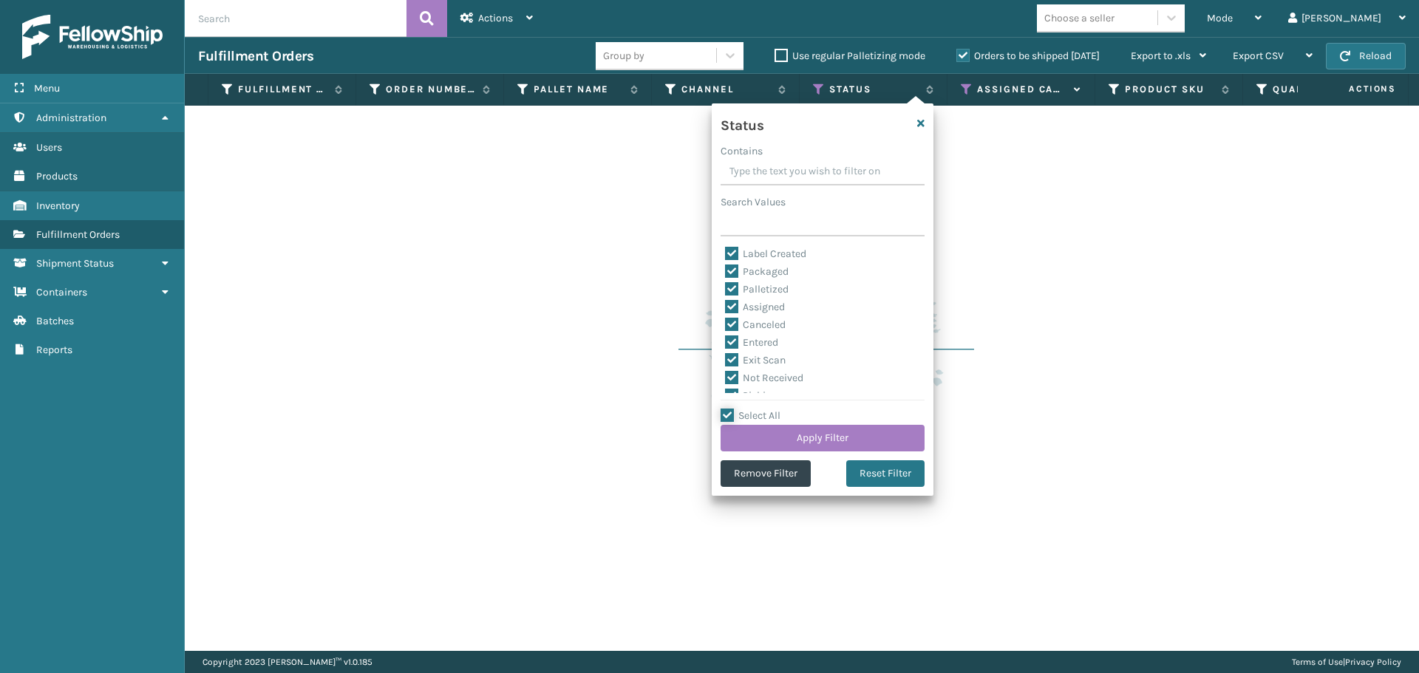
checkbox input "true"
click at [775, 417] on label "Select All" at bounding box center [751, 415] width 60 height 13
click at [773, 412] on label "Select All" at bounding box center [751, 415] width 60 height 13
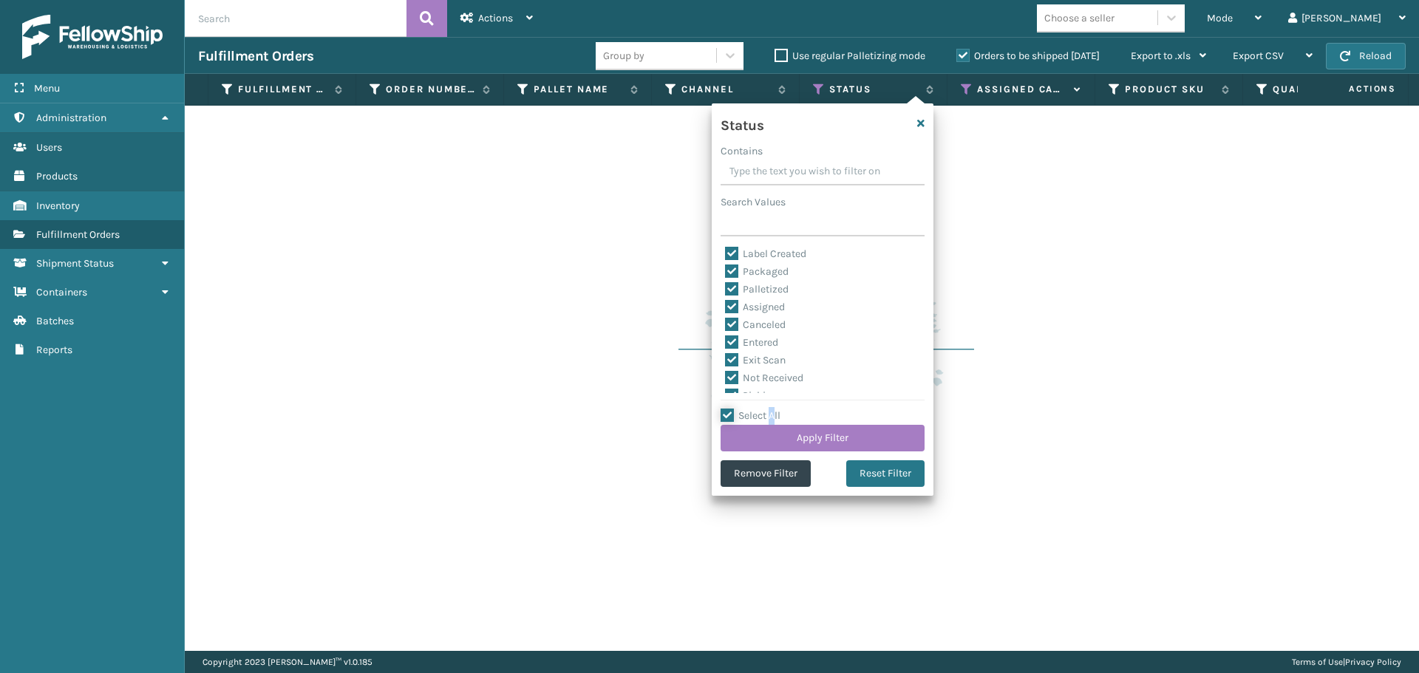
click at [773, 409] on input "Select All" at bounding box center [832, 407] width 222 height 1
checkbox input "false"
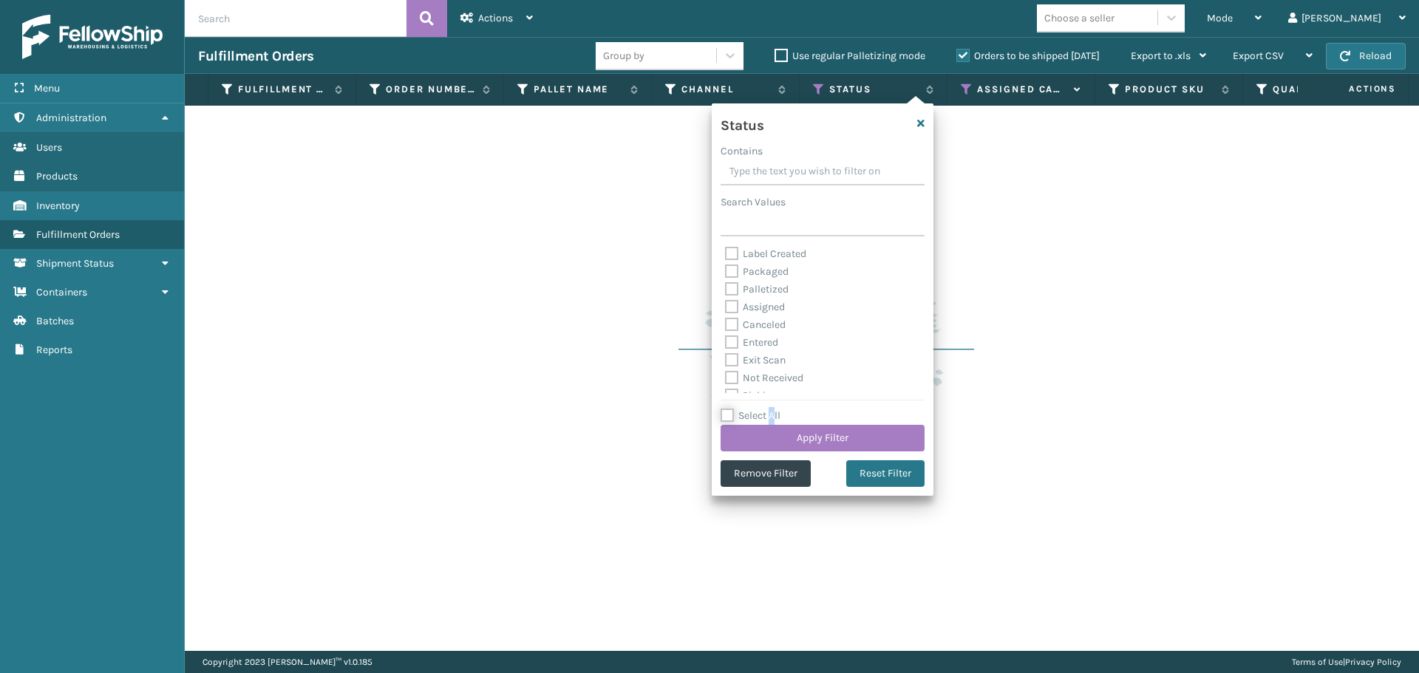
checkbox input "false"
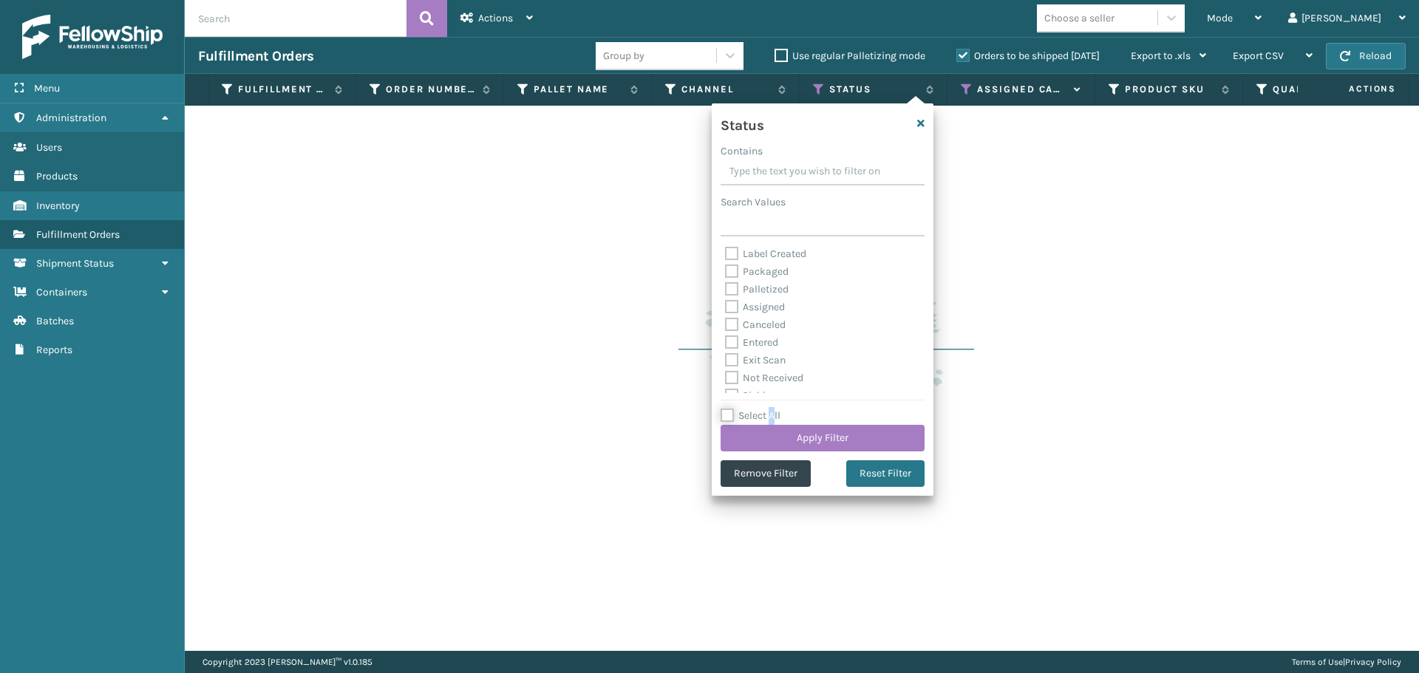
checkbox input "false"
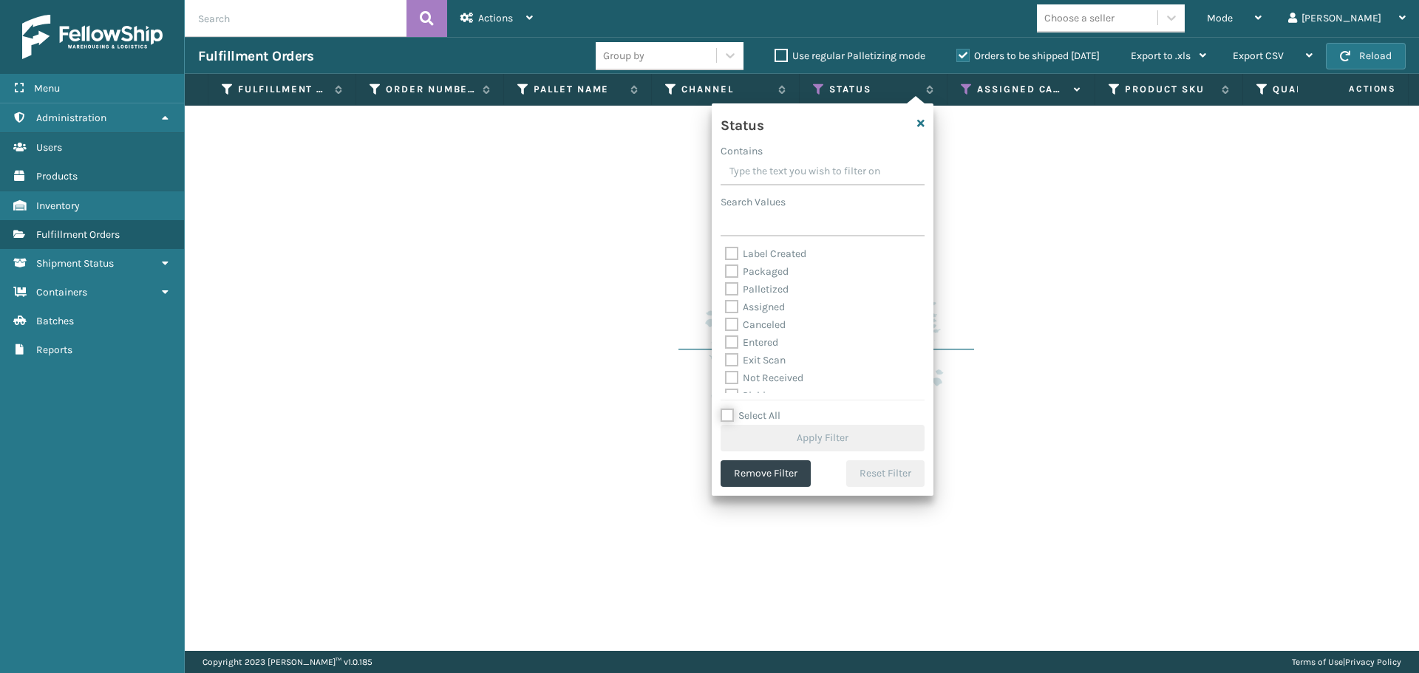
scroll to position [83, 0]
click at [755, 316] on label "Picking" at bounding box center [751, 313] width 52 height 13
click at [726, 314] on input "Picking" at bounding box center [725, 309] width 1 height 10
checkbox input "true"
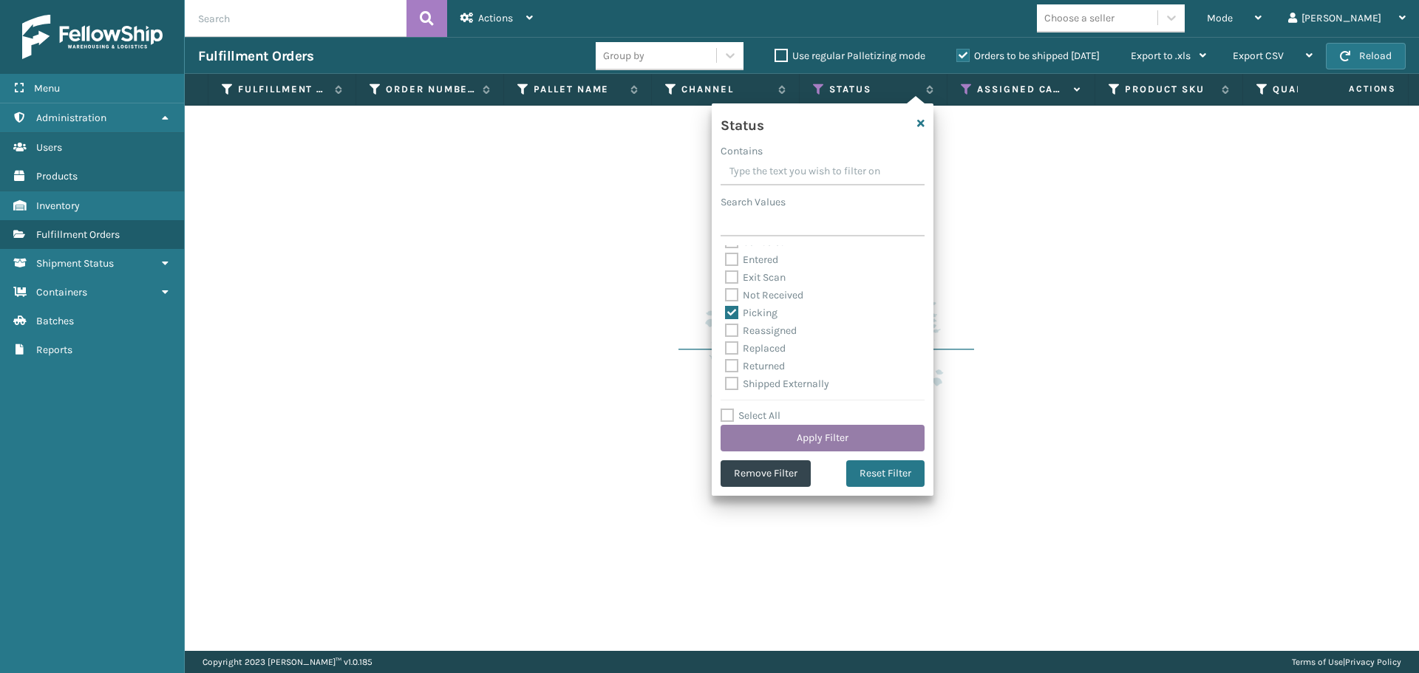
click at [803, 436] on button "Apply Filter" at bounding box center [823, 438] width 204 height 27
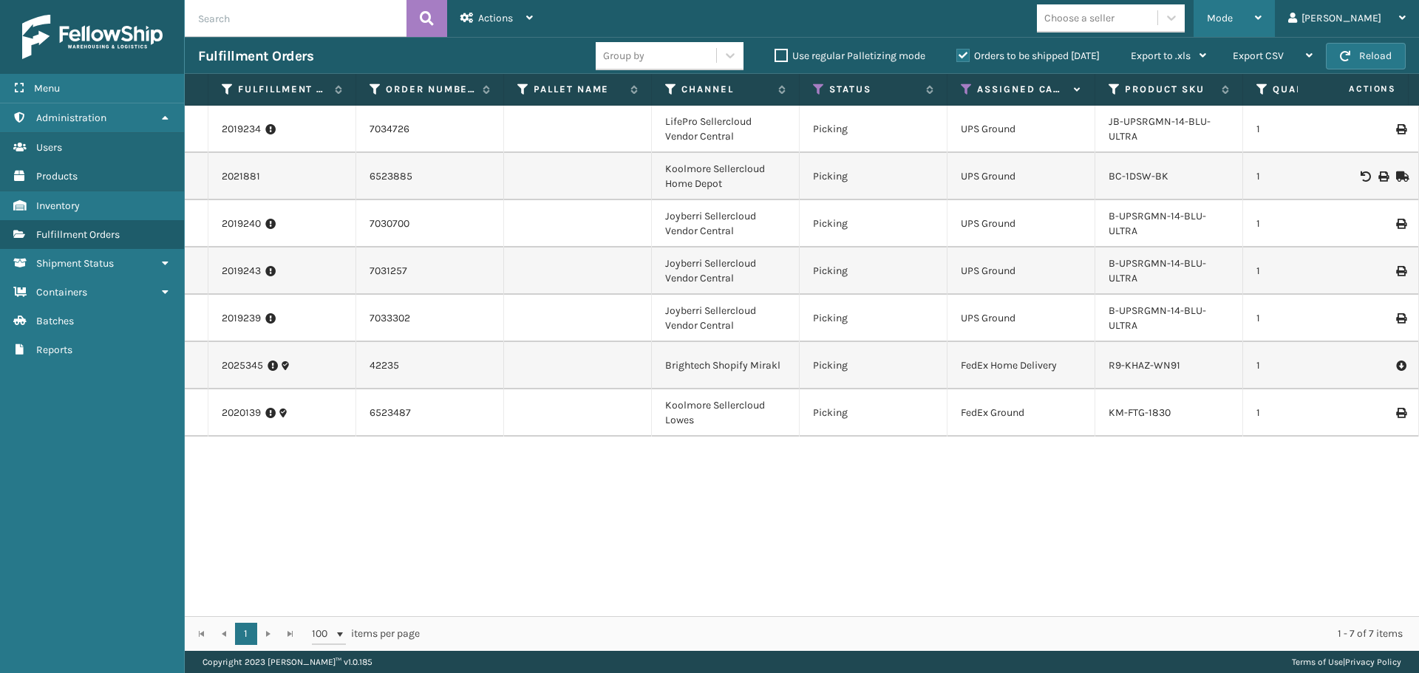
click at [1233, 15] on span "Mode" at bounding box center [1220, 18] width 26 height 13
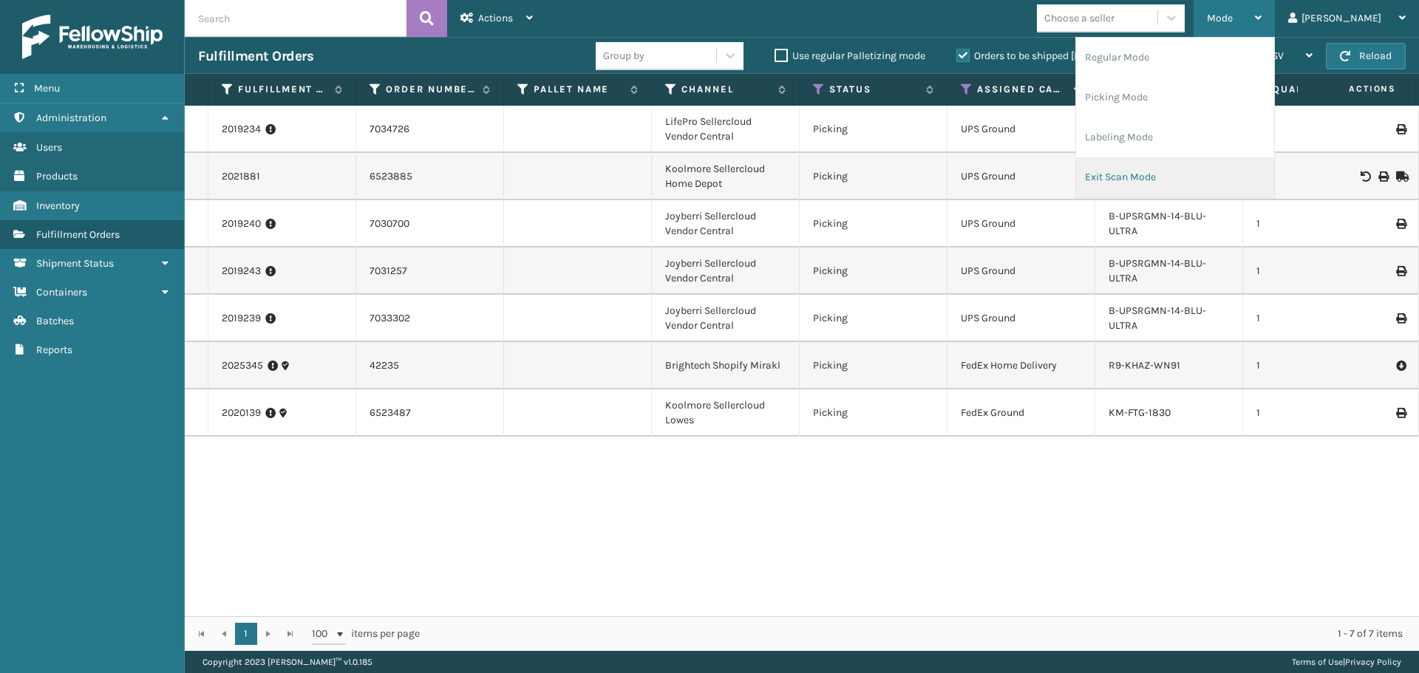
click at [1160, 184] on li "Exit Scan Mode" at bounding box center [1175, 177] width 198 height 40
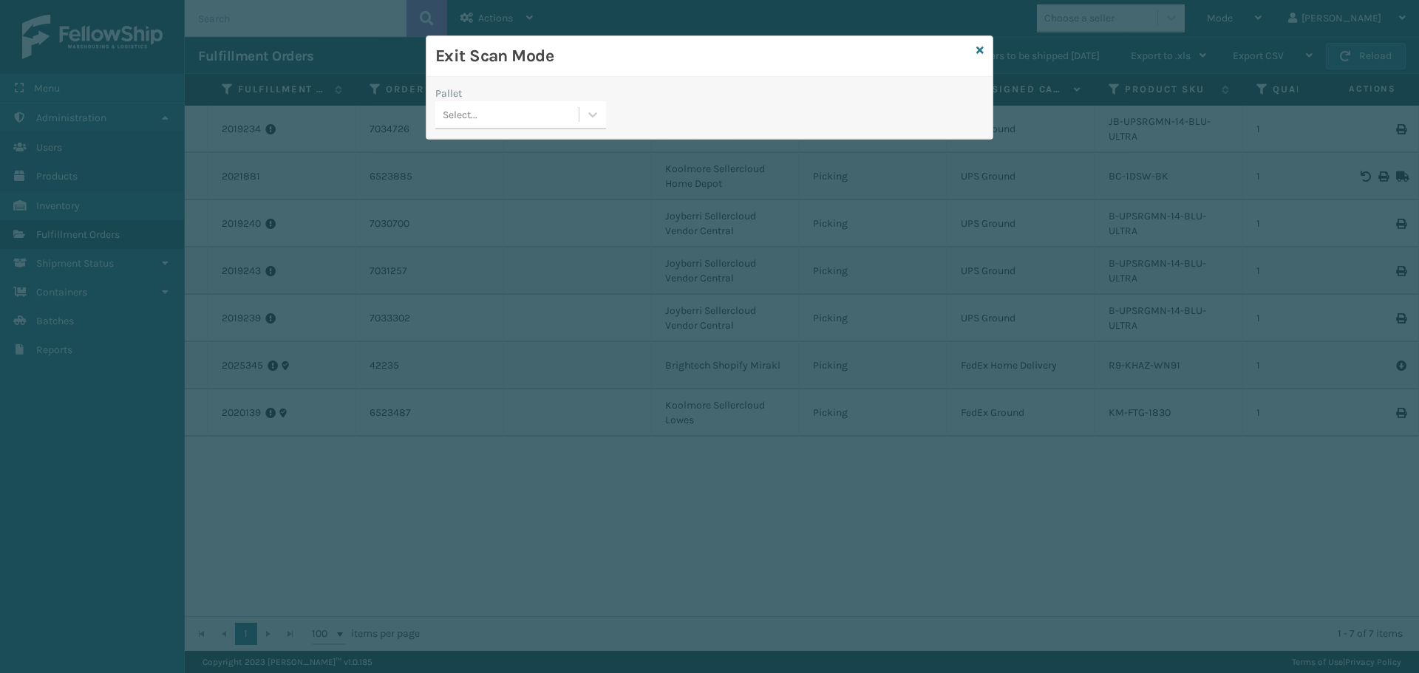
click at [549, 113] on div "Select..." at bounding box center [506, 115] width 143 height 24
click at [984, 41] on div "Exit Scan Mode" at bounding box center [709, 56] width 566 height 41
click at [987, 50] on div "Exit Scan Mode" at bounding box center [709, 56] width 566 height 41
click at [982, 50] on icon at bounding box center [979, 50] width 7 height 10
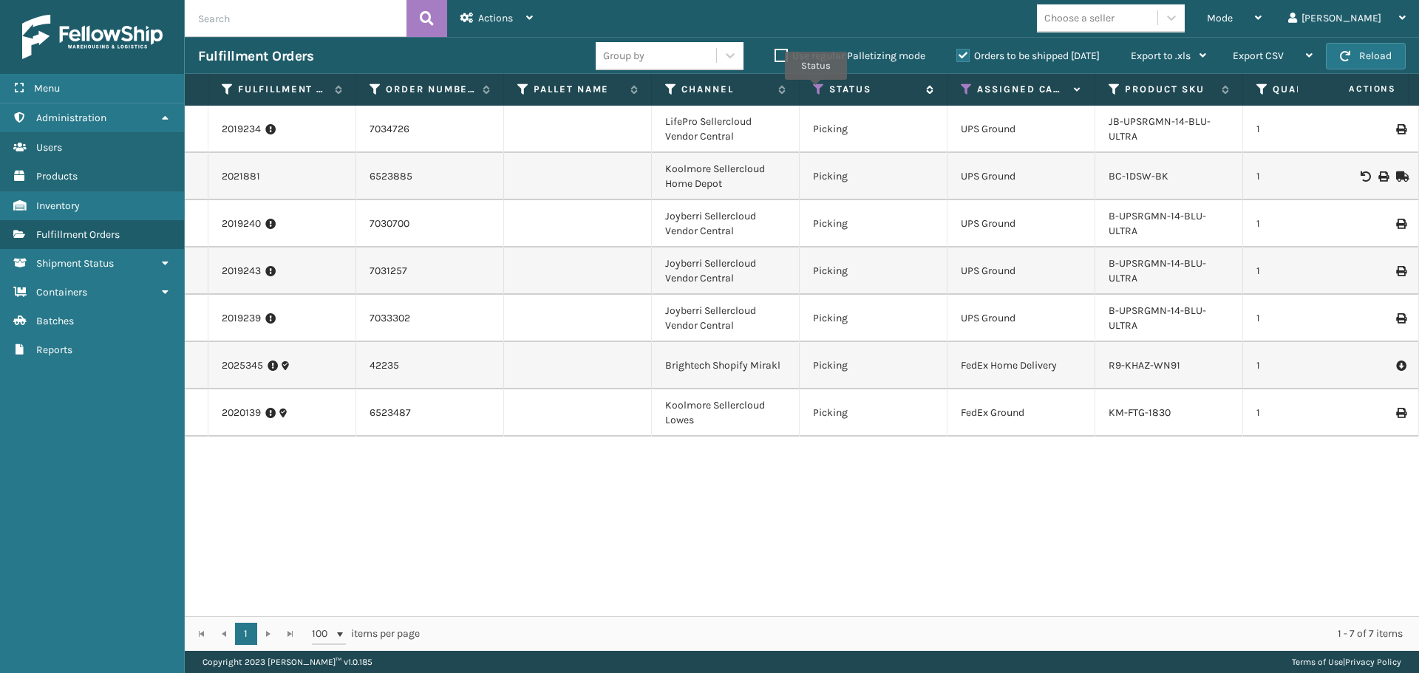
click at [816, 89] on icon at bounding box center [819, 89] width 12 height 13
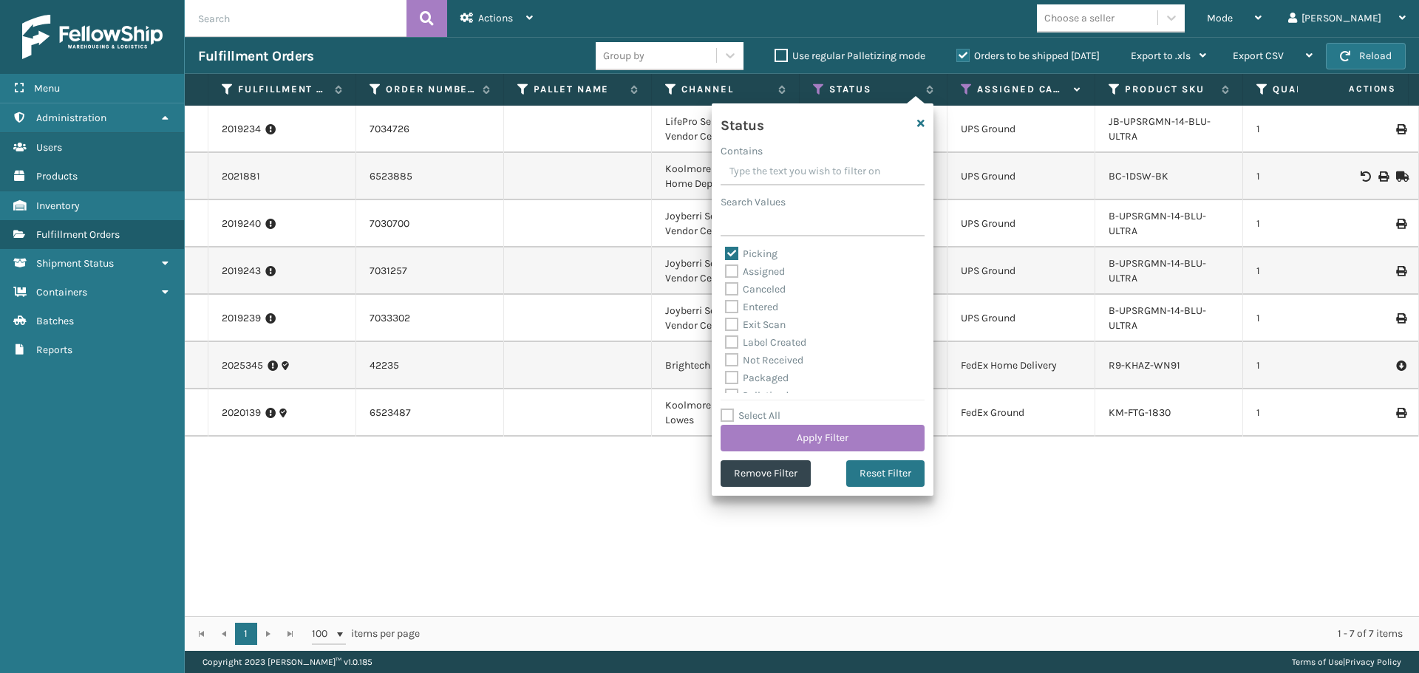
click at [749, 251] on label "Picking" at bounding box center [751, 254] width 52 height 13
click at [726, 251] on input "Picking" at bounding box center [725, 250] width 1 height 10
checkbox input "false"
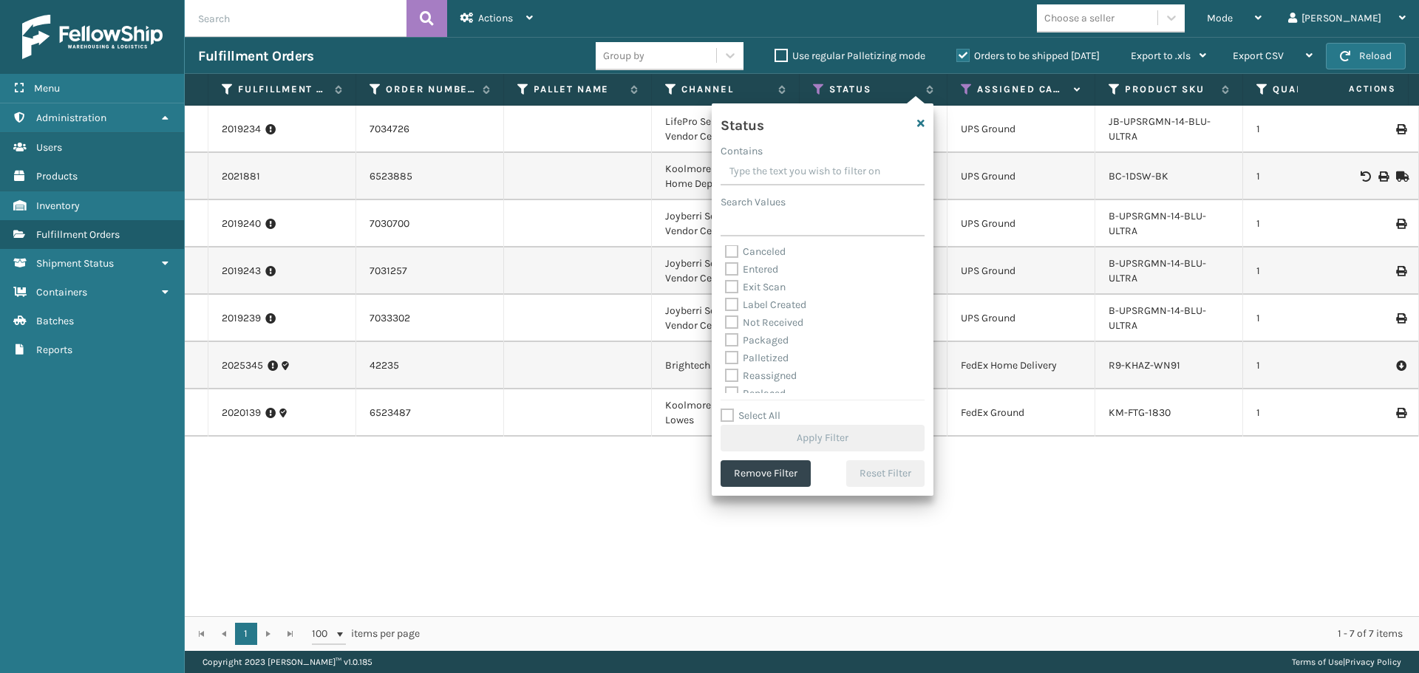
scroll to position [74, 0]
click at [760, 316] on label "Palletized" at bounding box center [757, 322] width 64 height 13
click at [726, 316] on input "Palletized" at bounding box center [725, 318] width 1 height 10
checkbox input "true"
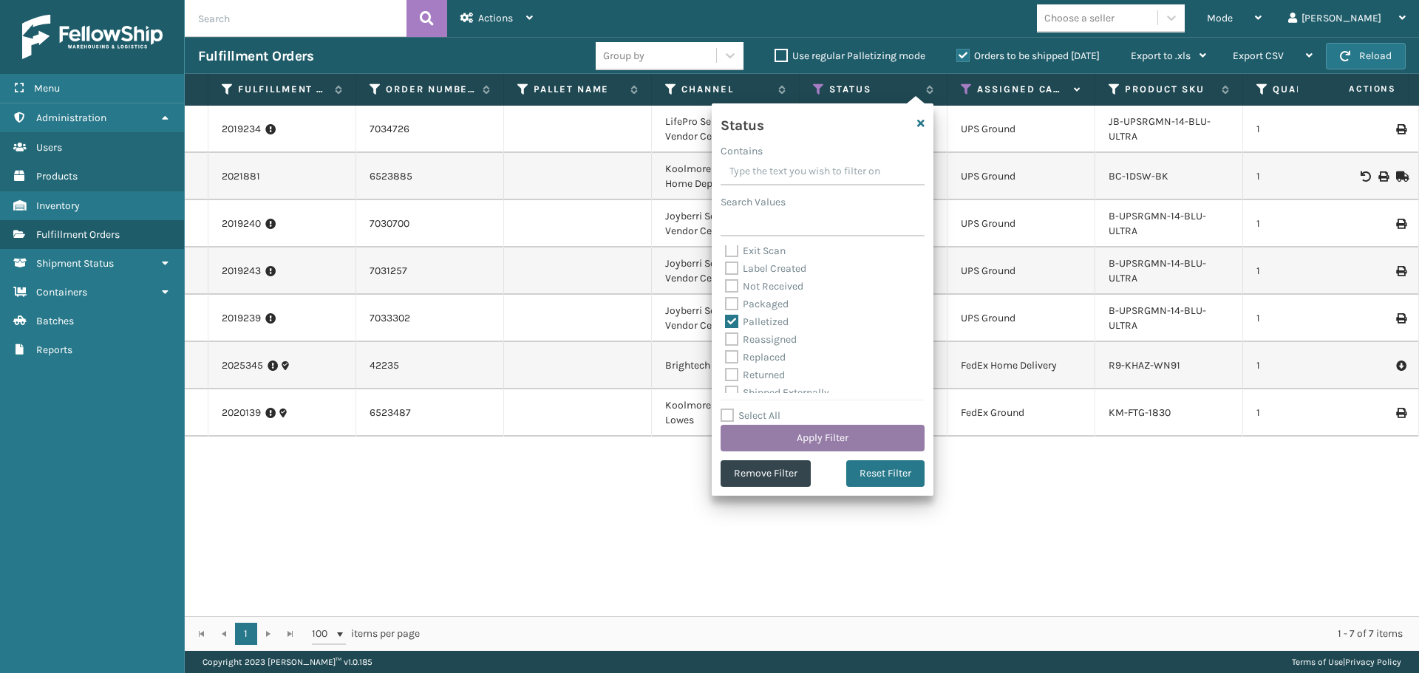
click at [802, 430] on button "Apply Filter" at bounding box center [823, 438] width 204 height 27
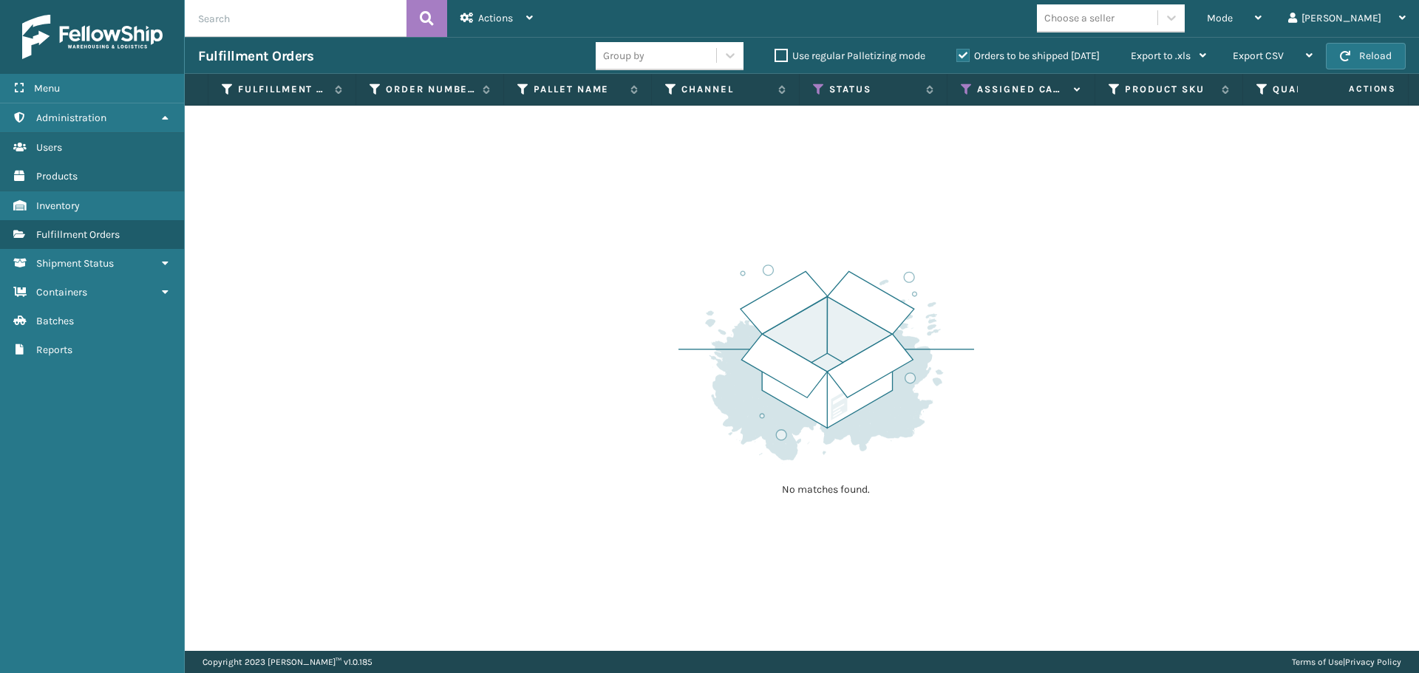
click at [962, 55] on label "Orders to be shipped [DATE]" at bounding box center [1027, 56] width 143 height 13
click at [957, 55] on input "Orders to be shipped [DATE]" at bounding box center [956, 52] width 1 height 10
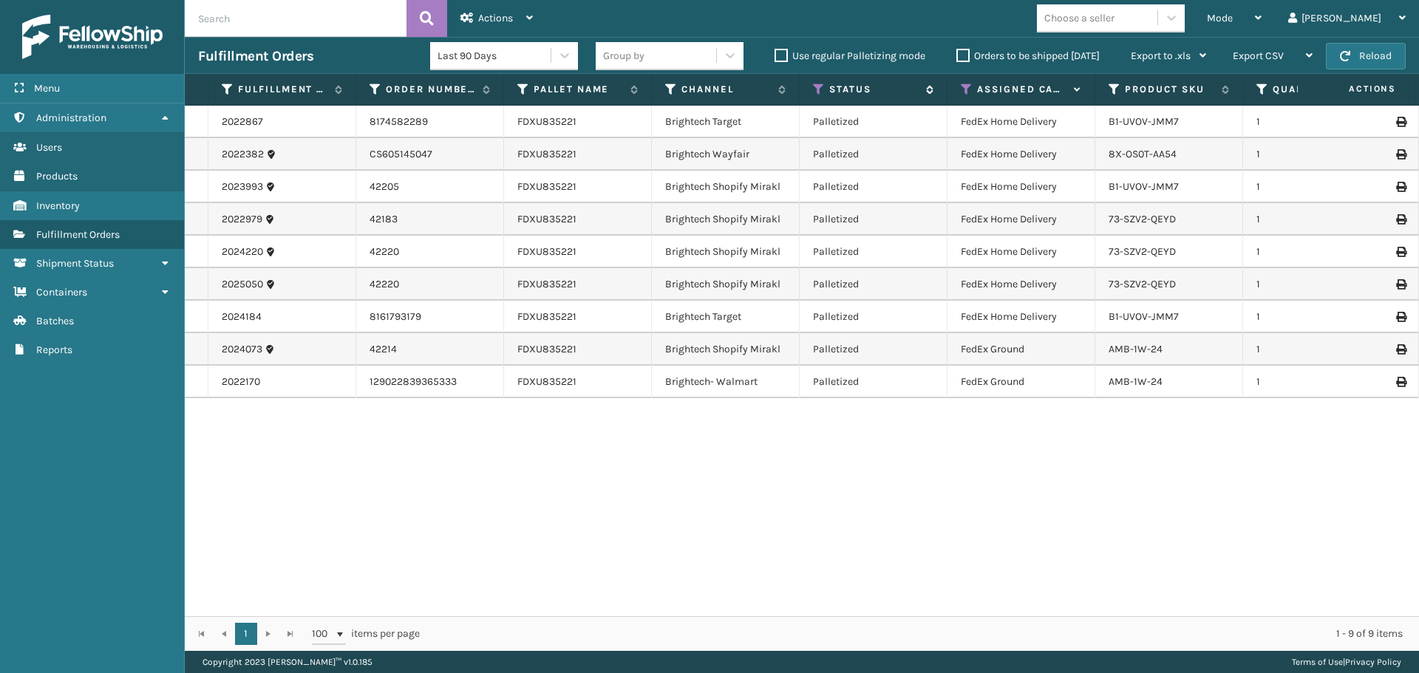
click at [819, 88] on icon at bounding box center [819, 89] width 12 height 13
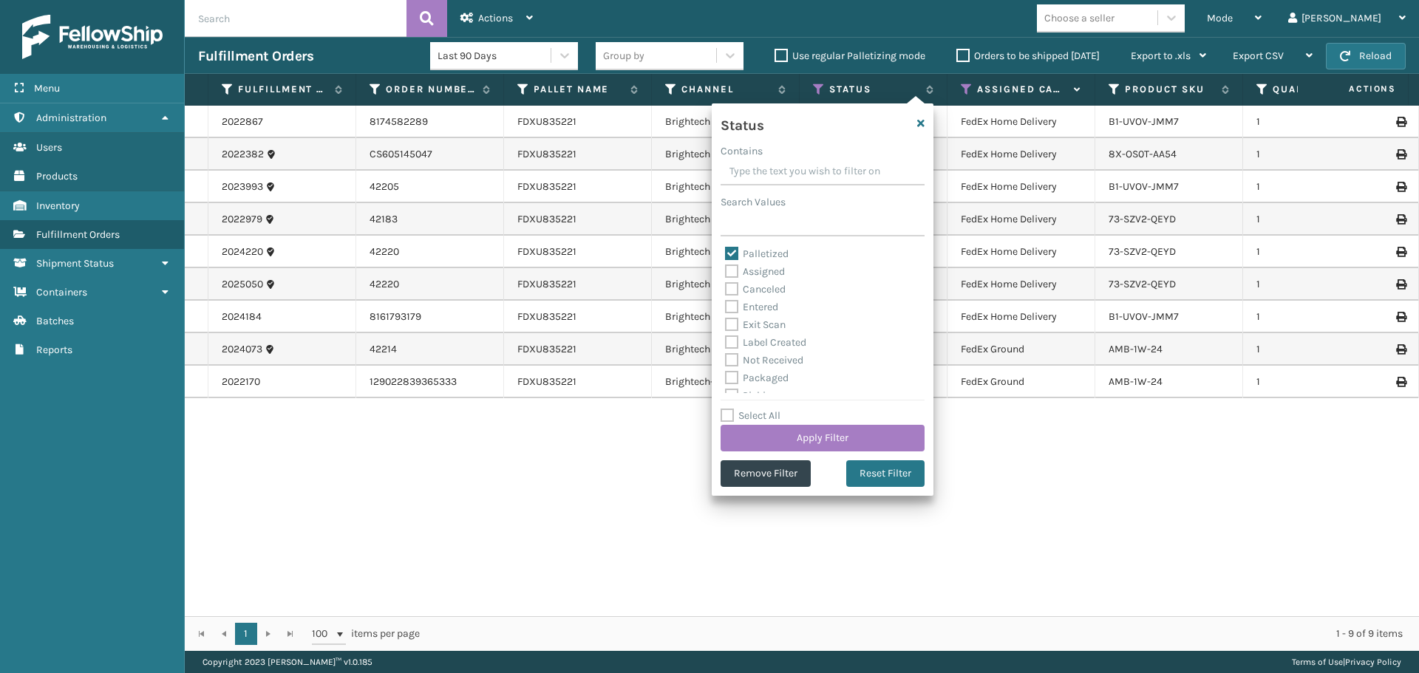
click at [751, 254] on label "Palletized" at bounding box center [757, 254] width 64 height 13
click at [726, 254] on input "Palletized" at bounding box center [725, 250] width 1 height 10
checkbox input "false"
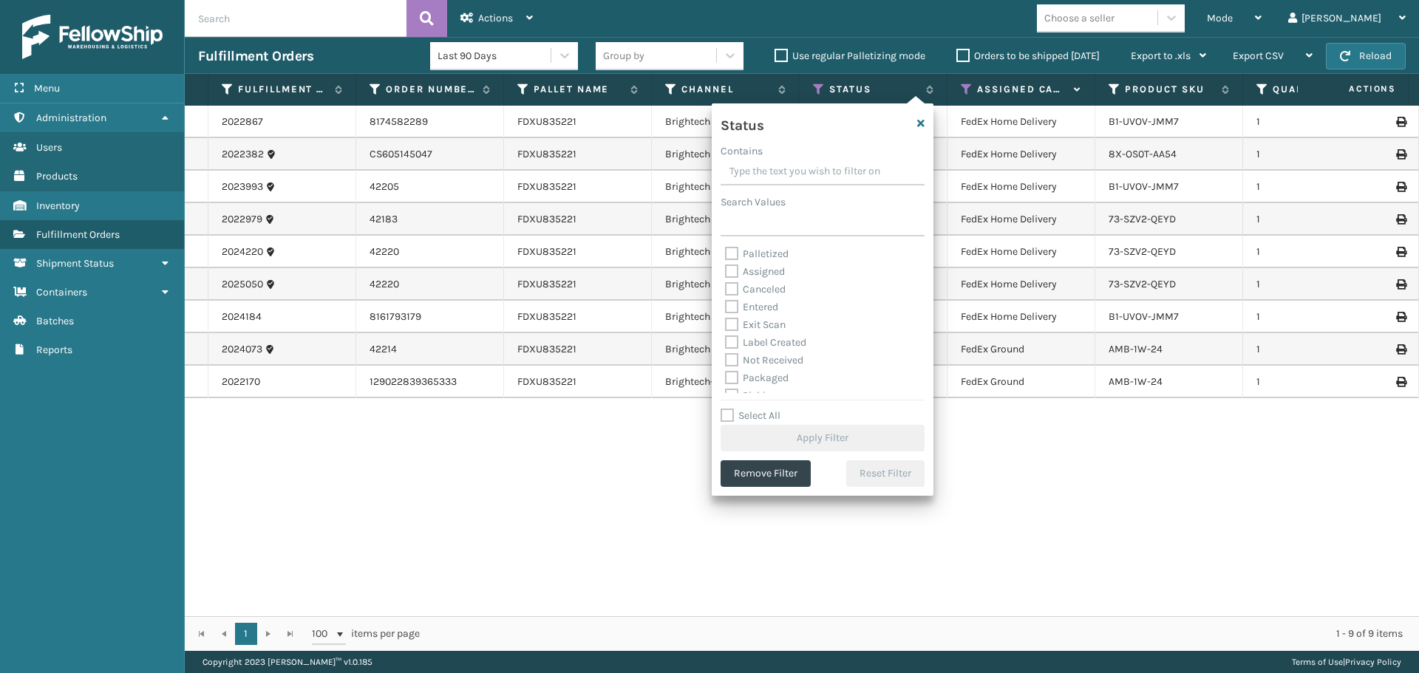
click at [767, 321] on label "Exit Scan" at bounding box center [755, 325] width 61 height 13
click at [726, 321] on input "Exit Scan" at bounding box center [725, 321] width 1 height 10
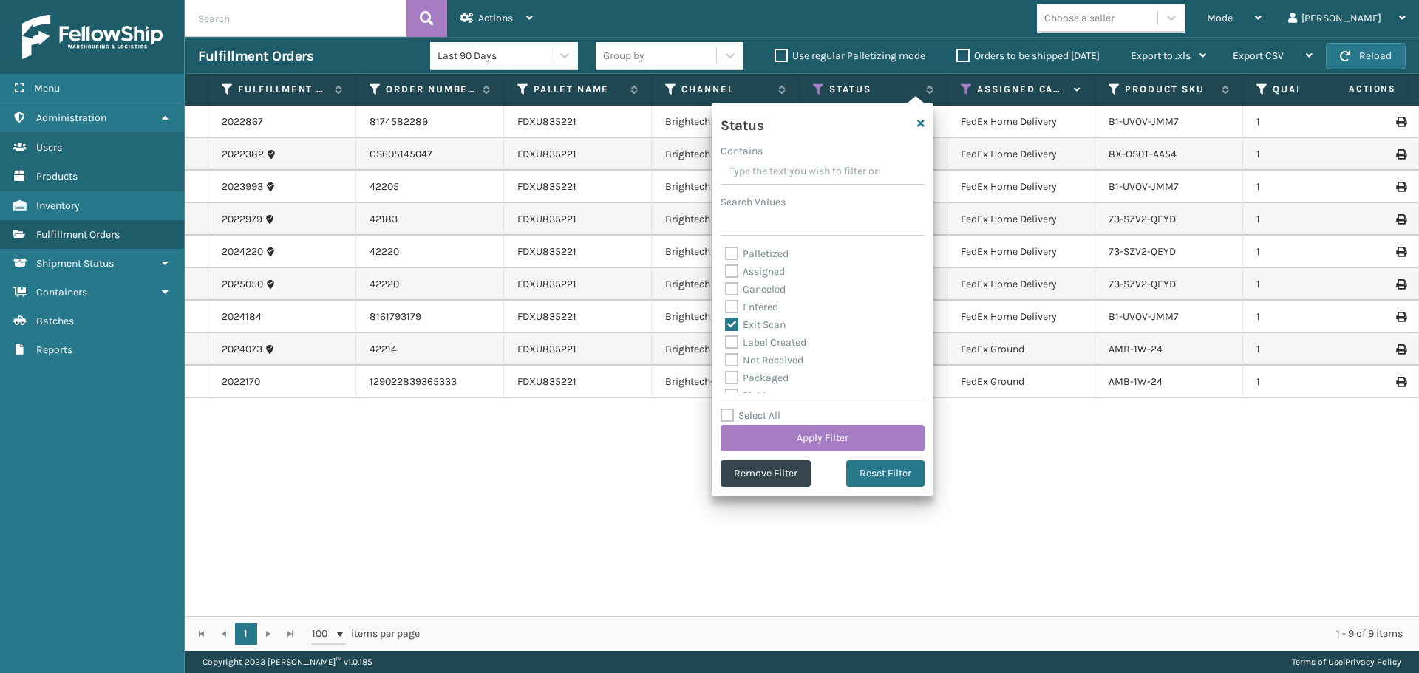
click at [768, 324] on label "Exit Scan" at bounding box center [755, 325] width 61 height 13
click at [726, 324] on input "Exit Scan" at bounding box center [725, 321] width 1 height 10
checkbox input "false"
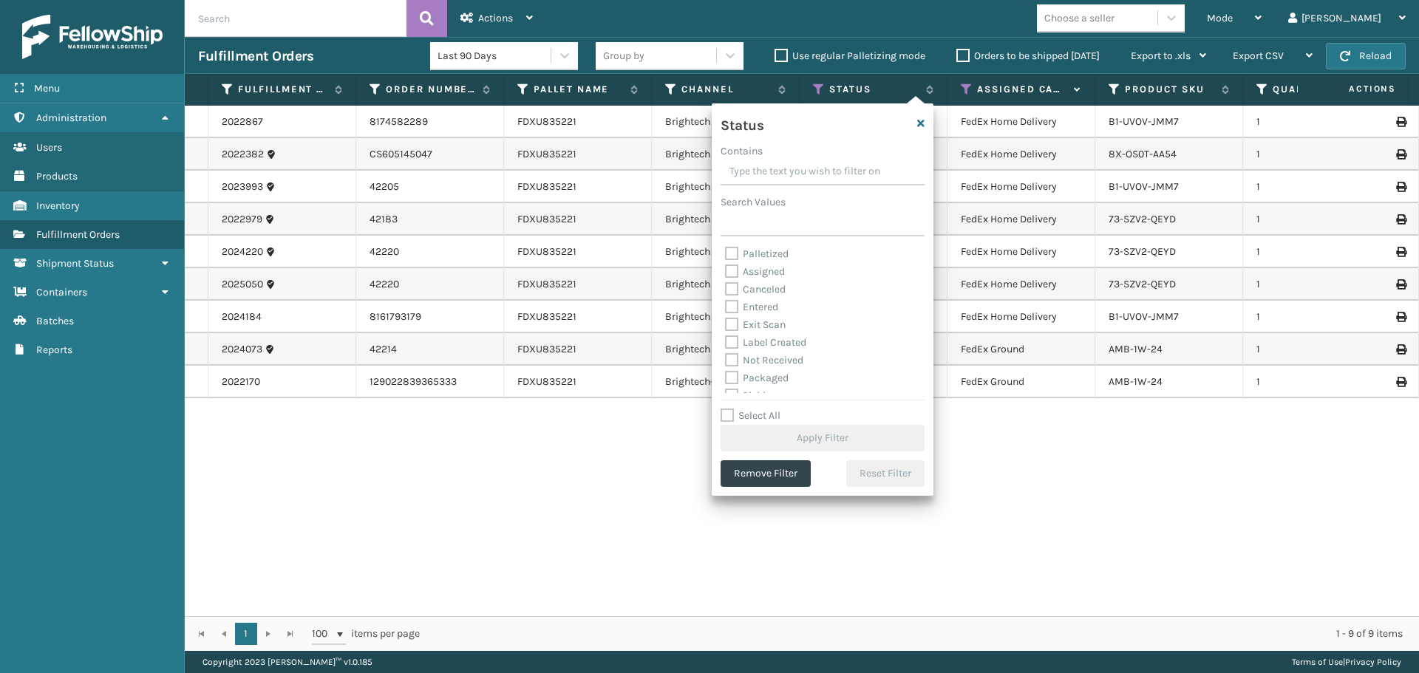
click at [770, 248] on label "Palletized" at bounding box center [757, 254] width 64 height 13
click at [726, 248] on input "Palletized" at bounding box center [725, 250] width 1 height 10
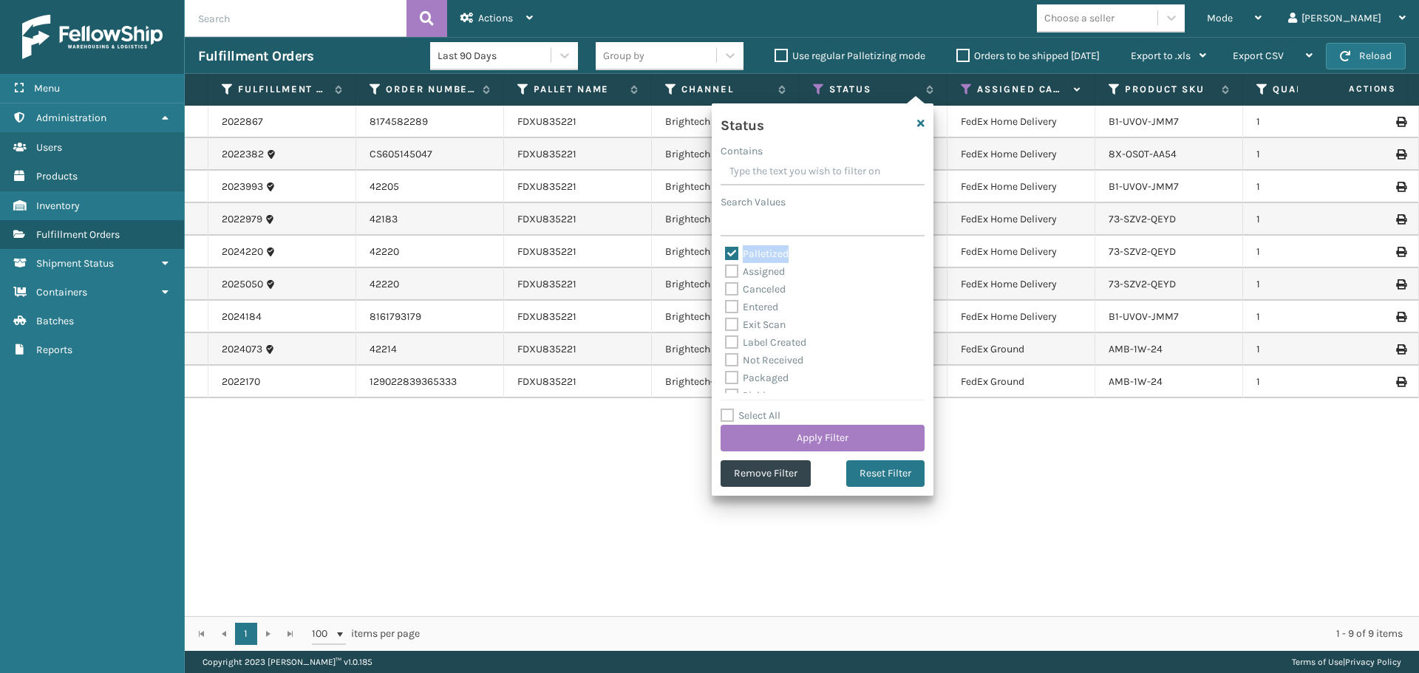
click at [770, 248] on label "Palletized" at bounding box center [757, 254] width 64 height 13
click at [726, 248] on input "Palletized" at bounding box center [725, 250] width 1 height 10
checkbox input "false"
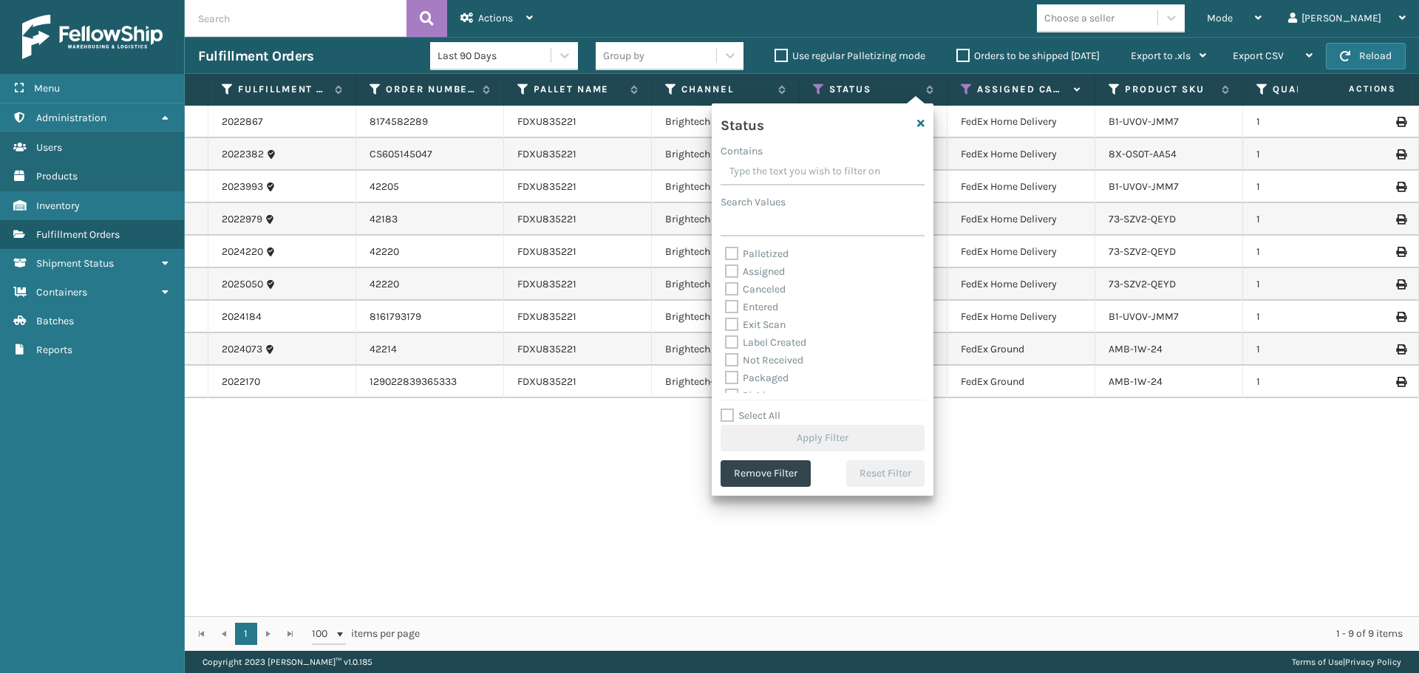
click at [765, 378] on label "Packaged" at bounding box center [757, 378] width 64 height 13
click at [726, 378] on input "Packaged" at bounding box center [725, 375] width 1 height 10
checkbox input "true"
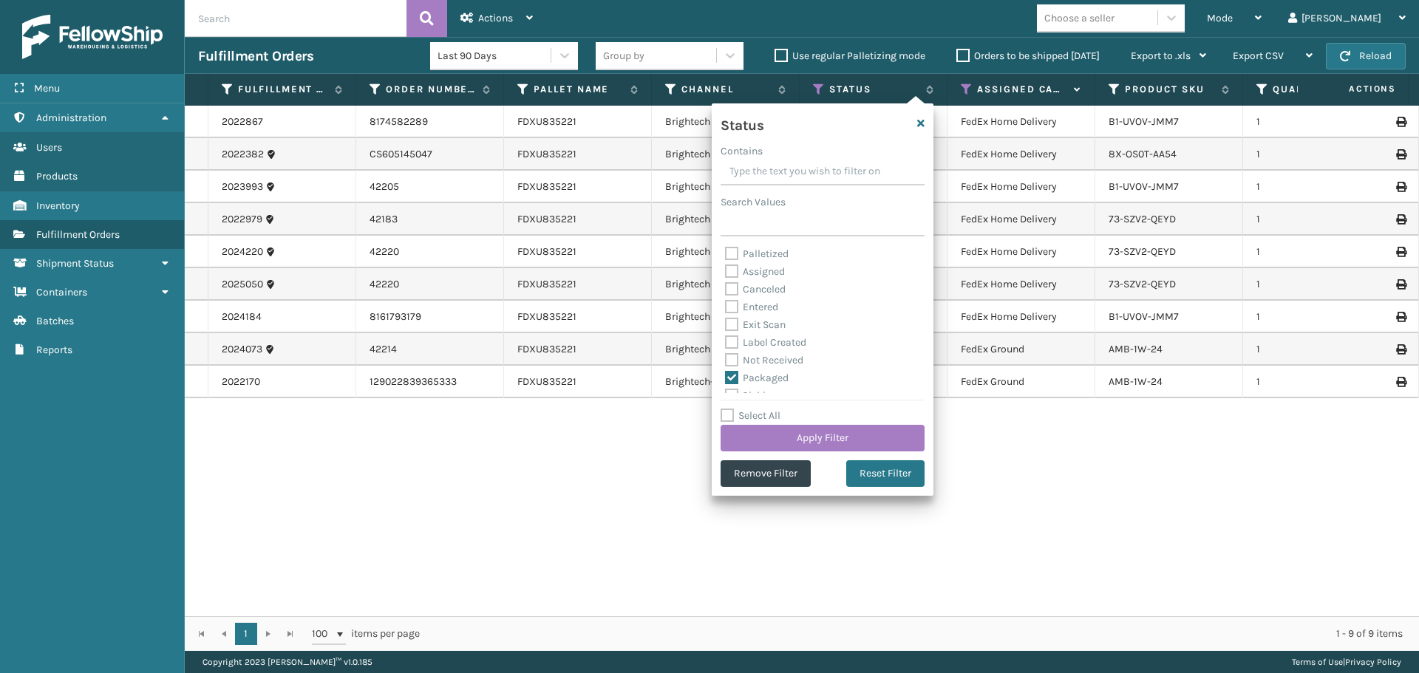
click at [766, 340] on label "Label Created" at bounding box center [765, 342] width 81 height 13
click at [726, 340] on input "Label Created" at bounding box center [725, 339] width 1 height 10
checkbox input "true"
click at [827, 438] on button "Apply Filter" at bounding box center [823, 438] width 204 height 27
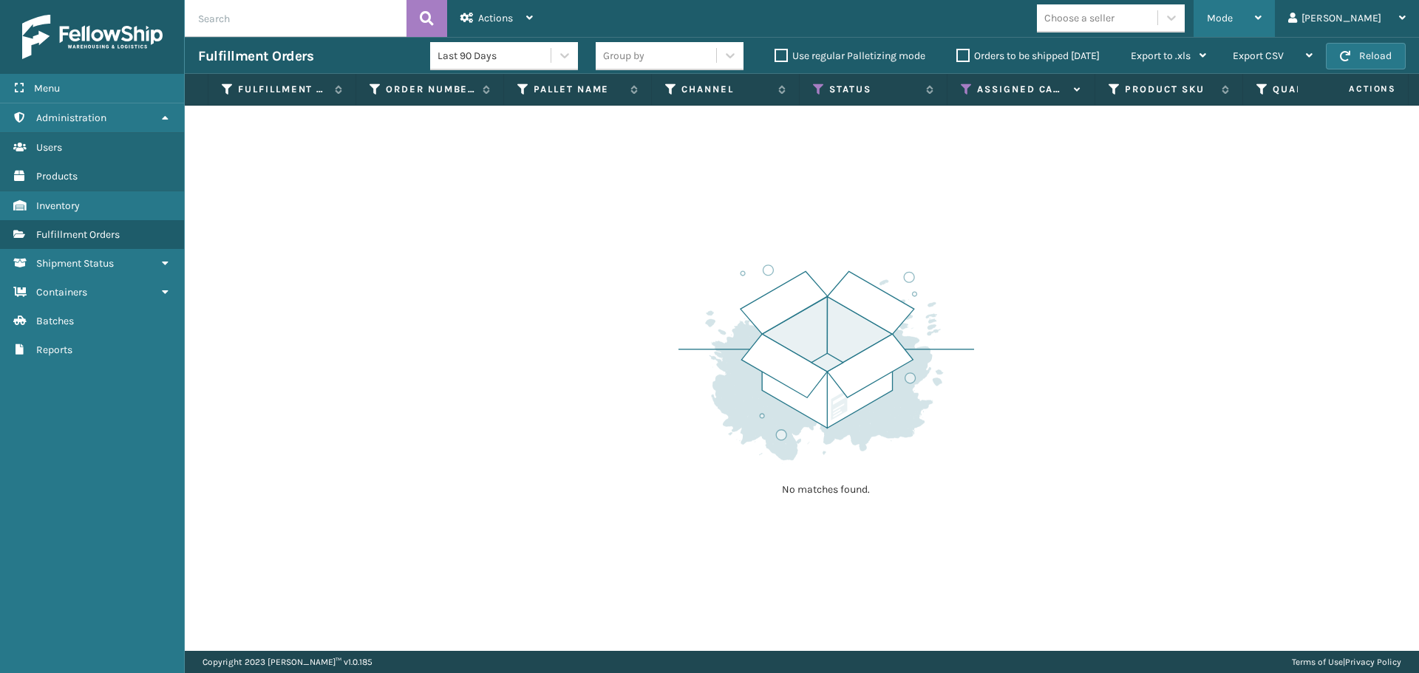
click at [1262, 29] on div "Mode" at bounding box center [1234, 18] width 55 height 37
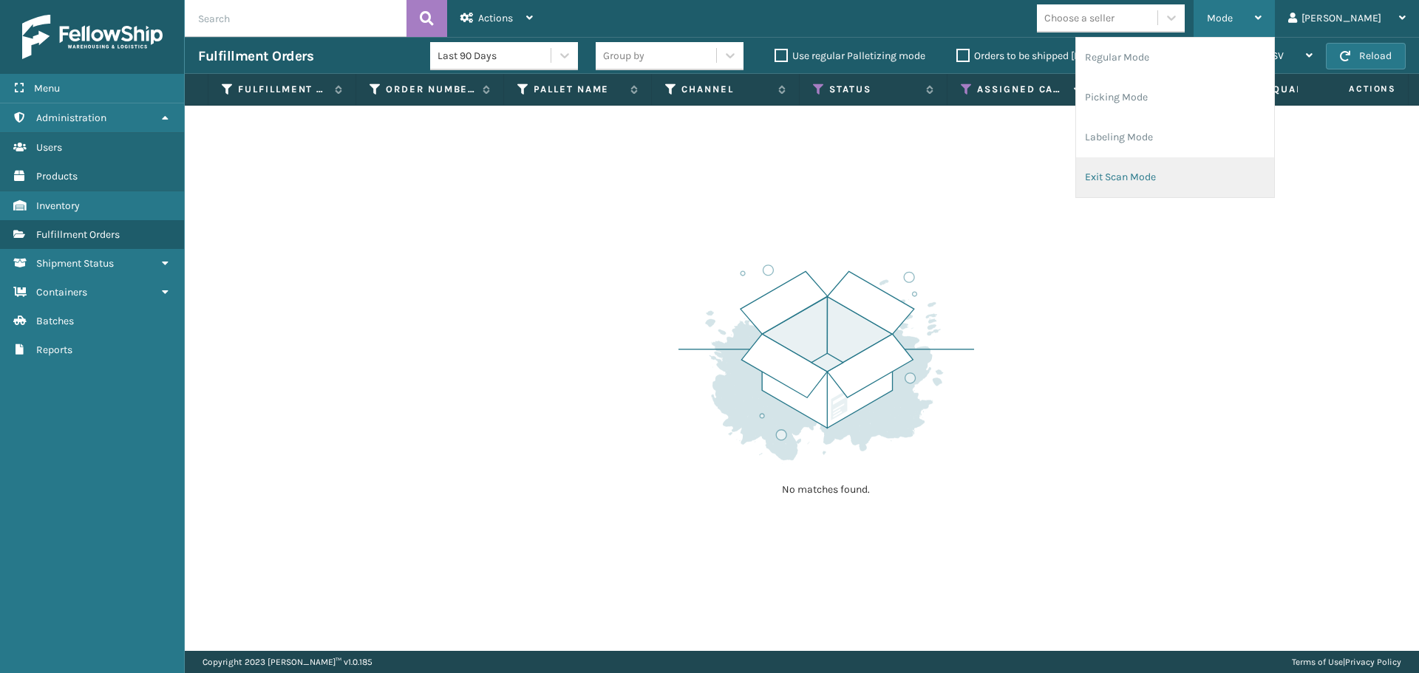
click at [1153, 180] on li "Exit Scan Mode" at bounding box center [1175, 177] width 198 height 40
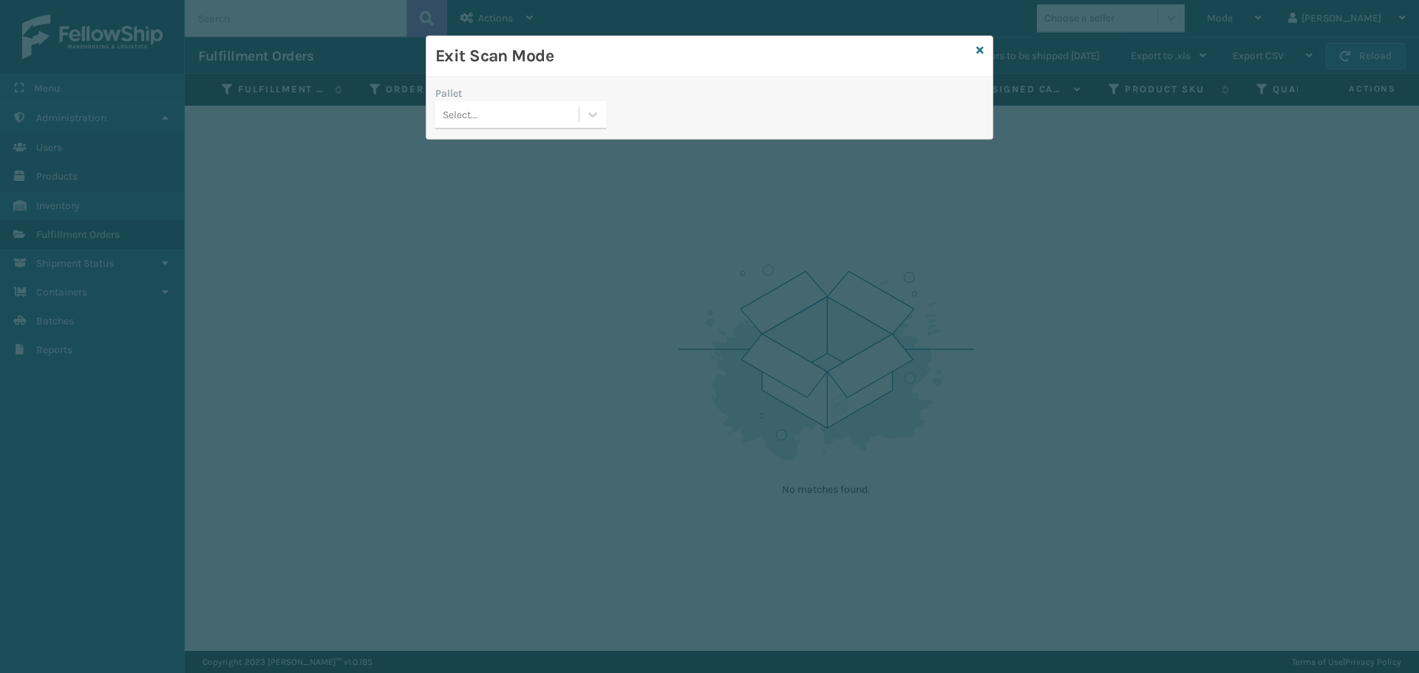
click at [535, 133] on div "Pallet Select..." at bounding box center [520, 112] width 188 height 52
click at [540, 121] on div "Select..." at bounding box center [506, 115] width 143 height 24
click at [518, 155] on div "No options" at bounding box center [520, 151] width 171 height 27
click at [986, 46] on div "Exit Scan Mode" at bounding box center [709, 56] width 566 height 41
click at [980, 48] on icon at bounding box center [979, 50] width 7 height 10
